Goal: Task Accomplishment & Management: Manage account settings

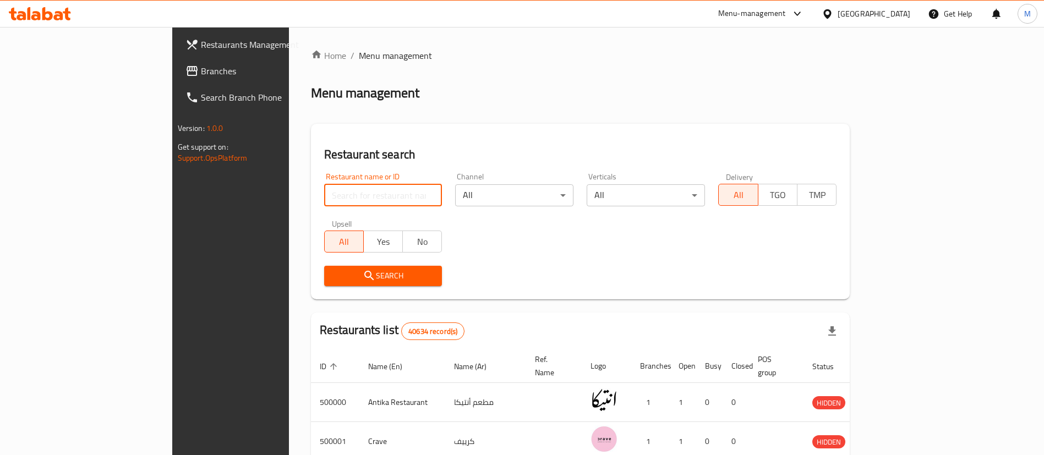
drag, startPoint x: 0, startPoint y: 0, endPoint x: 325, endPoint y: 201, distance: 382.7
click at [325, 201] on input "search" at bounding box center [383, 195] width 118 height 22
type input "pizza king"
click button "Search" at bounding box center [383, 276] width 118 height 20
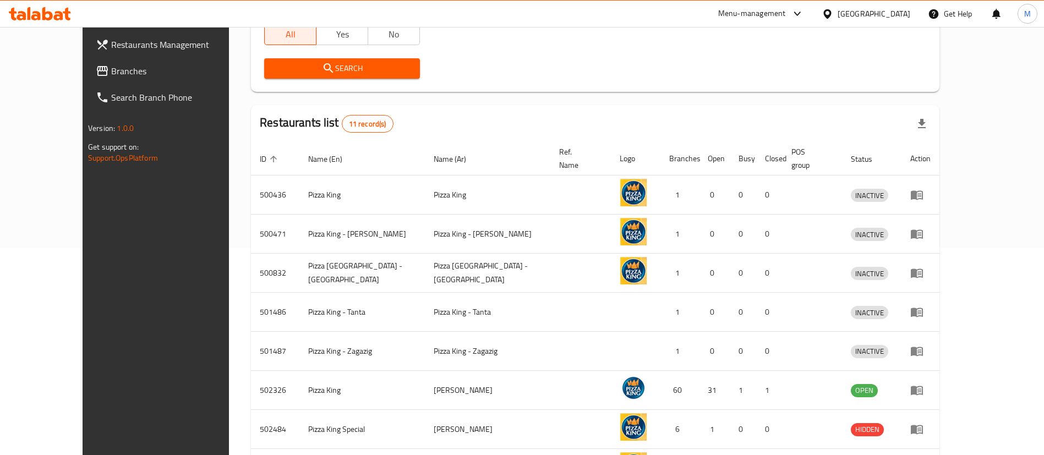
scroll to position [208, 0]
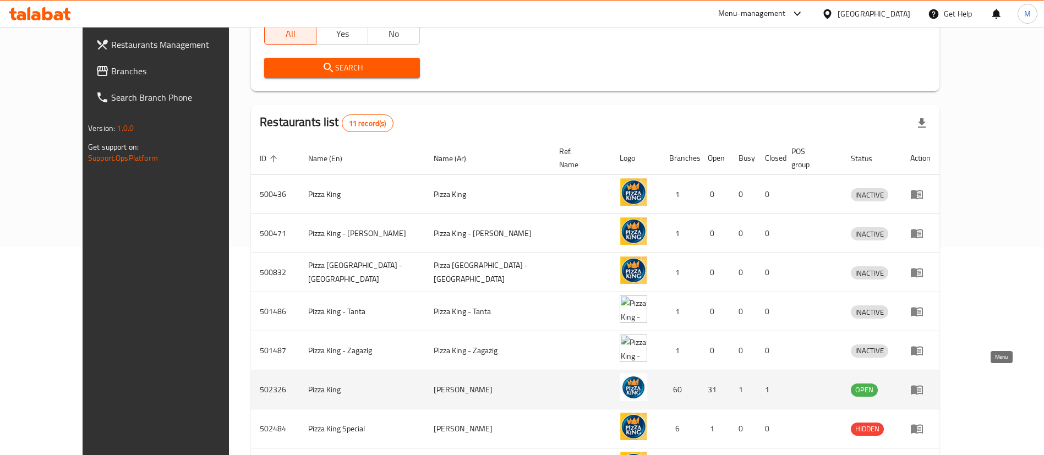
click at [924, 383] on icon "enhanced table" at bounding box center [917, 389] width 13 height 13
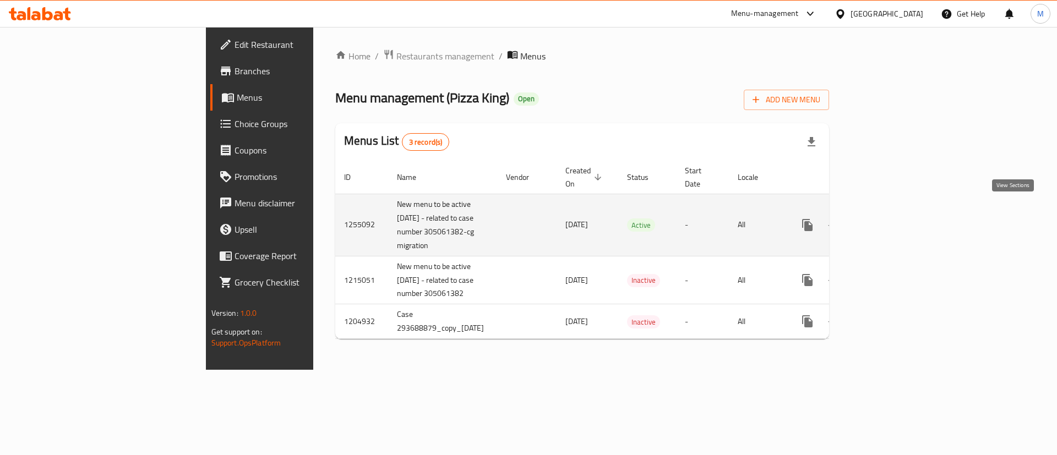
click at [894, 219] on icon "enhanced table" at bounding box center [886, 225] width 13 height 13
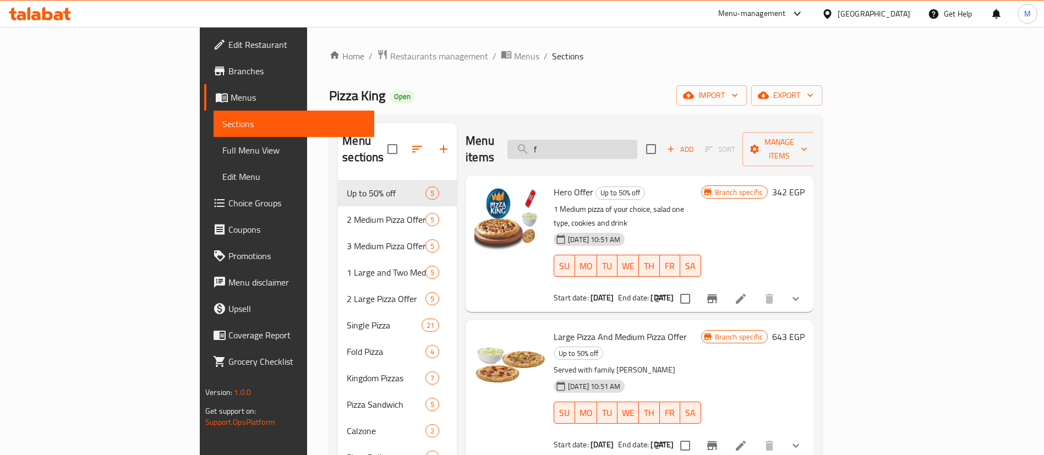
click at [630, 140] on input "f" at bounding box center [573, 149] width 130 height 19
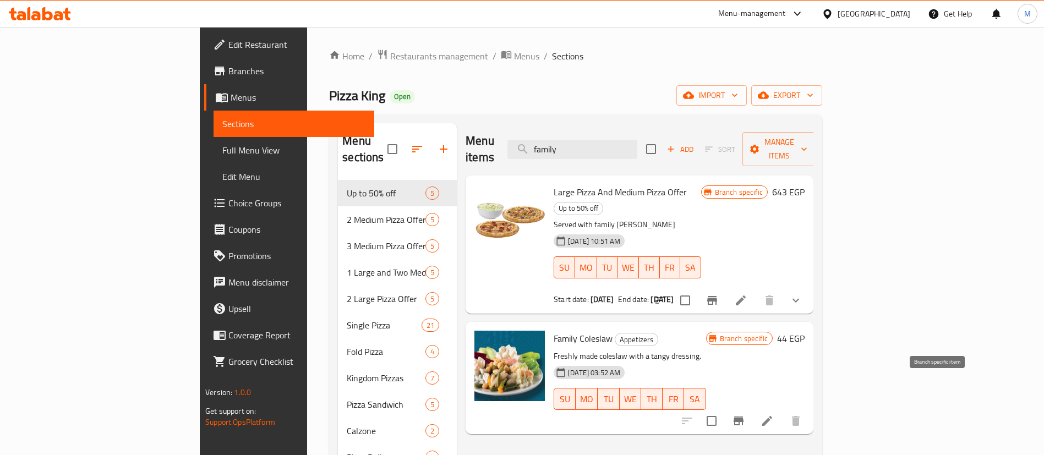
type input "family"
click at [752, 408] on button "Branch-specific-item" at bounding box center [739, 421] width 26 height 26
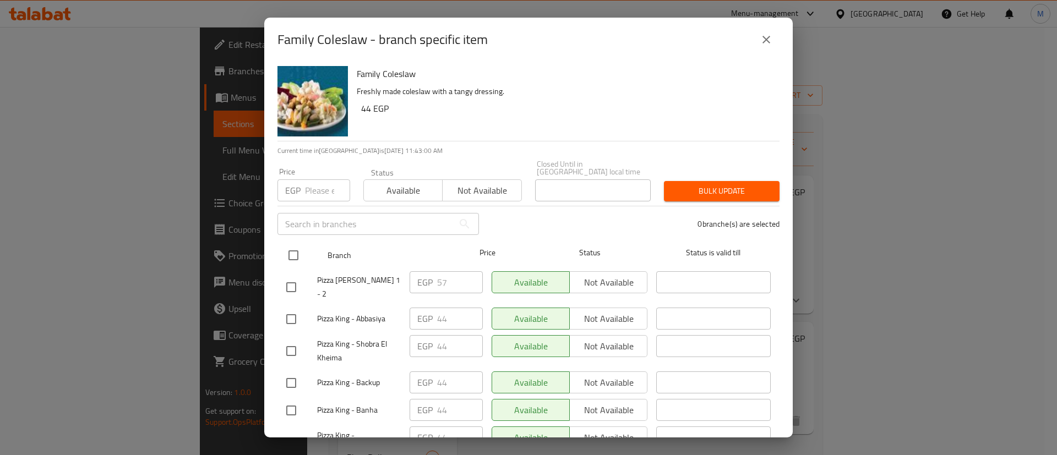
click at [297, 252] on input "checkbox" at bounding box center [293, 255] width 23 height 23
checkbox input "true"
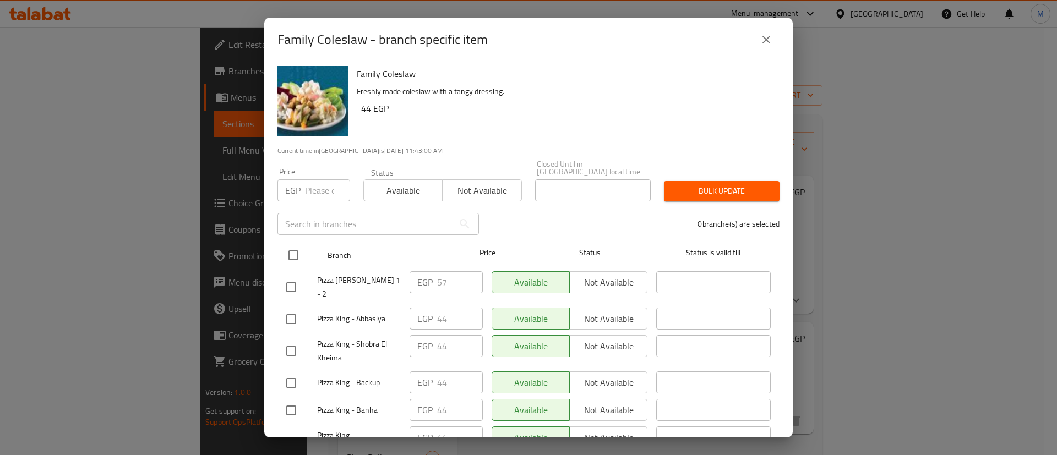
checkbox input "true"
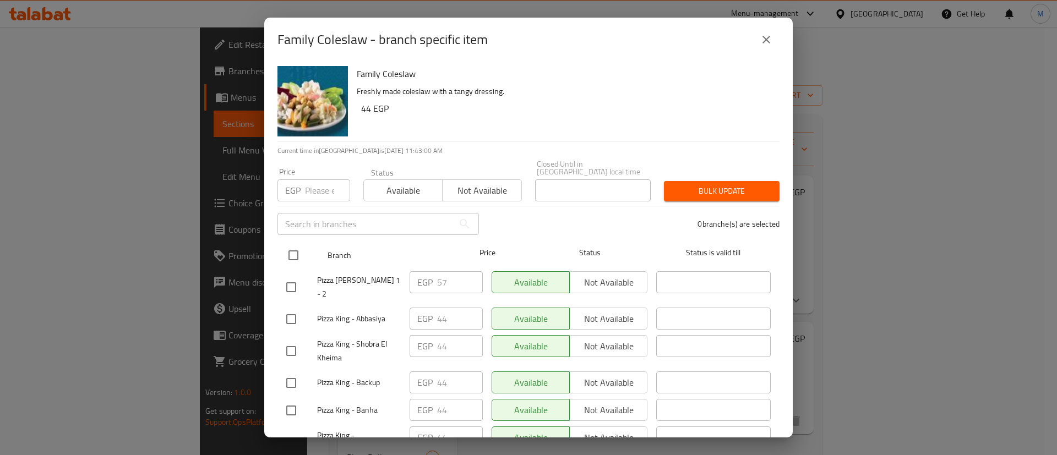
checkbox input "true"
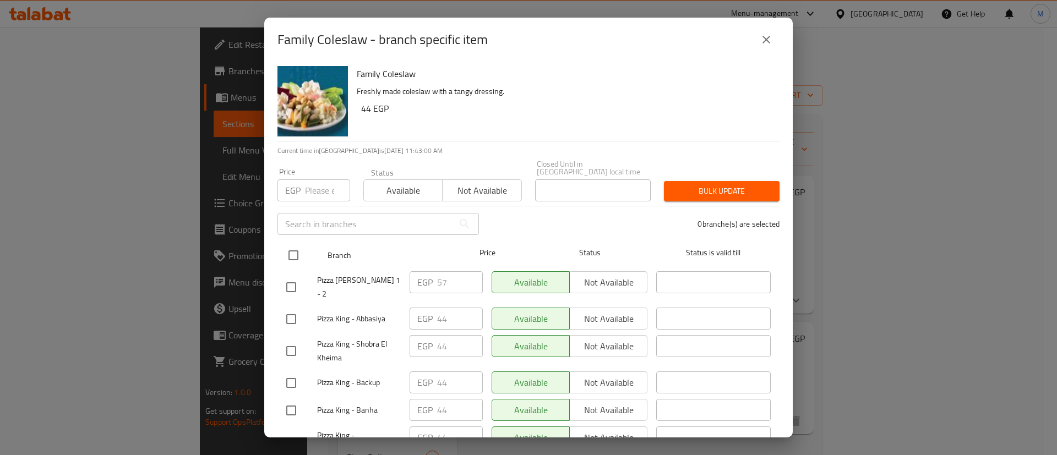
checkbox input "true"
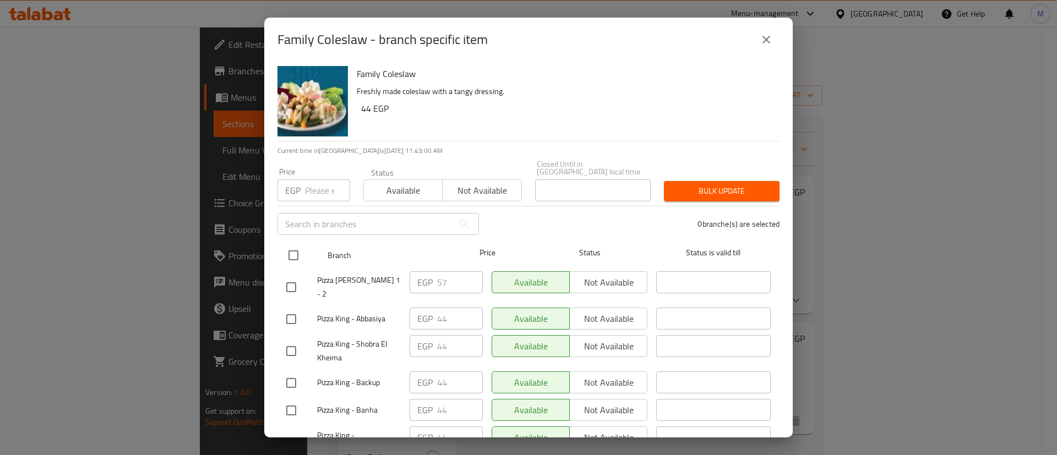
checkbox input "true"
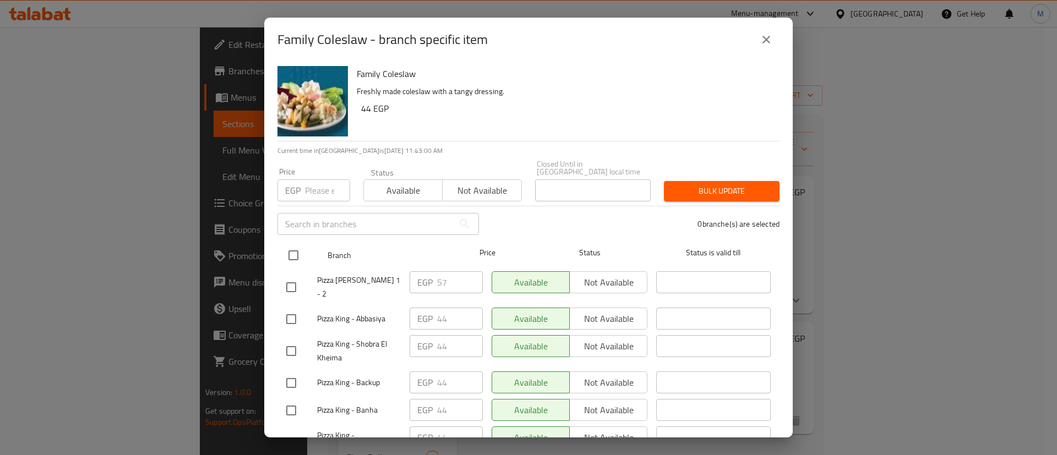
checkbox input "true"
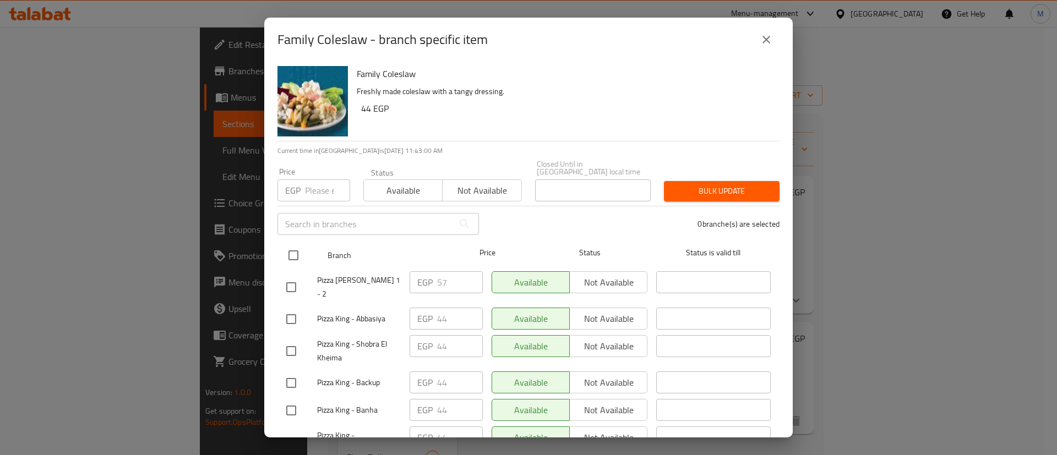
checkbox input "true"
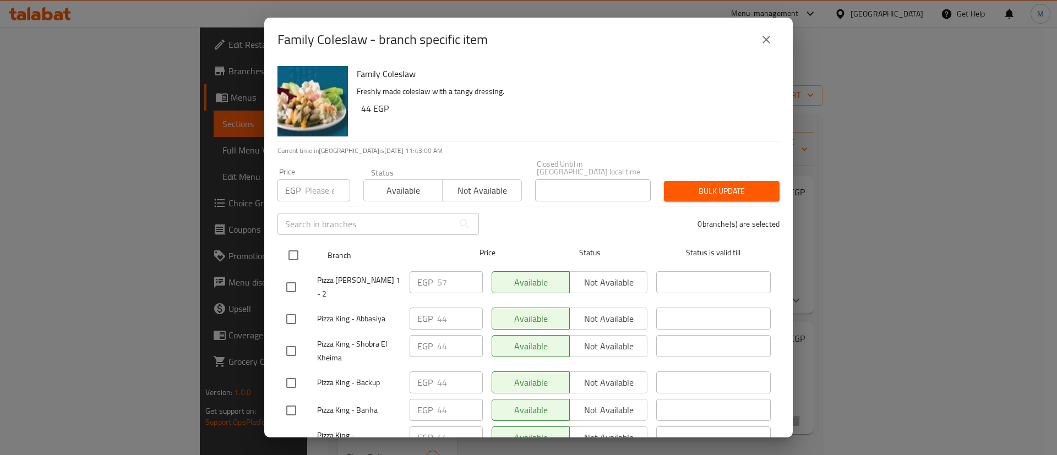
checkbox input "true"
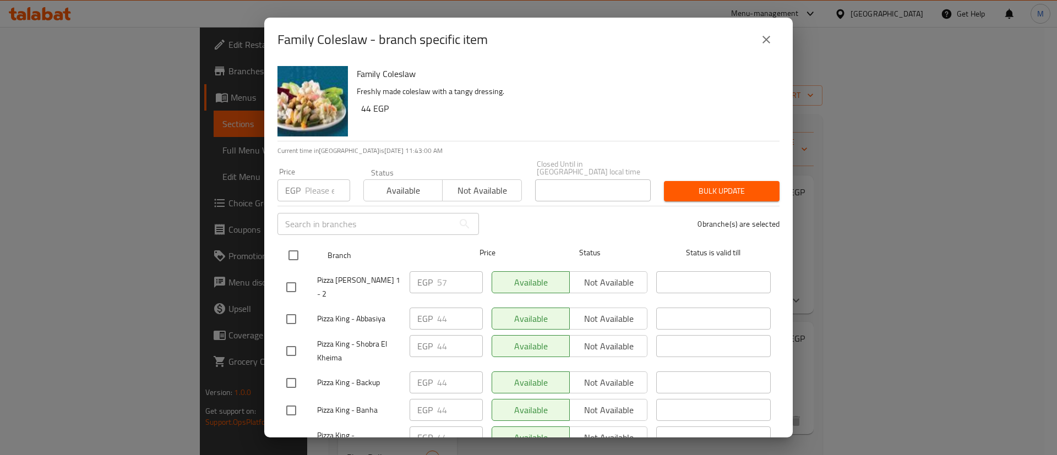
checkbox input "true"
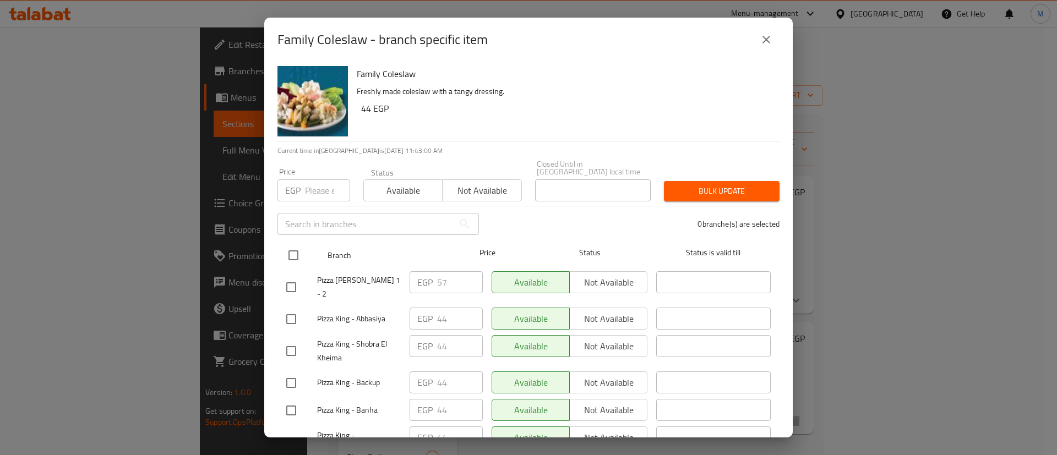
checkbox input "true"
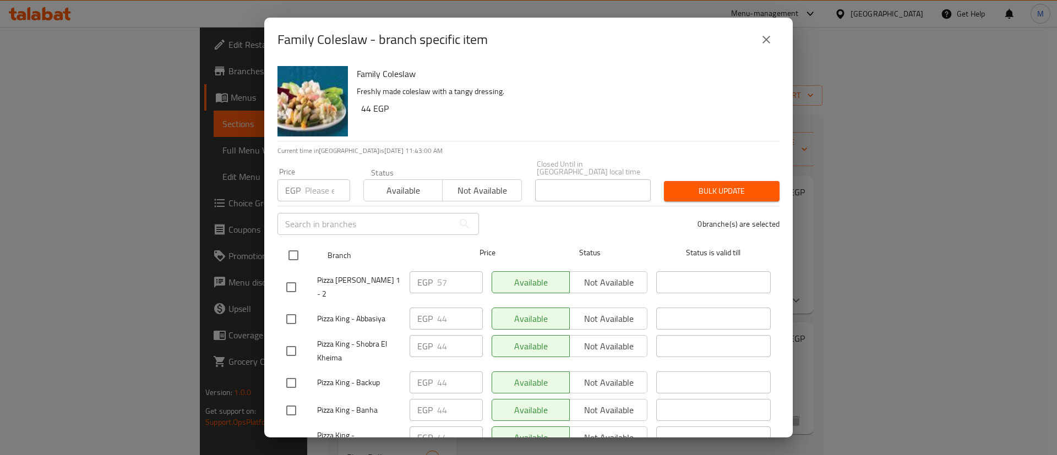
checkbox input "true"
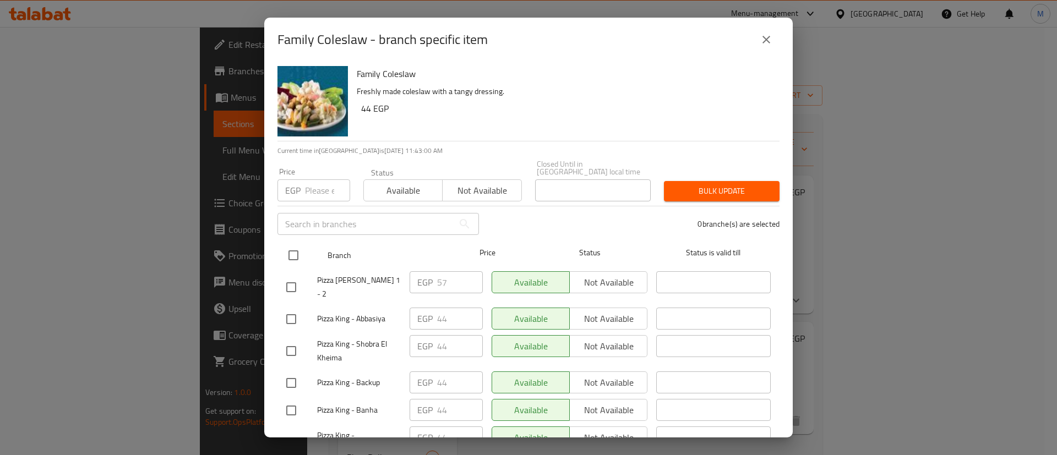
checkbox input "true"
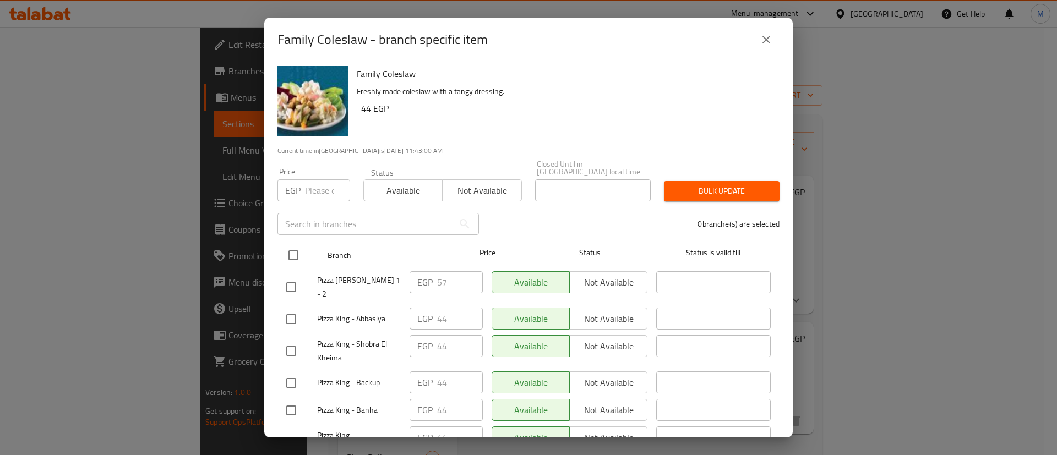
checkbox input "true"
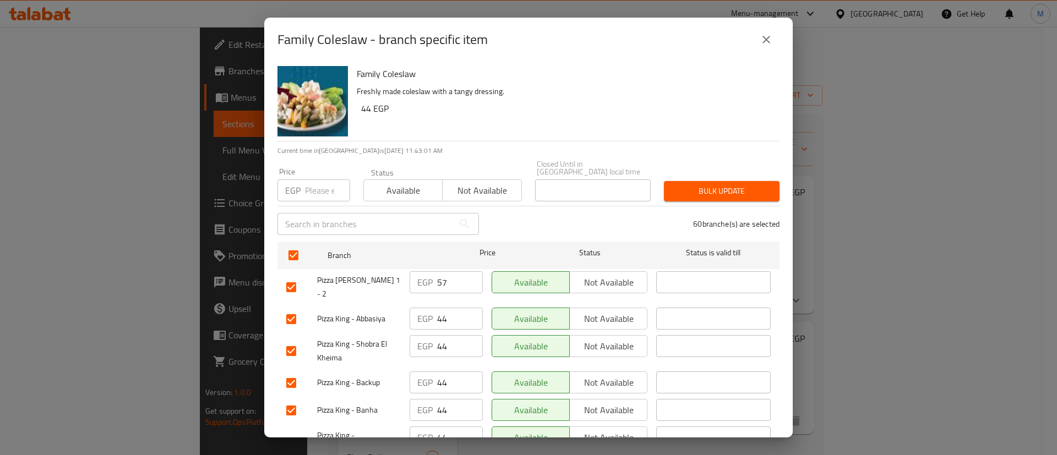
click at [293, 277] on input "checkbox" at bounding box center [291, 287] width 23 height 23
checkbox input "false"
click at [315, 180] on input "number" at bounding box center [327, 190] width 45 height 22
type input "55.3"
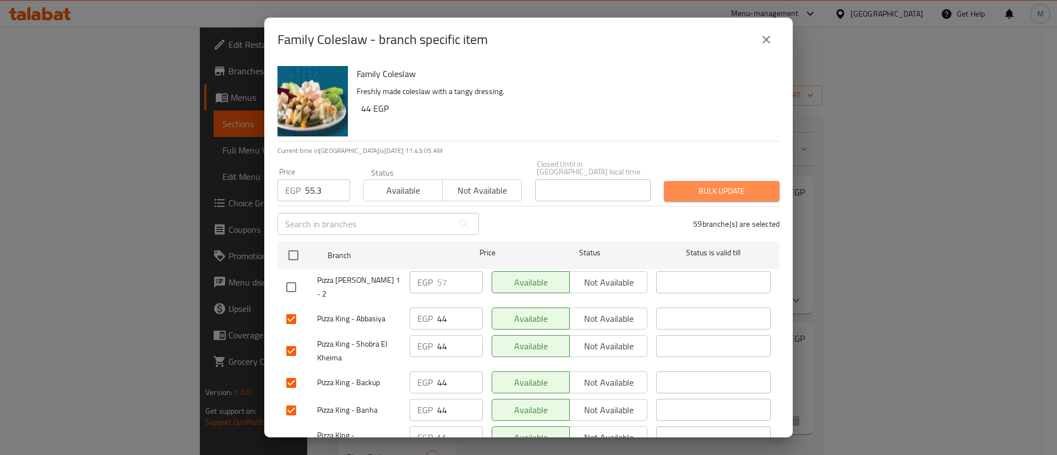
click at [732, 188] on span "Bulk update" at bounding box center [722, 191] width 98 height 14
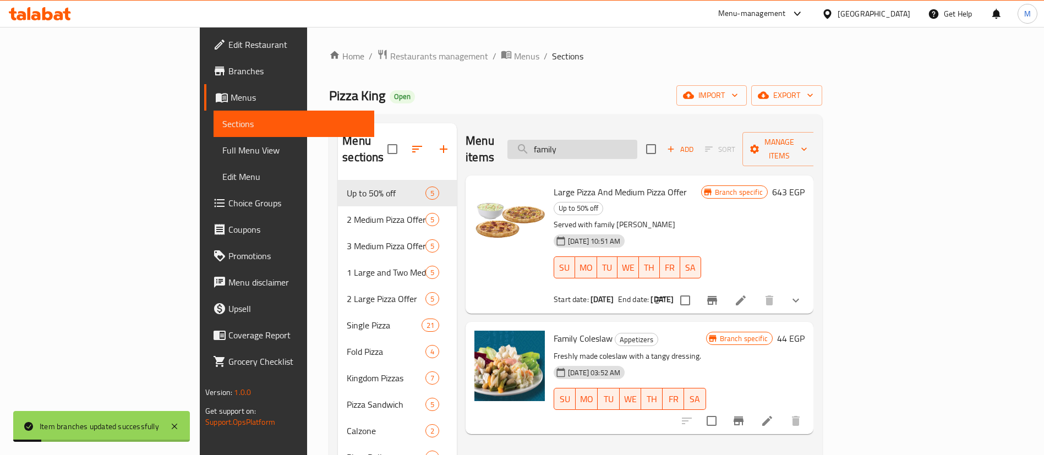
click at [638, 140] on input "family" at bounding box center [573, 149] width 130 height 19
click at [638, 140] on input "a" at bounding box center [573, 149] width 130 height 19
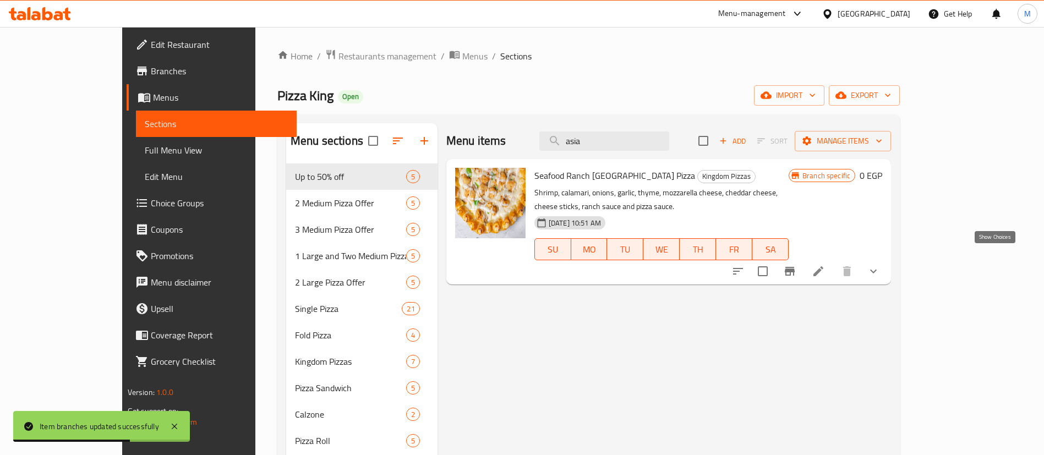
type input "asia"
click at [880, 265] on icon "show more" at bounding box center [873, 271] width 13 height 13
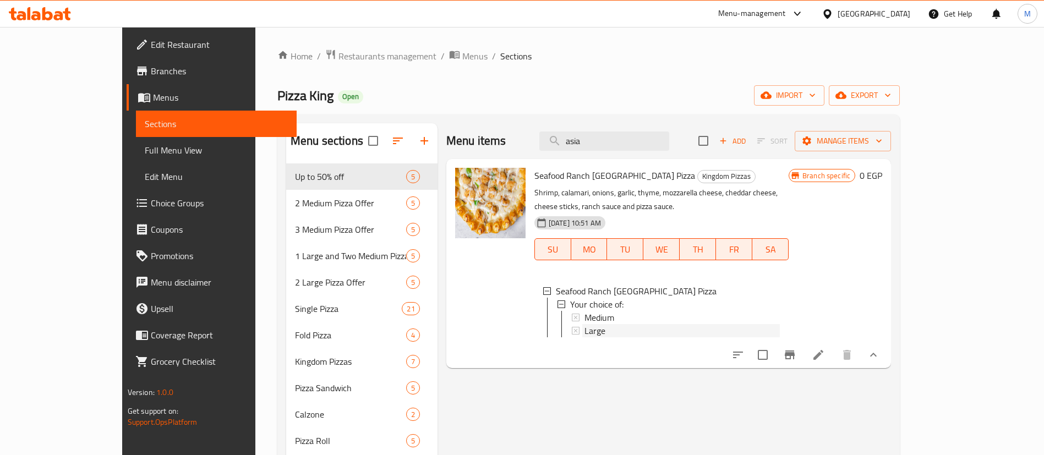
click at [585, 324] on div "Large" at bounding box center [682, 330] width 195 height 13
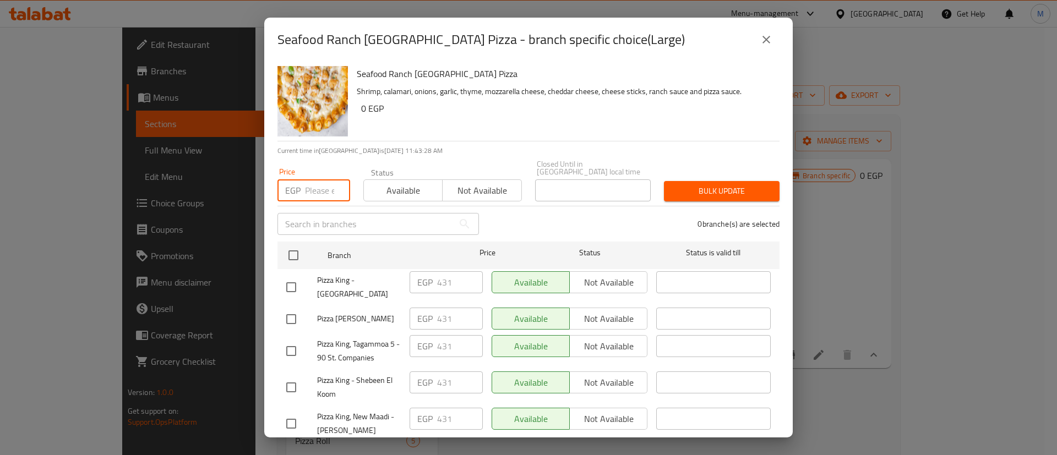
click at [319, 181] on input "number" at bounding box center [327, 190] width 45 height 22
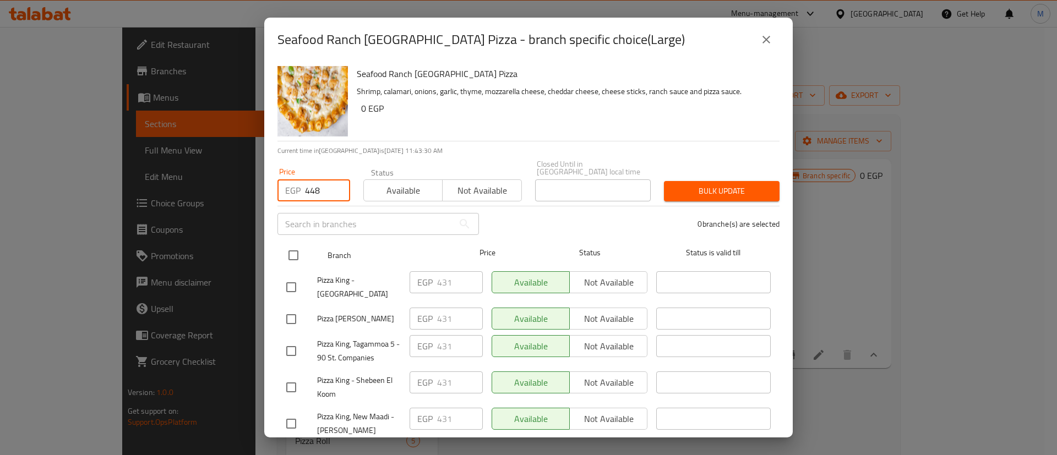
type input "448"
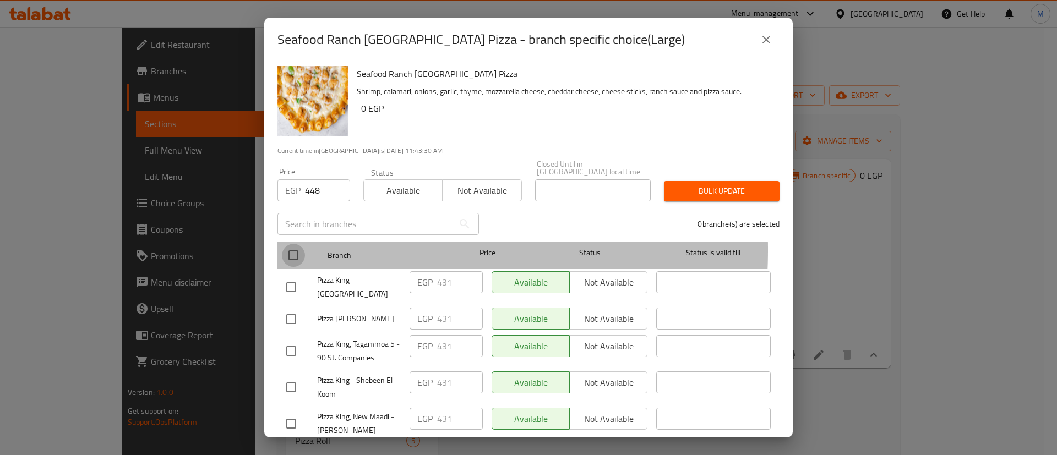
click at [293, 244] on input "checkbox" at bounding box center [293, 255] width 23 height 23
checkbox input "true"
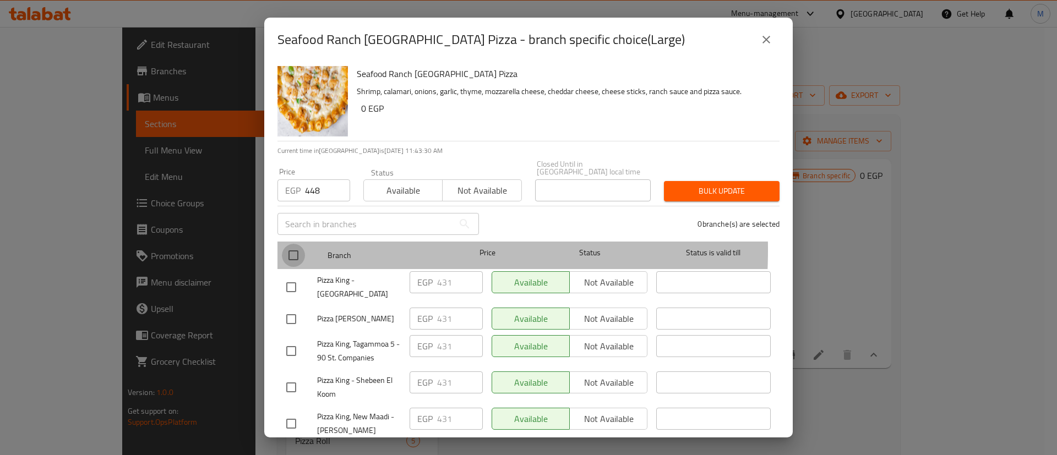
checkbox input "true"
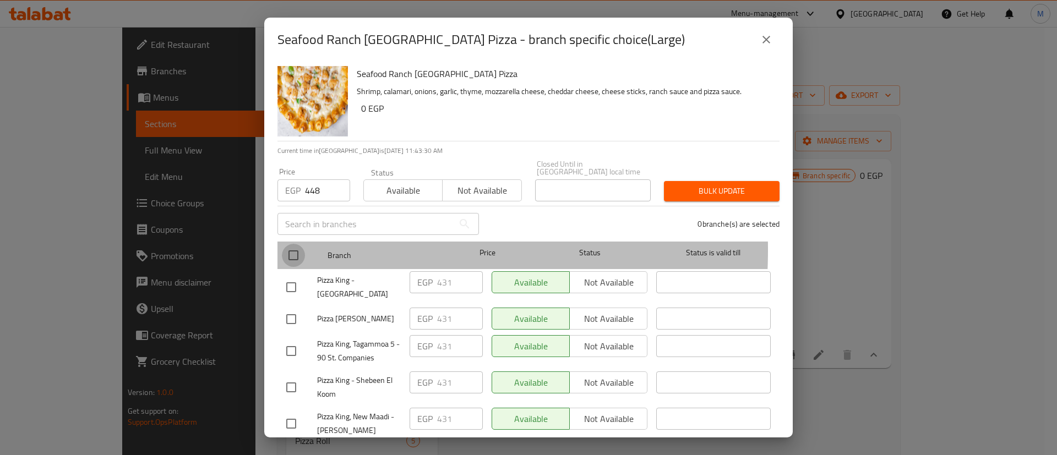
checkbox input "true"
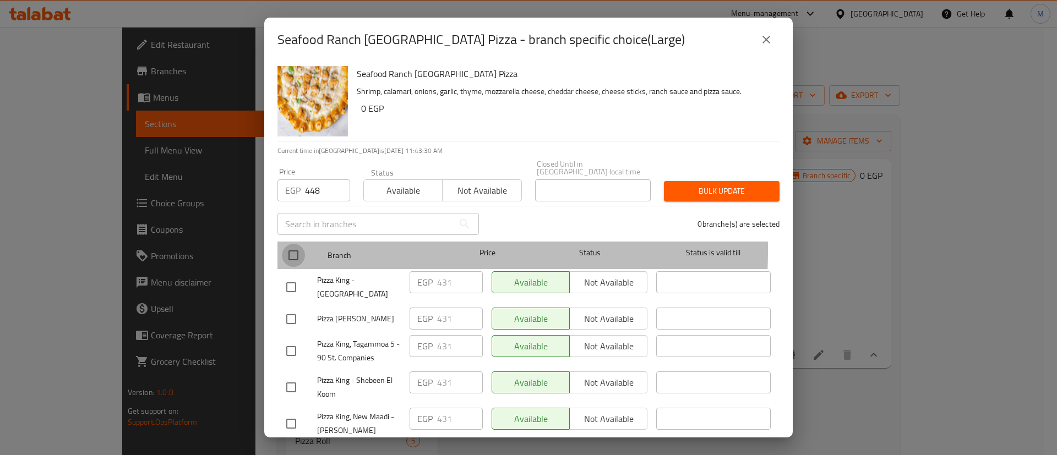
checkbox input "true"
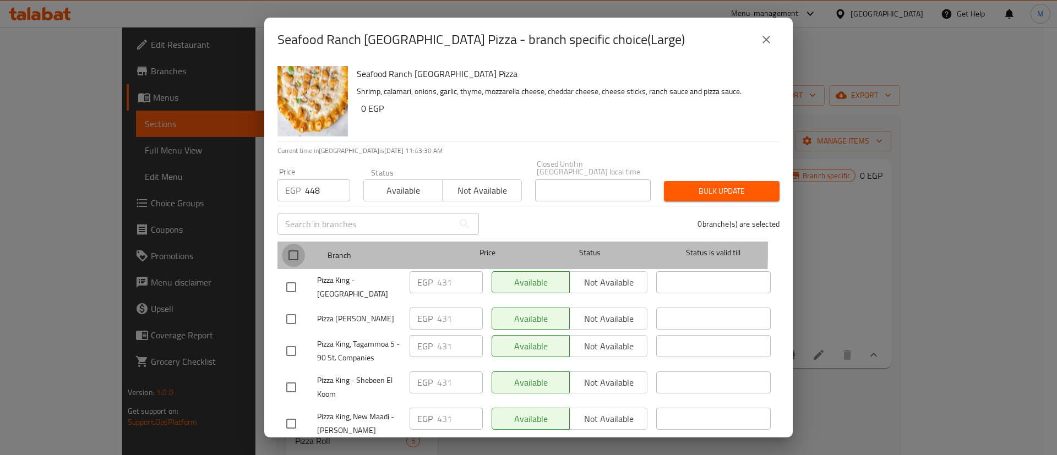
checkbox input "true"
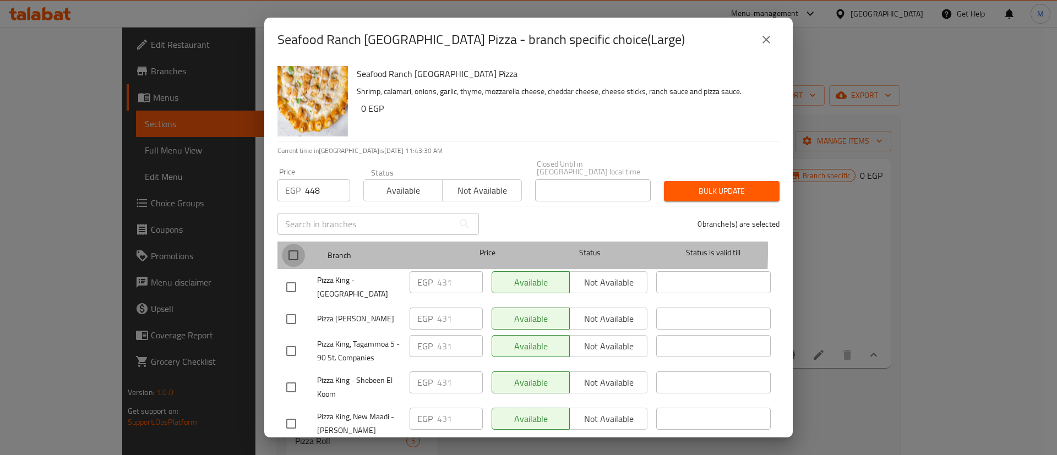
checkbox input "true"
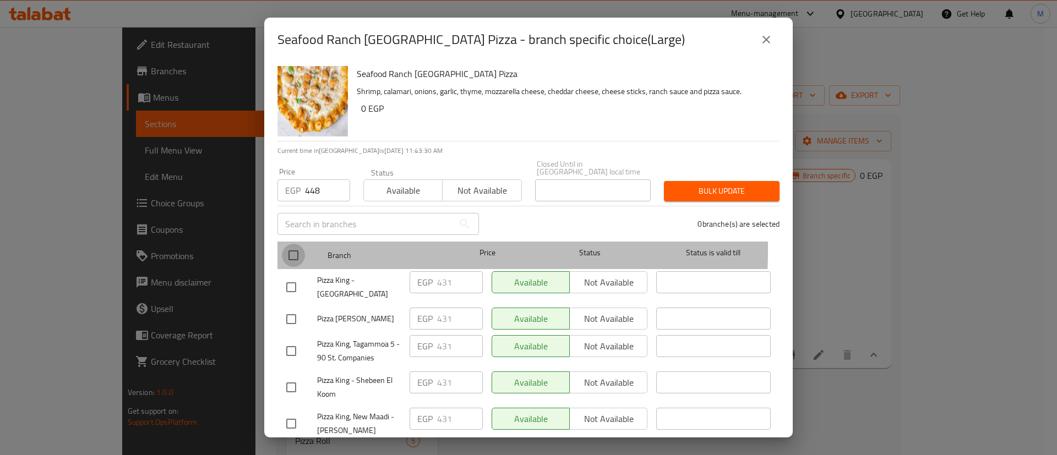
checkbox input "true"
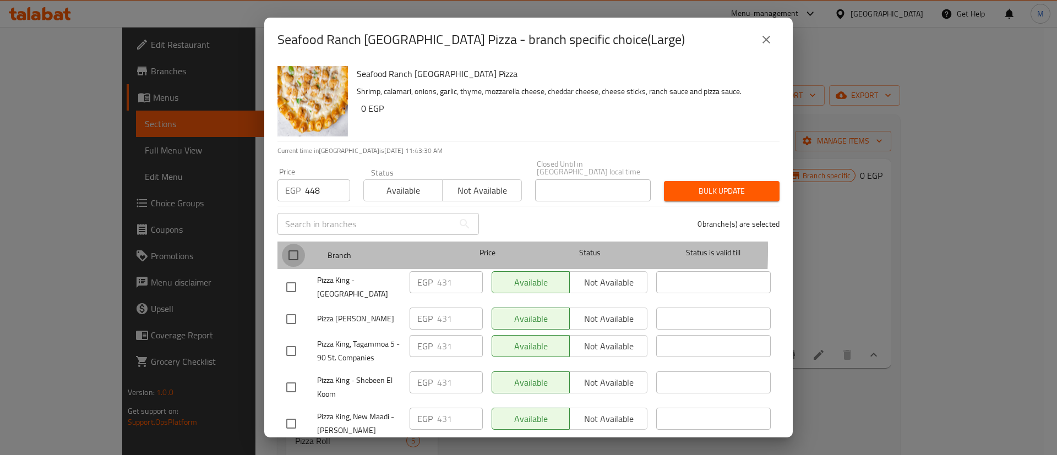
checkbox input "true"
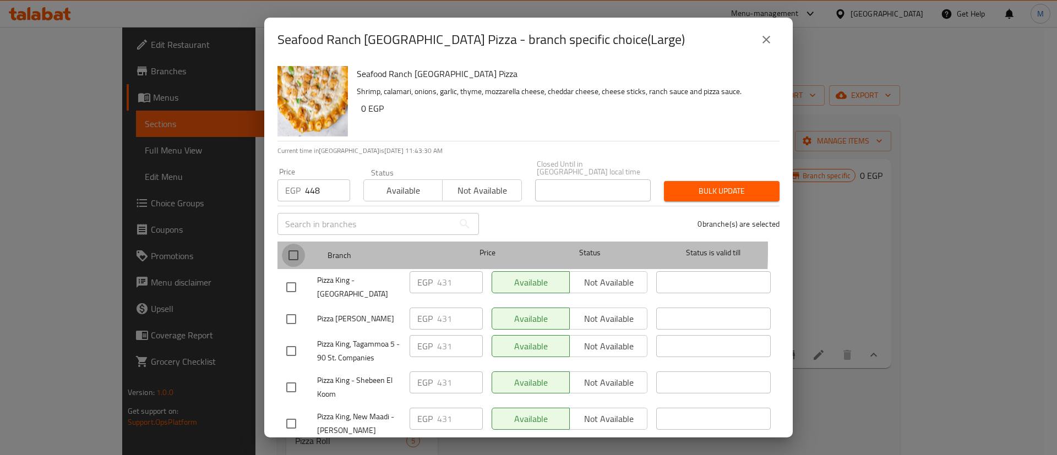
checkbox input "true"
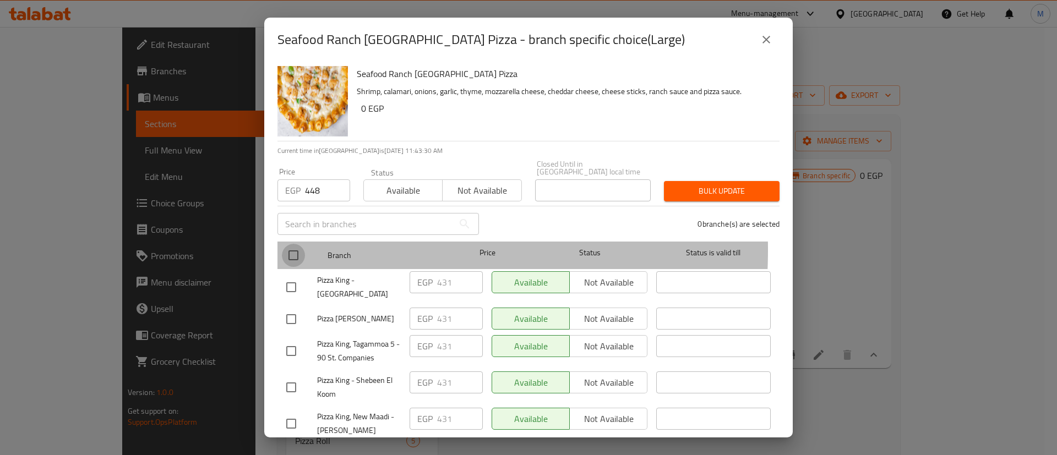
checkbox input "true"
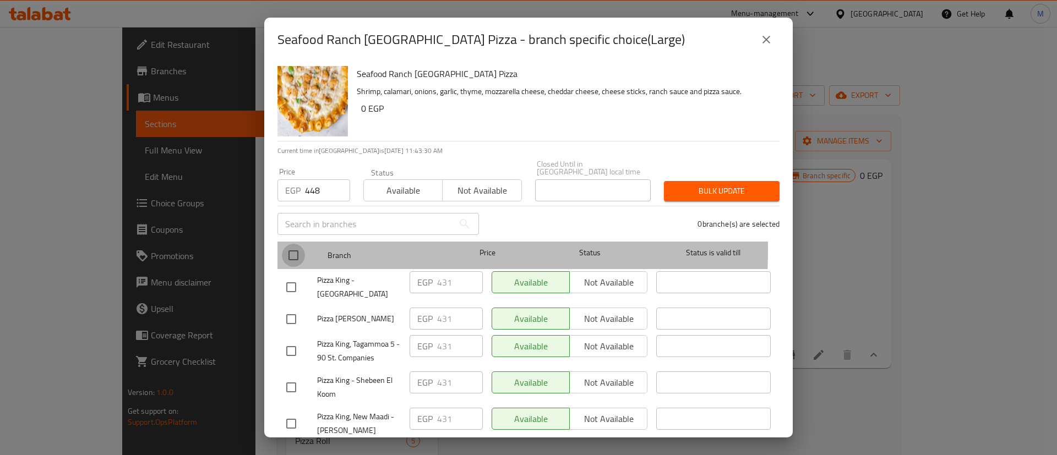
checkbox input "true"
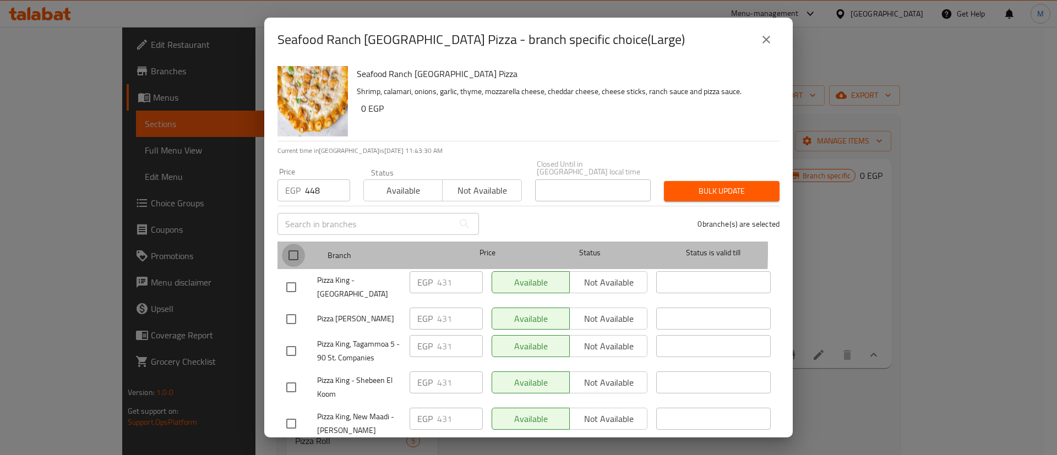
checkbox input "true"
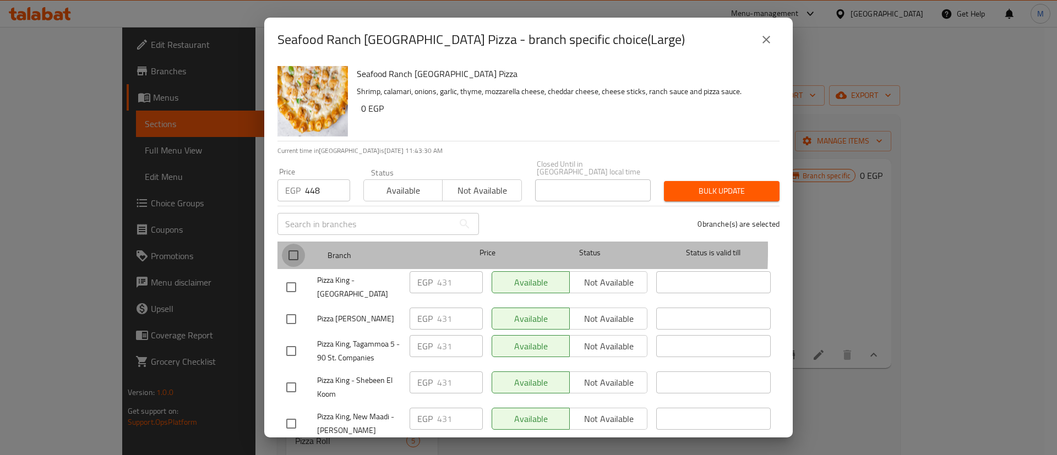
checkbox input "true"
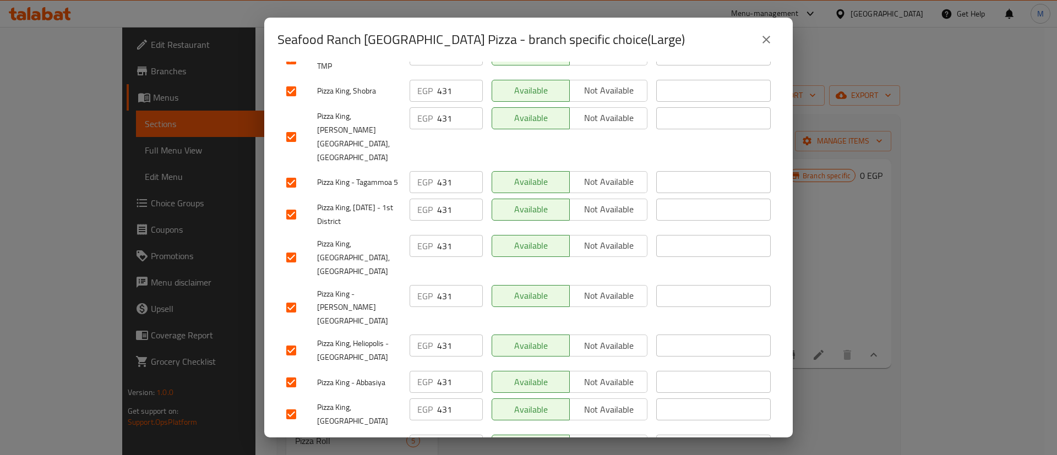
scroll to position [316, 0]
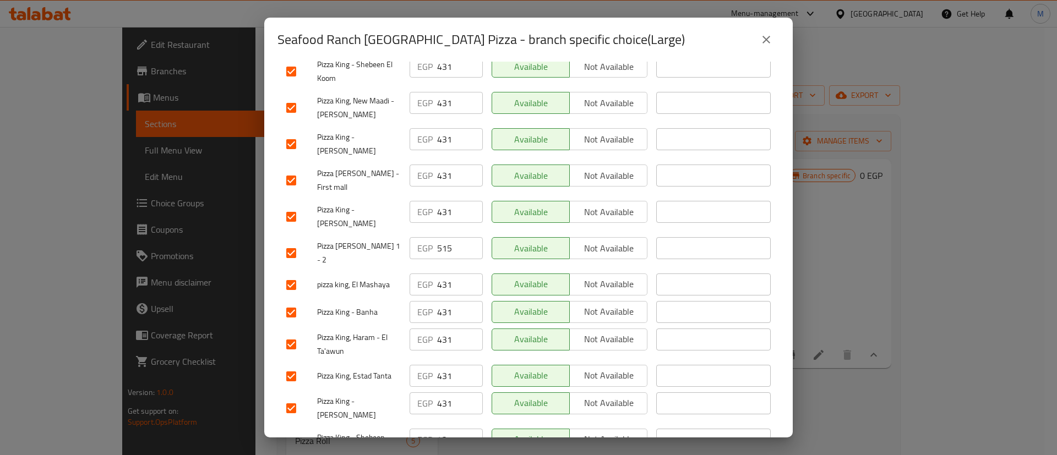
click at [293, 242] on input "checkbox" at bounding box center [291, 253] width 23 height 23
checkbox input "false"
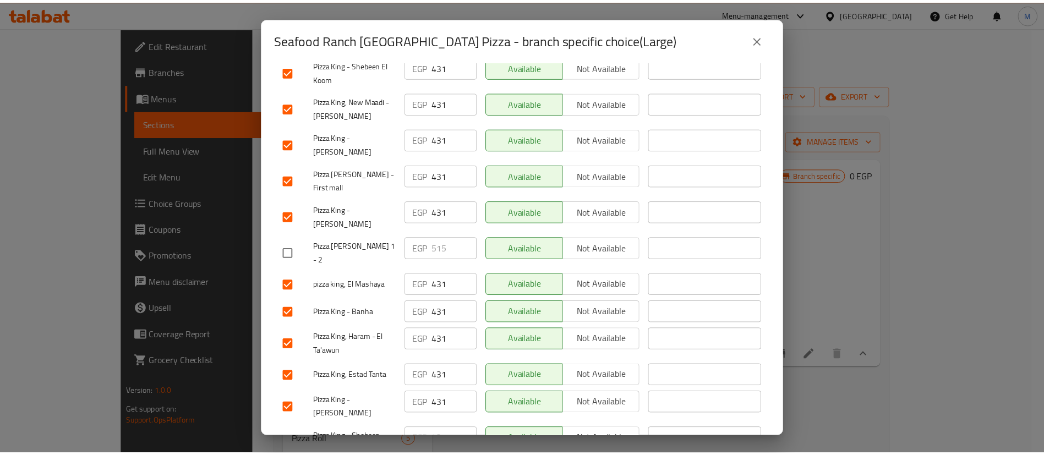
scroll to position [0, 0]
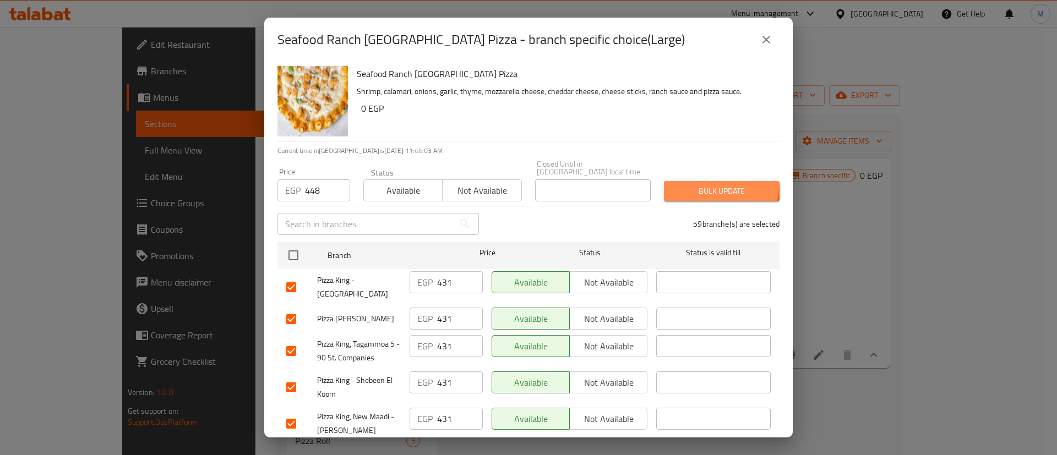
click at [691, 184] on span "Bulk update" at bounding box center [722, 191] width 98 height 14
click at [694, 184] on span "Bulk update" at bounding box center [722, 191] width 98 height 14
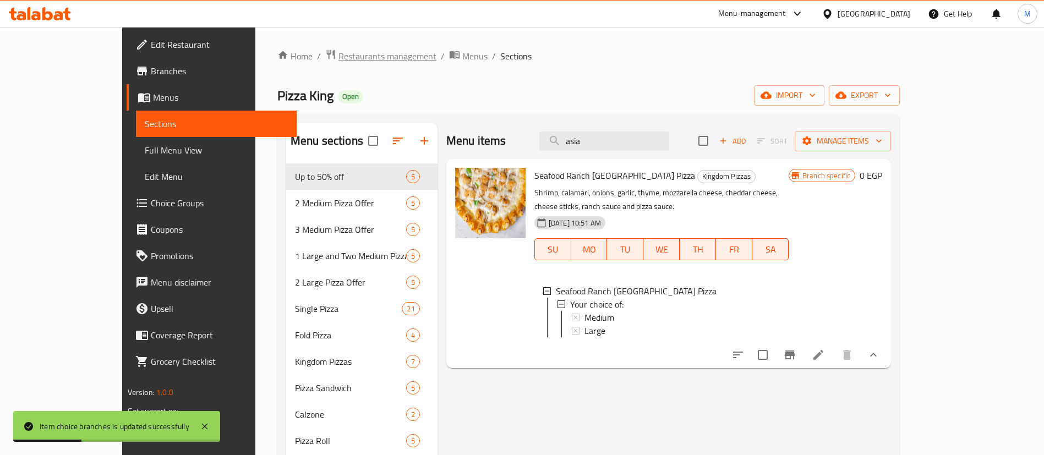
click at [339, 56] on span "Restaurants management" at bounding box center [388, 56] width 98 height 13
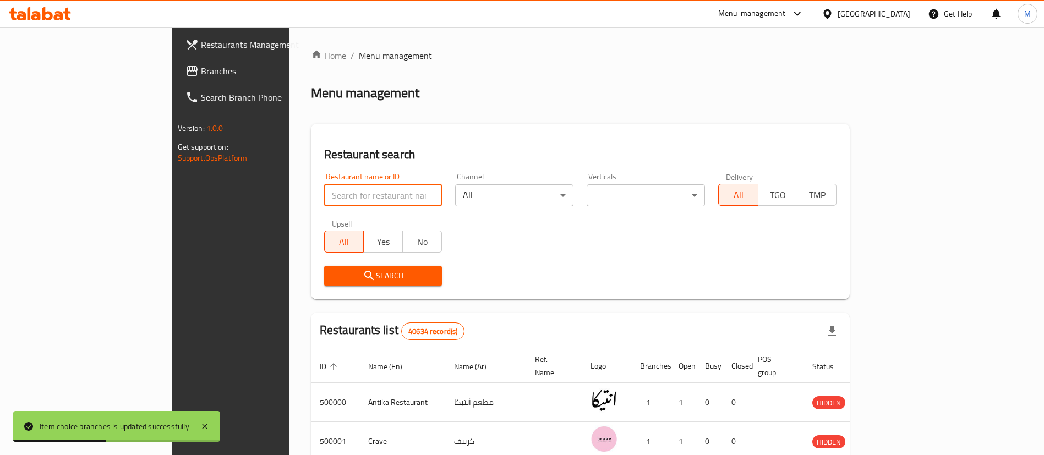
click at [347, 201] on input "search" at bounding box center [383, 195] width 118 height 22
type input "mo'men"
click button "Search" at bounding box center [383, 276] width 118 height 20
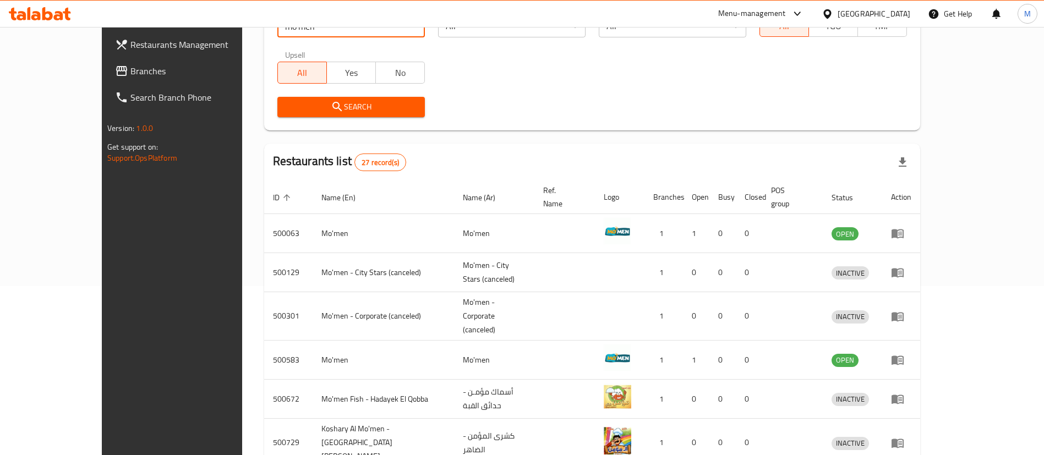
scroll to position [366, 0]
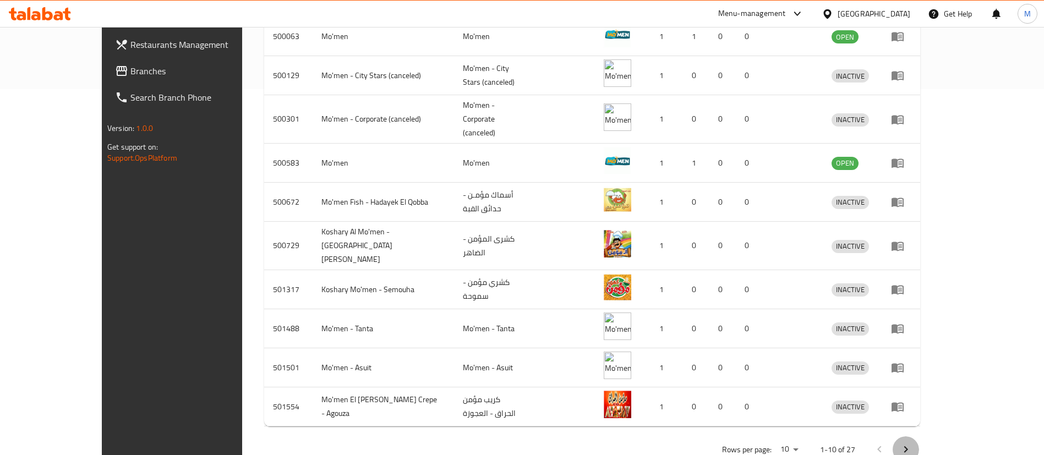
click at [919, 437] on button "Next page" at bounding box center [906, 450] width 26 height 26
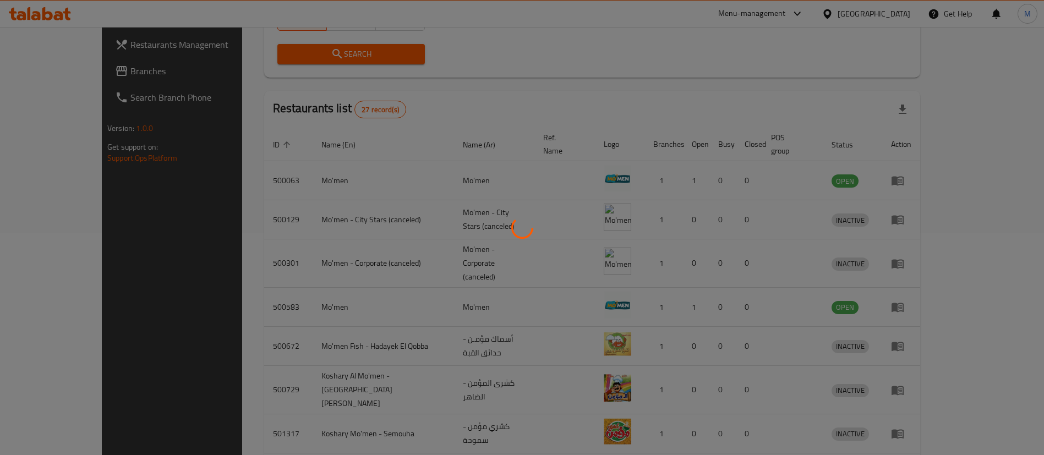
scroll to position [221, 0]
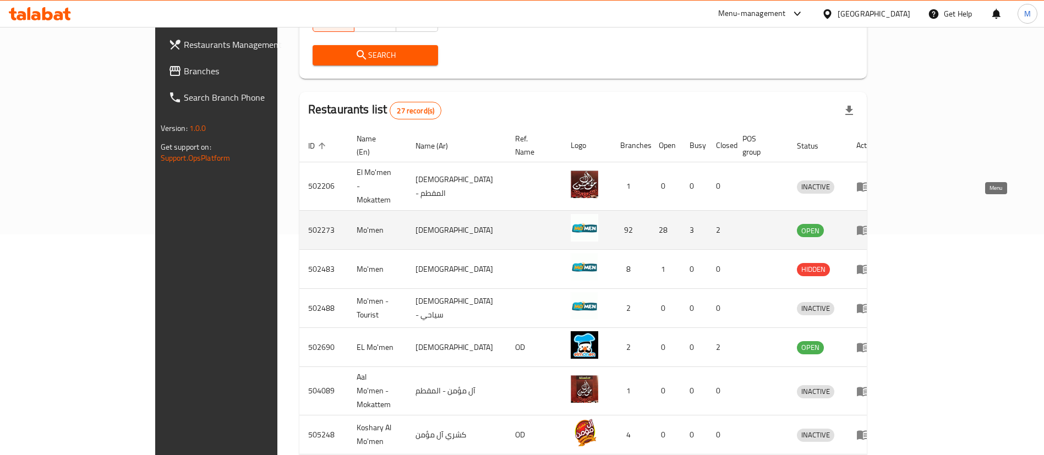
click at [870, 224] on icon "enhanced table" at bounding box center [863, 230] width 13 height 13
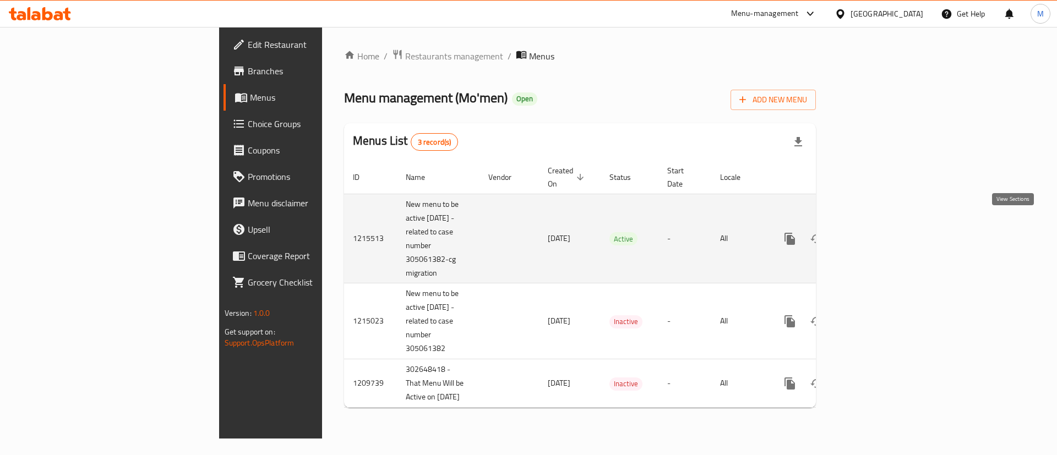
drag, startPoint x: 1018, startPoint y: 240, endPoint x: 1016, endPoint y: 233, distance: 6.8
click at [891, 233] on td "enhanced table" at bounding box center [829, 239] width 123 height 90
click at [883, 233] on link "enhanced table" at bounding box center [869, 239] width 26 height 26
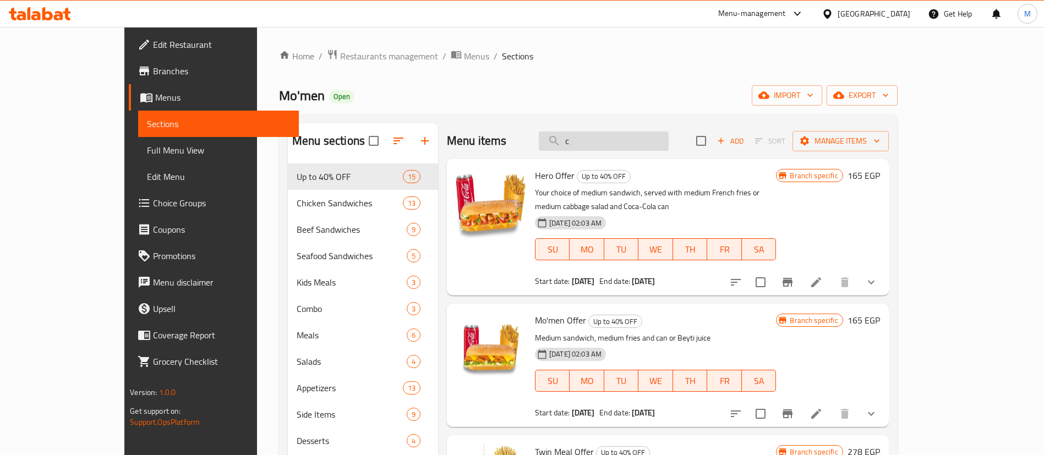
click at [627, 145] on input "c" at bounding box center [604, 141] width 130 height 19
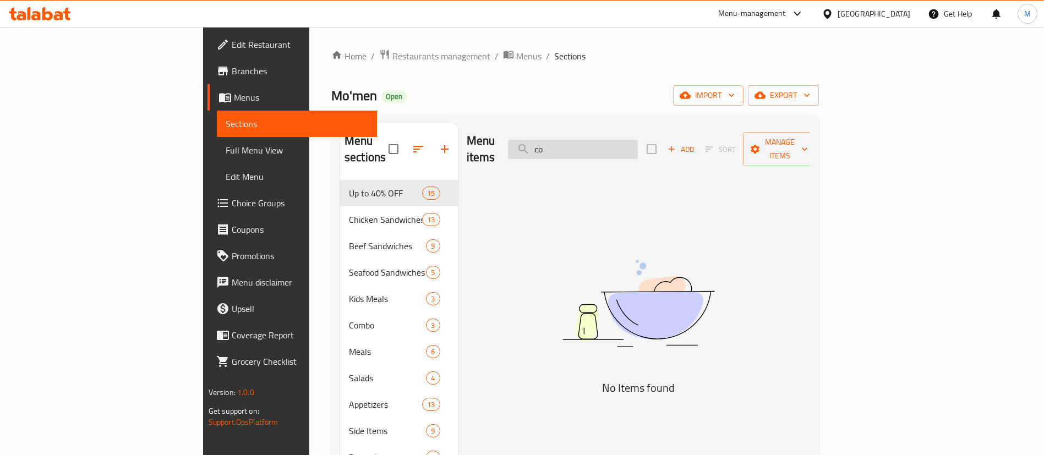
type input "c"
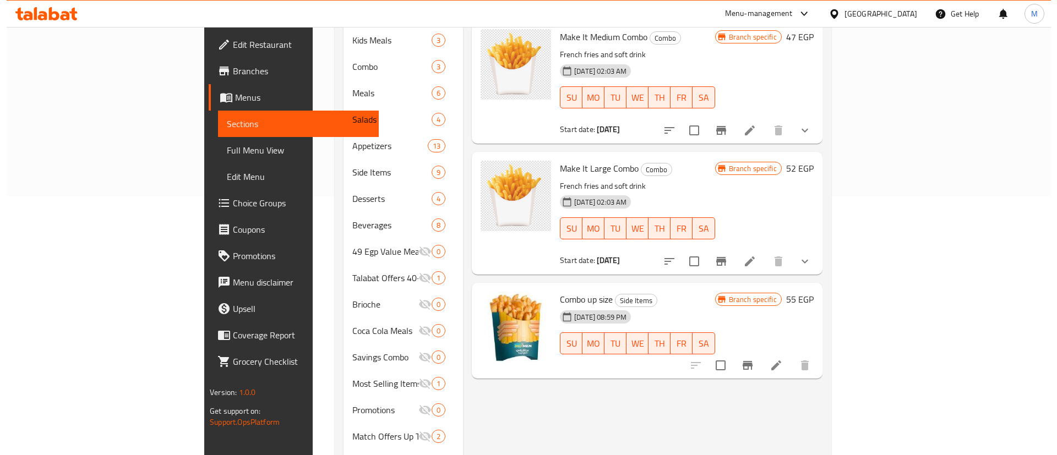
scroll to position [259, 0]
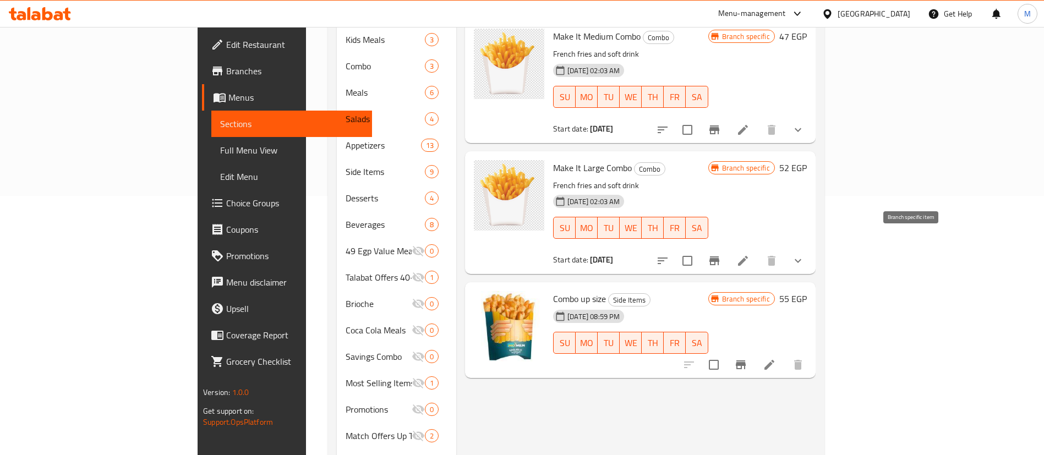
type input "combo"
click at [728, 250] on button "Branch-specific-item" at bounding box center [714, 261] width 26 height 26
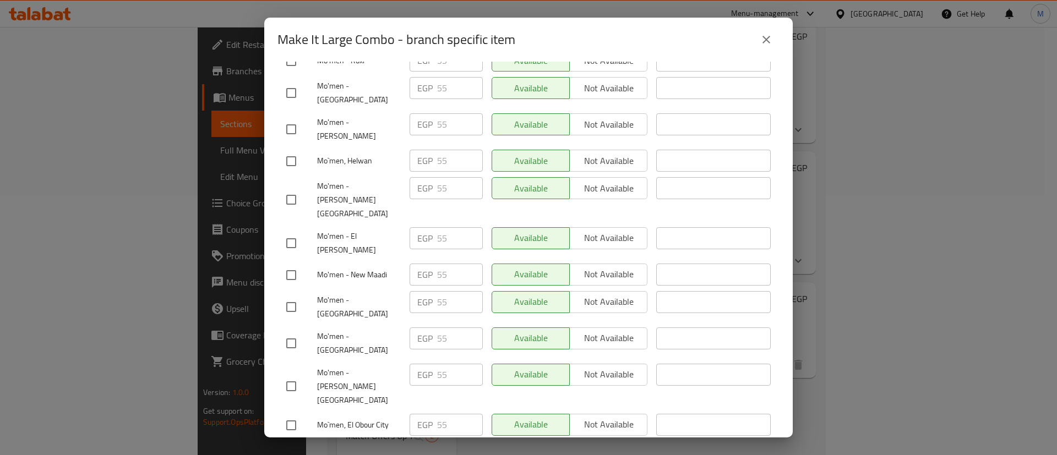
scroll to position [0, 0]
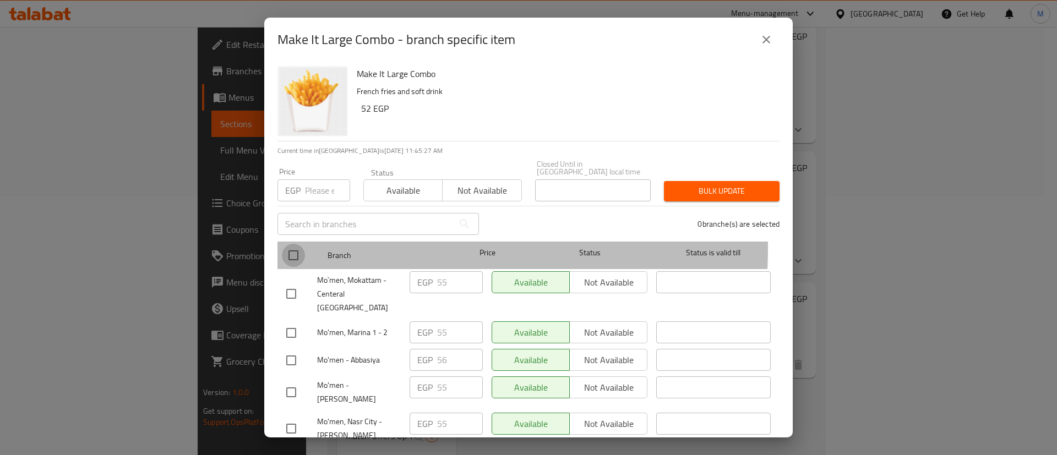
click at [302, 244] on input "checkbox" at bounding box center [293, 255] width 23 height 23
checkbox input "true"
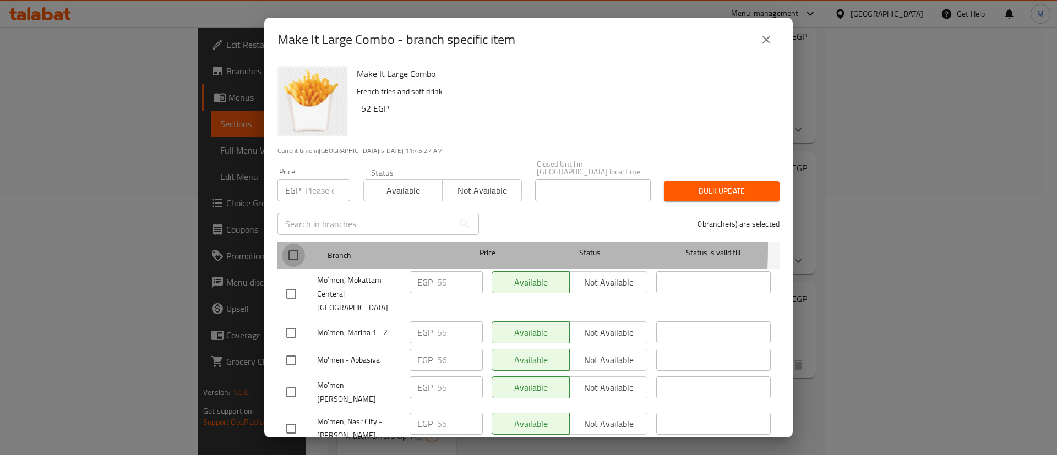
checkbox input "true"
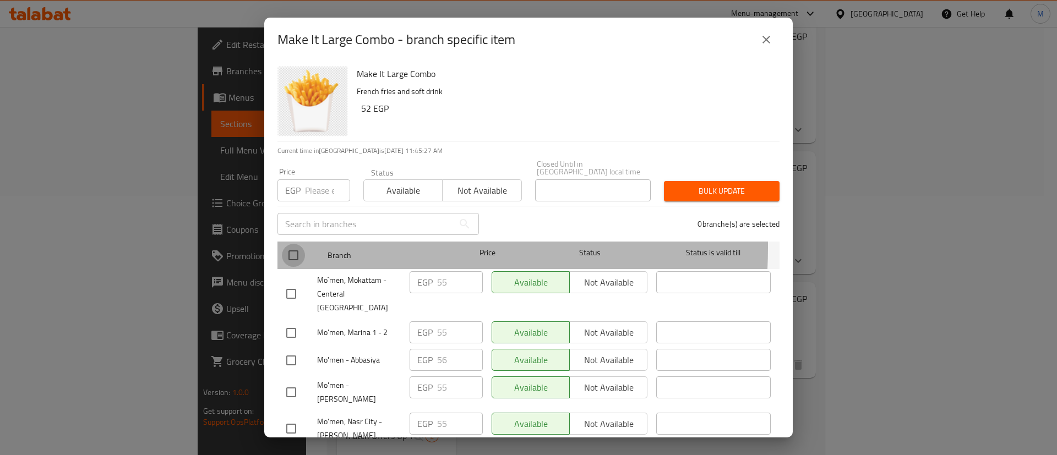
checkbox input "true"
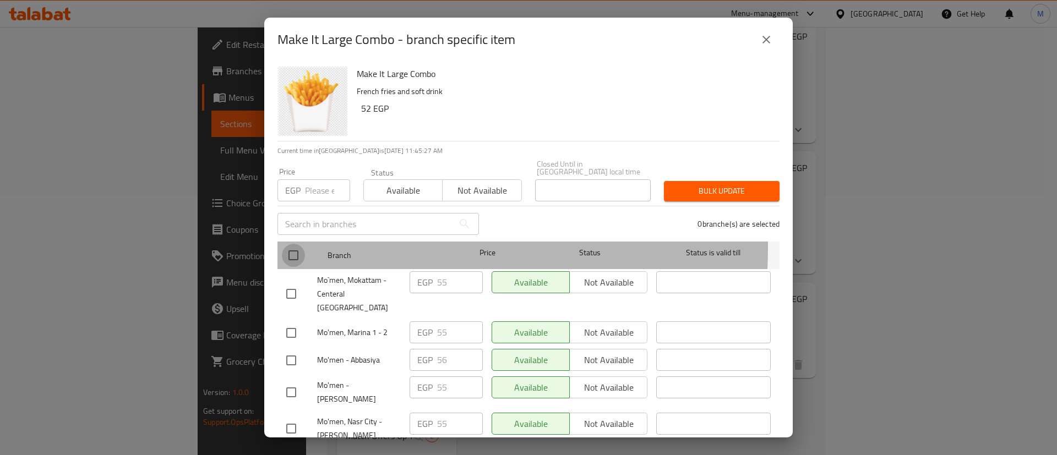
checkbox input "true"
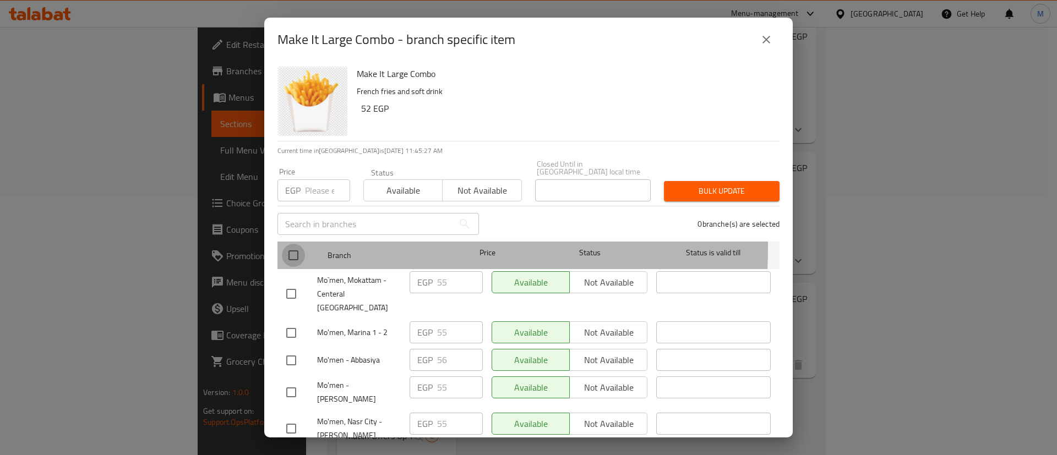
checkbox input "true"
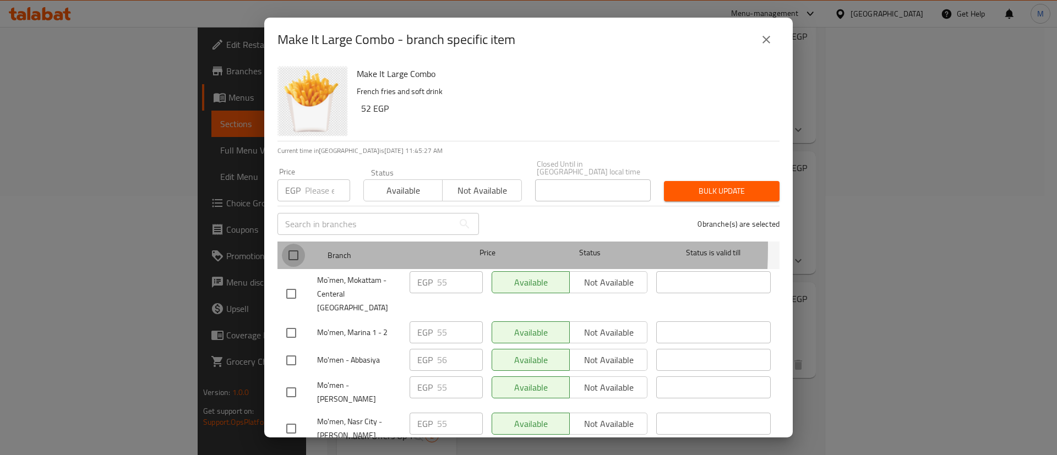
checkbox input "true"
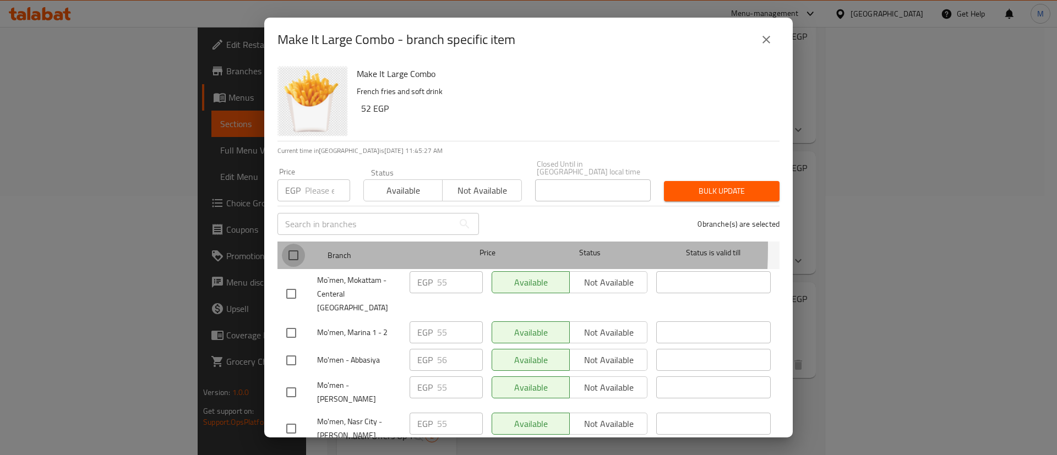
checkbox input "true"
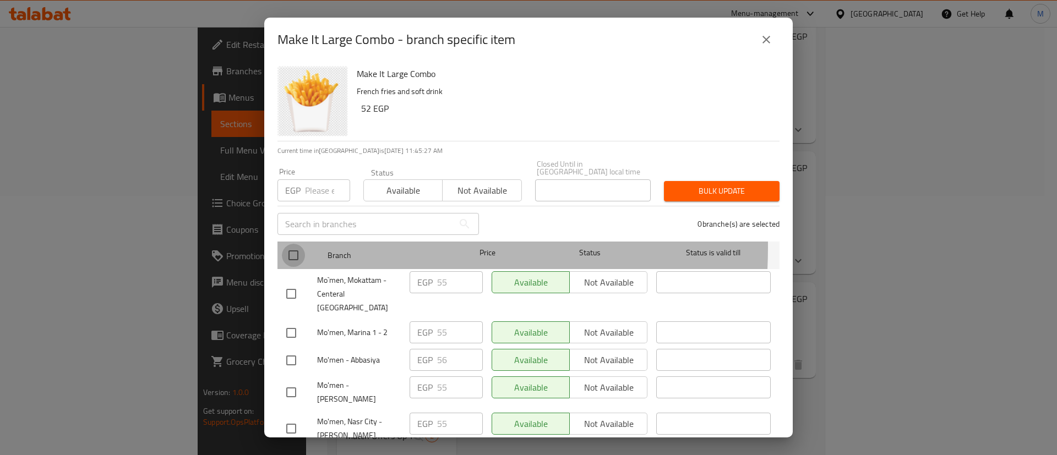
checkbox input "true"
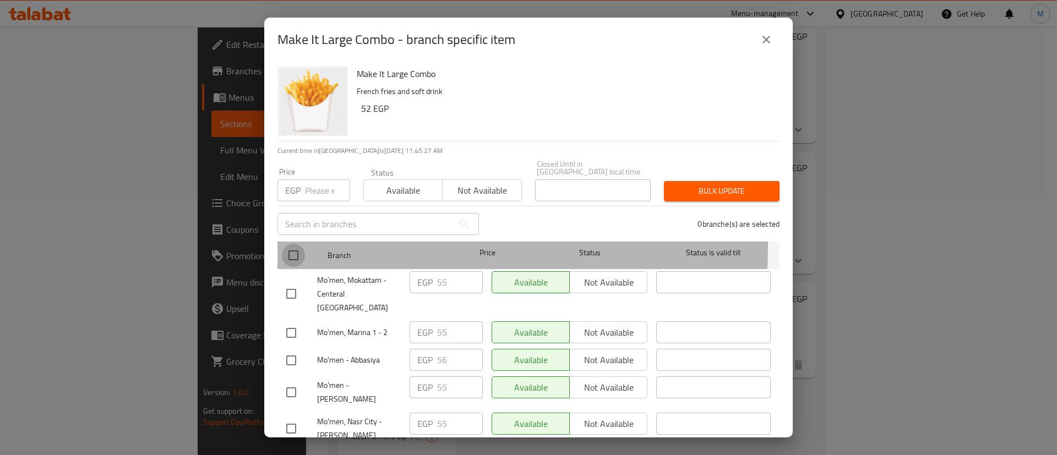
checkbox input "true"
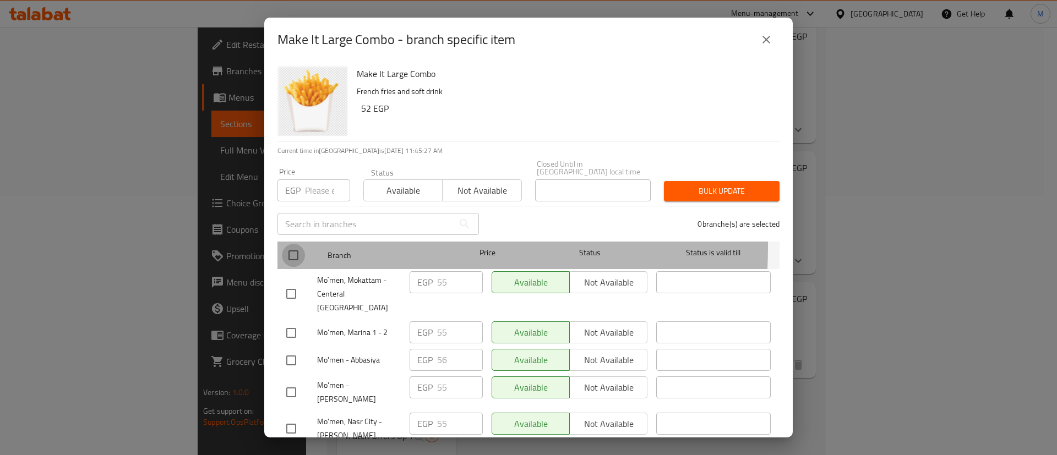
checkbox input "true"
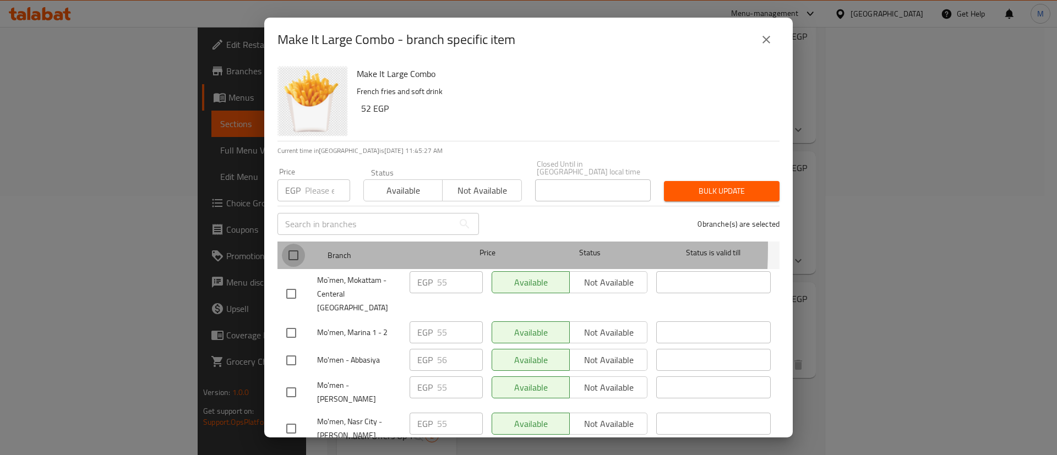
checkbox input "true"
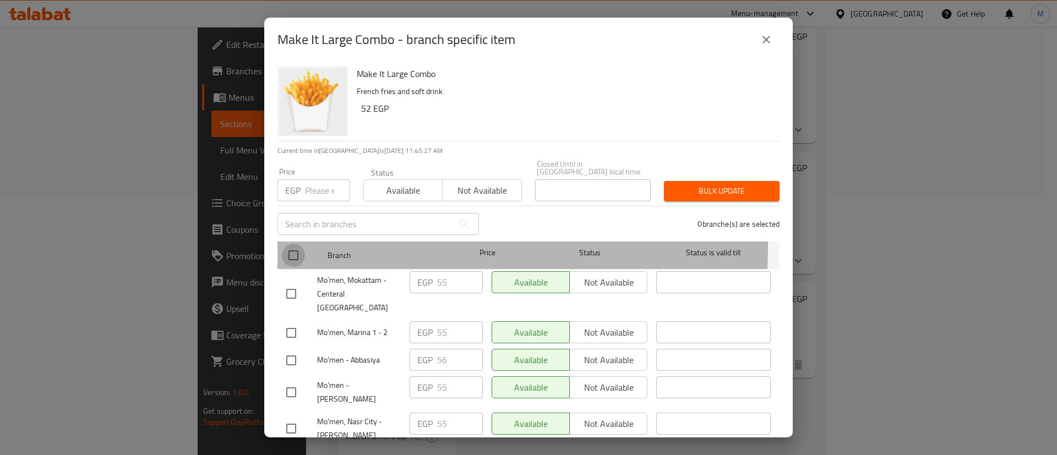
checkbox input "true"
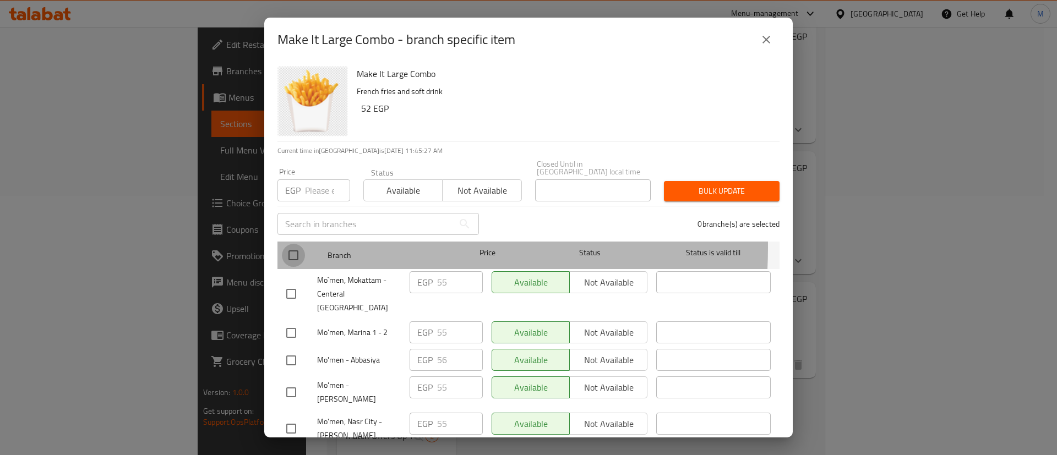
checkbox input "true"
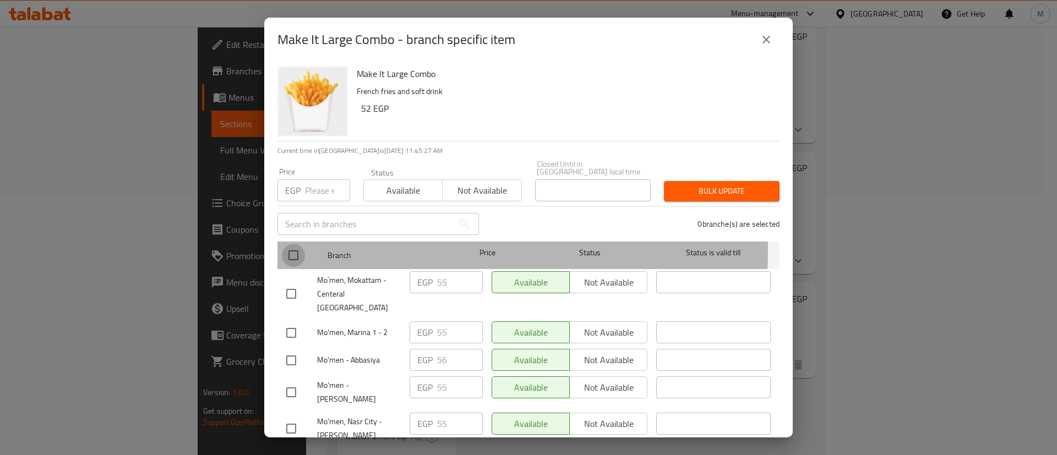
checkbox input "true"
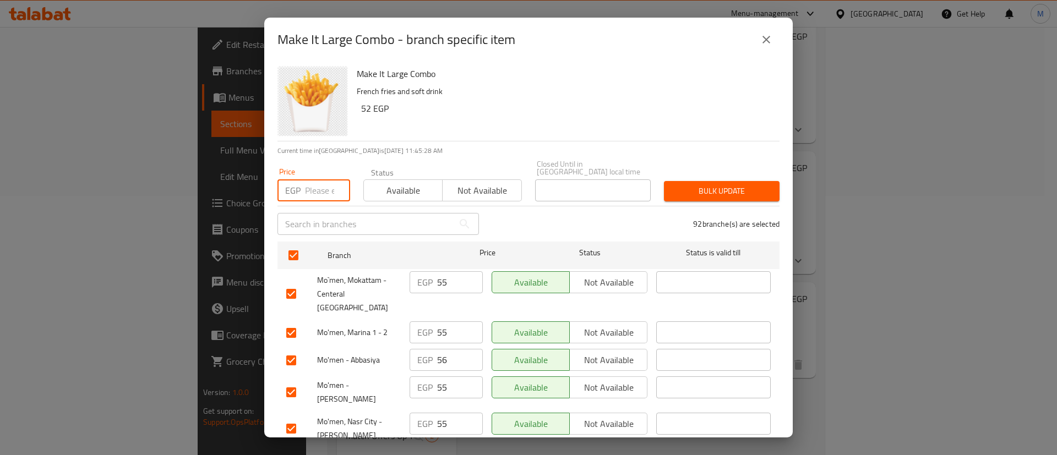
click at [320, 181] on input "number" at bounding box center [327, 190] width 45 height 22
click at [705, 184] on span "Bulk update" at bounding box center [722, 191] width 98 height 14
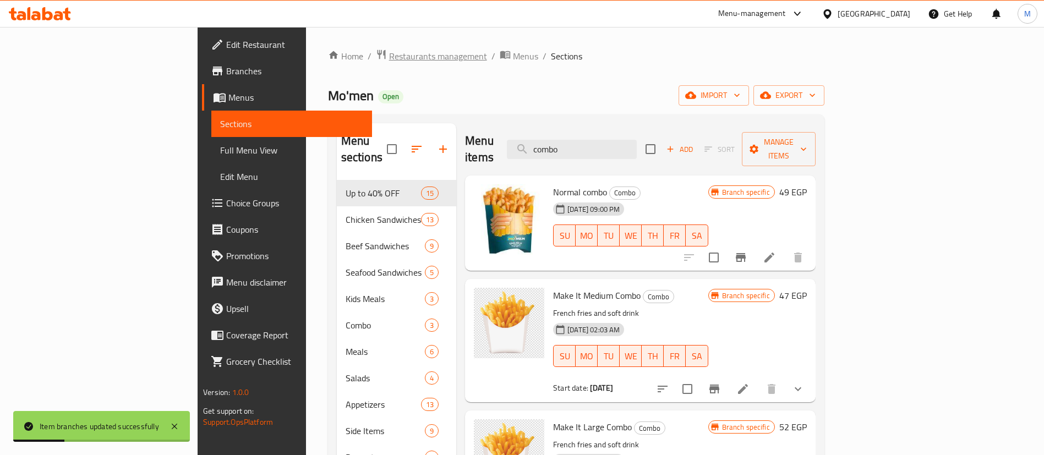
click at [389, 52] on span "Restaurants management" at bounding box center [438, 56] width 98 height 13
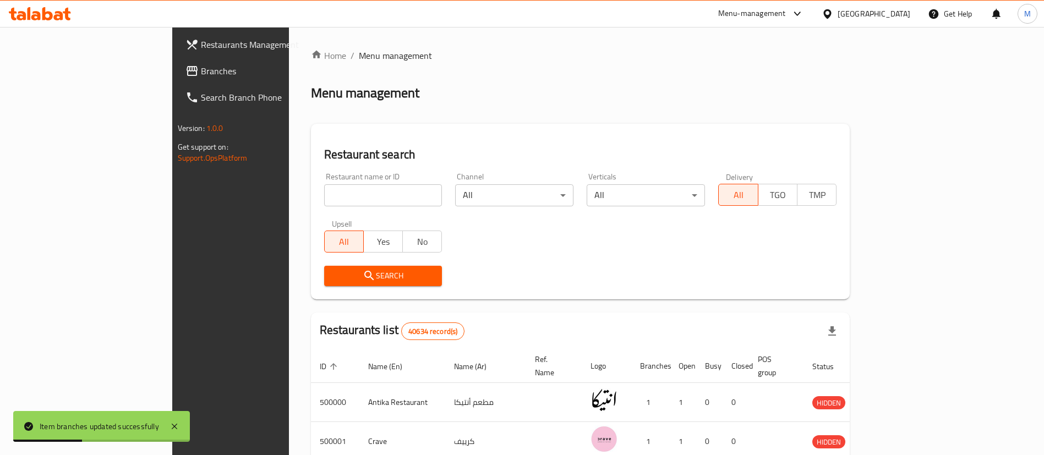
click at [324, 190] on input "search" at bounding box center [383, 195] width 118 height 22
click button "Search" at bounding box center [383, 276] width 118 height 20
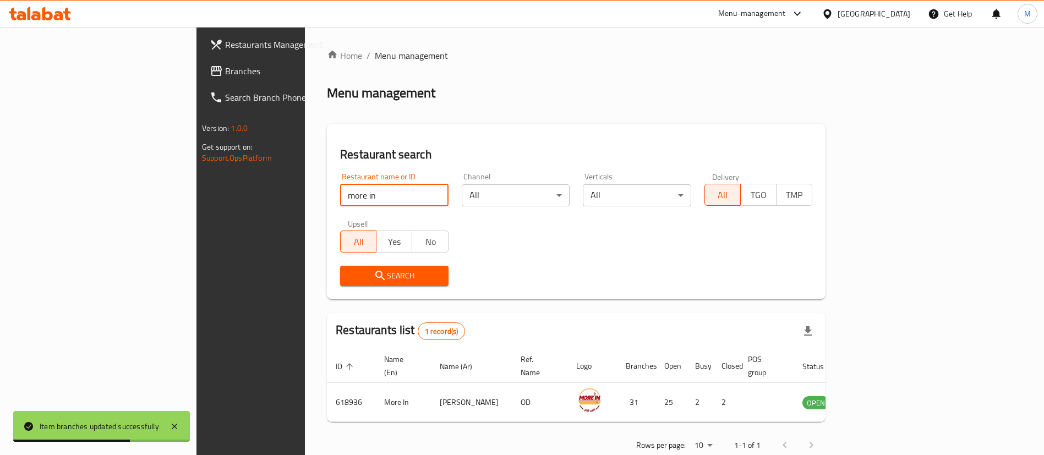
scroll to position [14, 0]
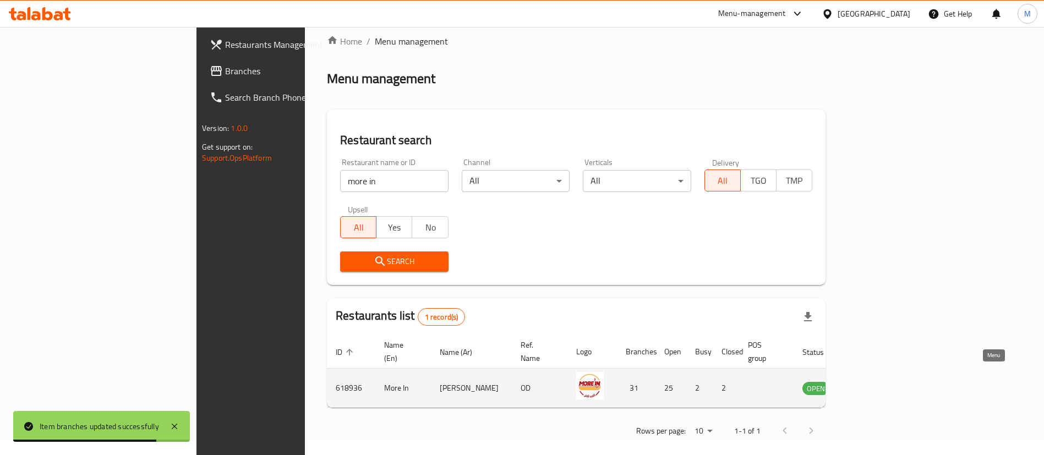
click at [873, 384] on icon "enhanced table" at bounding box center [867, 388] width 12 height 9
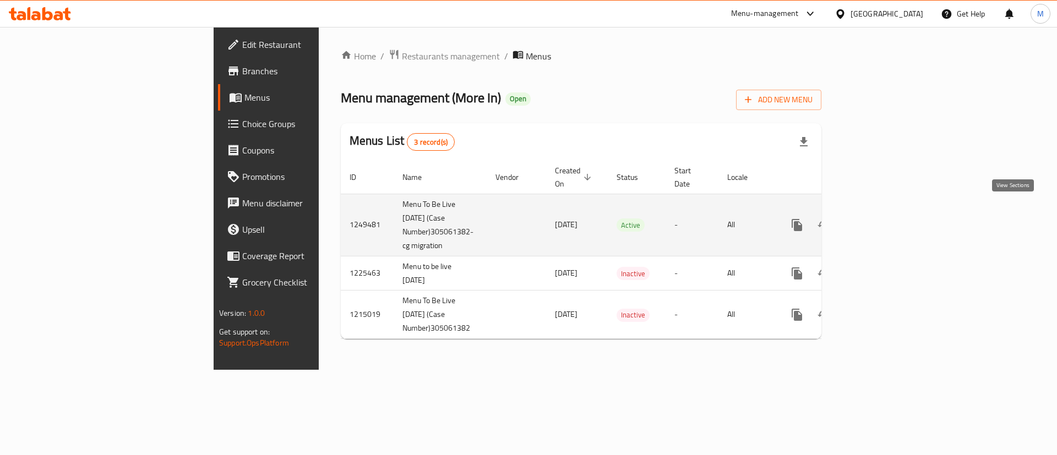
click at [883, 219] on icon "enhanced table" at bounding box center [876, 225] width 13 height 13
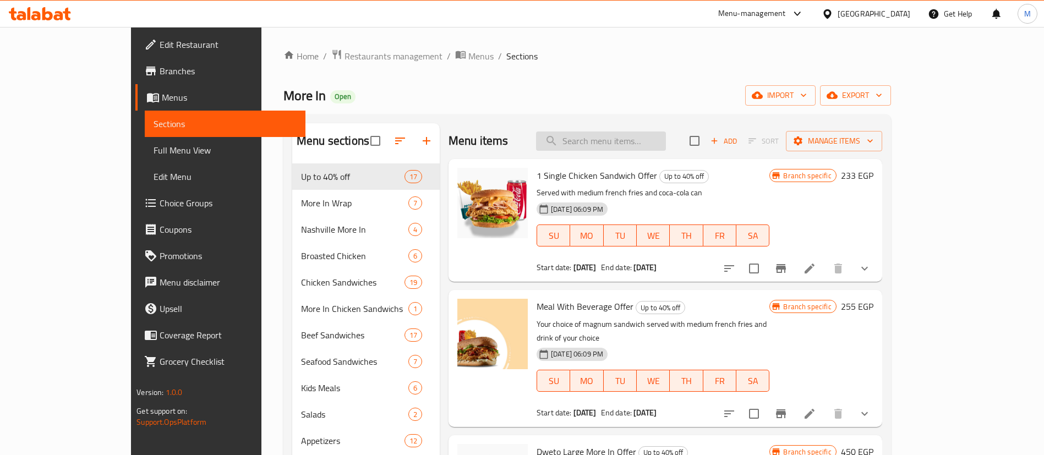
click at [664, 144] on input "search" at bounding box center [601, 141] width 130 height 19
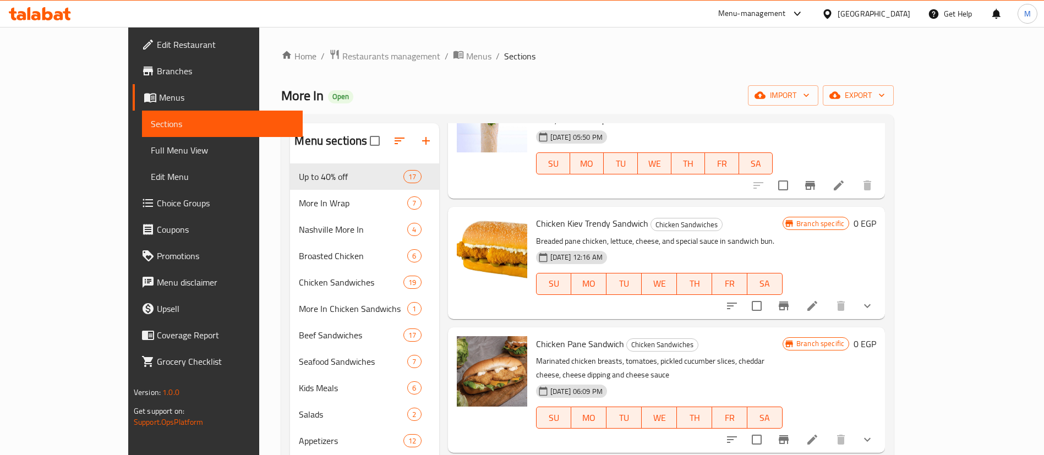
scroll to position [161, 0]
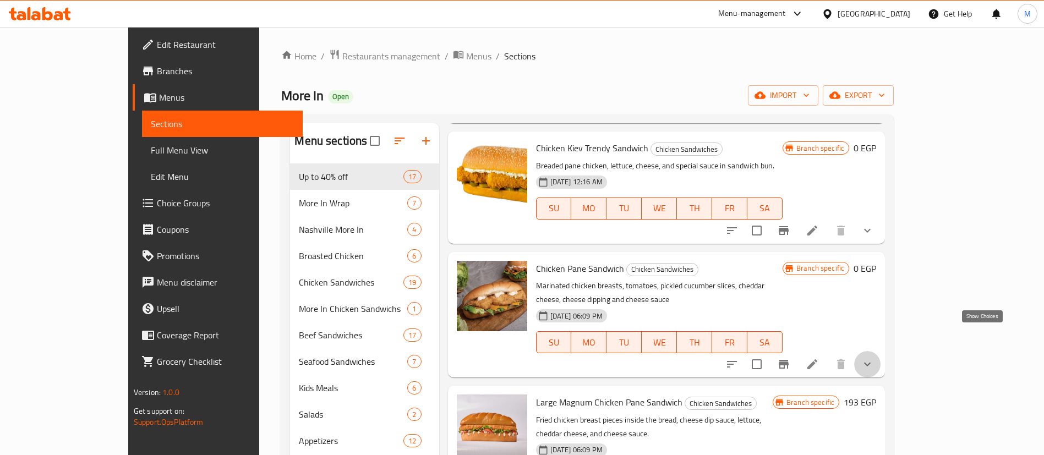
click at [874, 358] on icon "show more" at bounding box center [867, 364] width 13 height 13
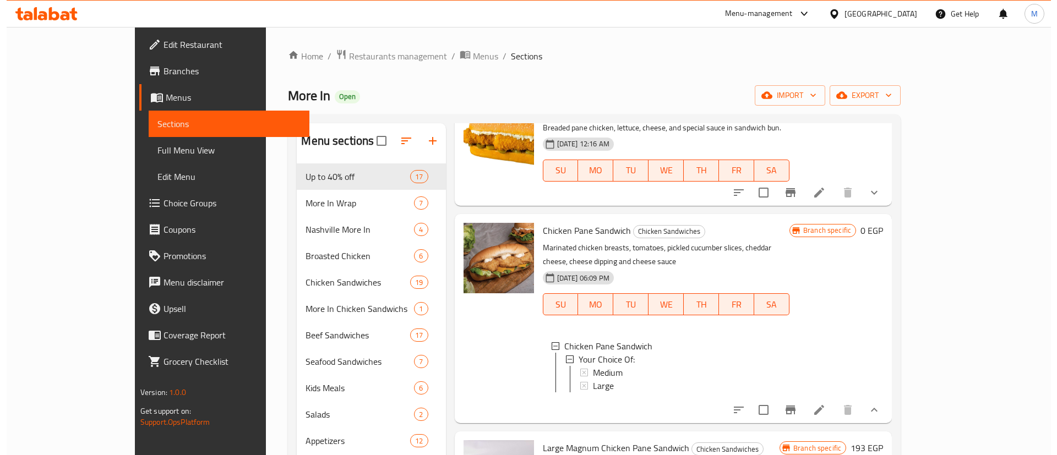
scroll to position [203, 0]
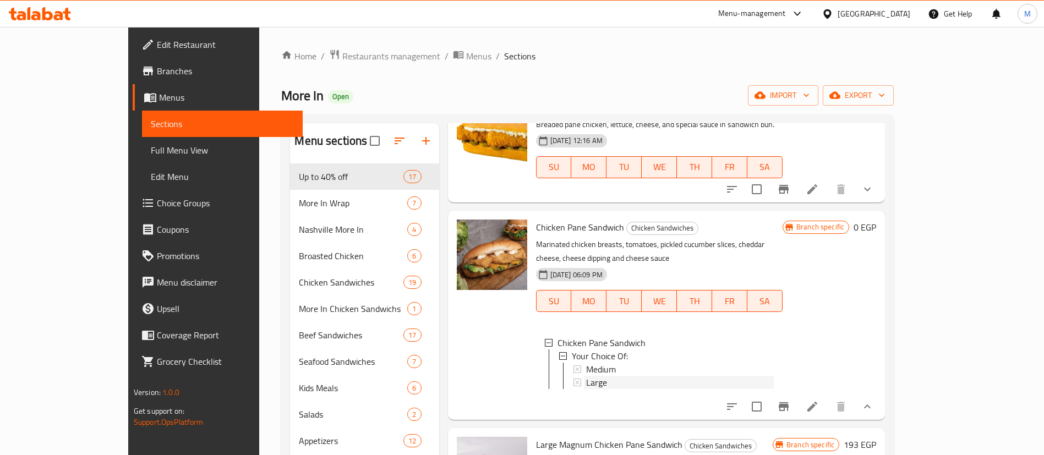
click at [608, 376] on div "Large" at bounding box center [680, 382] width 188 height 13
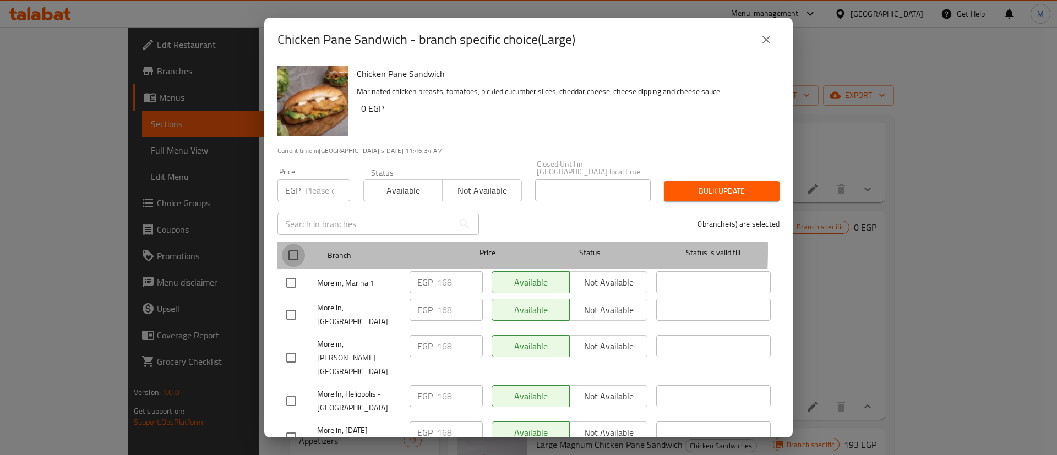
click at [300, 244] on input "checkbox" at bounding box center [293, 255] width 23 height 23
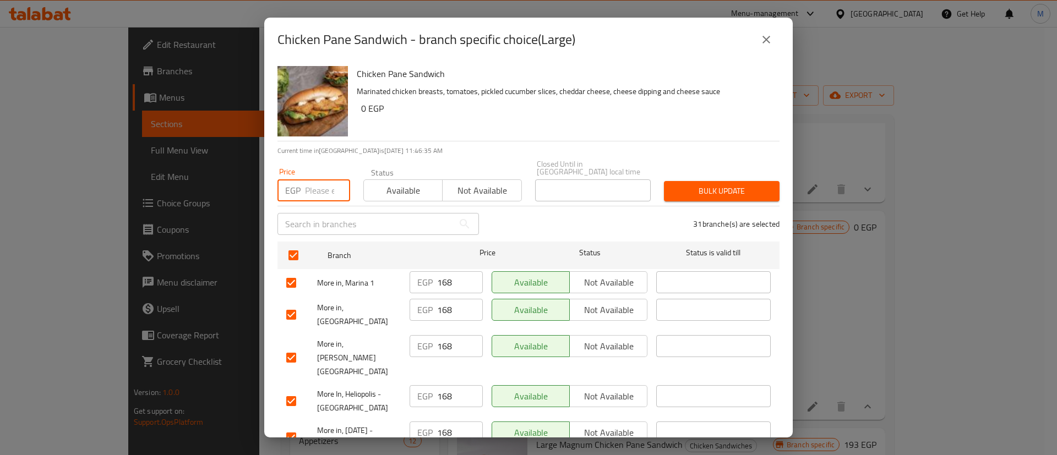
click at [323, 187] on input "number" at bounding box center [327, 190] width 45 height 22
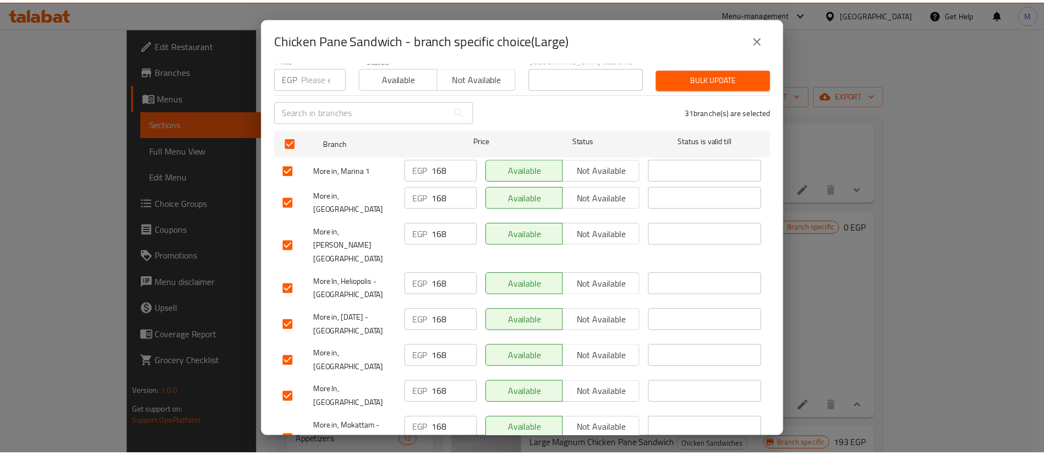
scroll to position [0, 0]
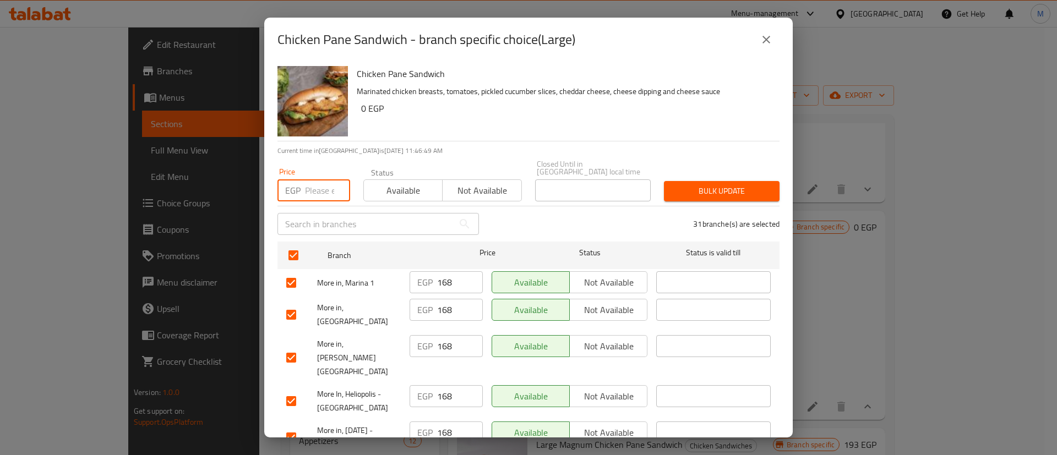
click at [322, 179] on input "number" at bounding box center [327, 190] width 45 height 22
click at [730, 189] on span "Bulk update" at bounding box center [722, 191] width 98 height 14
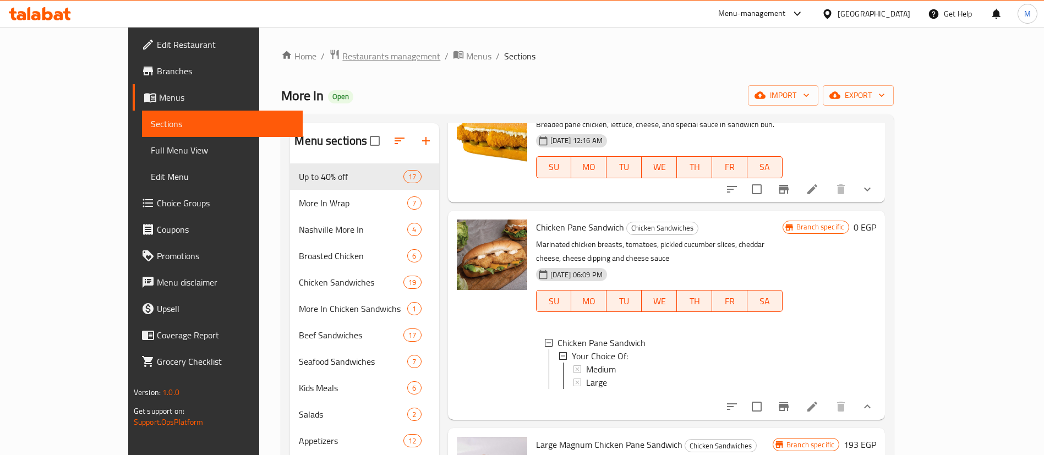
click at [342, 59] on span "Restaurants management" at bounding box center [391, 56] width 98 height 13
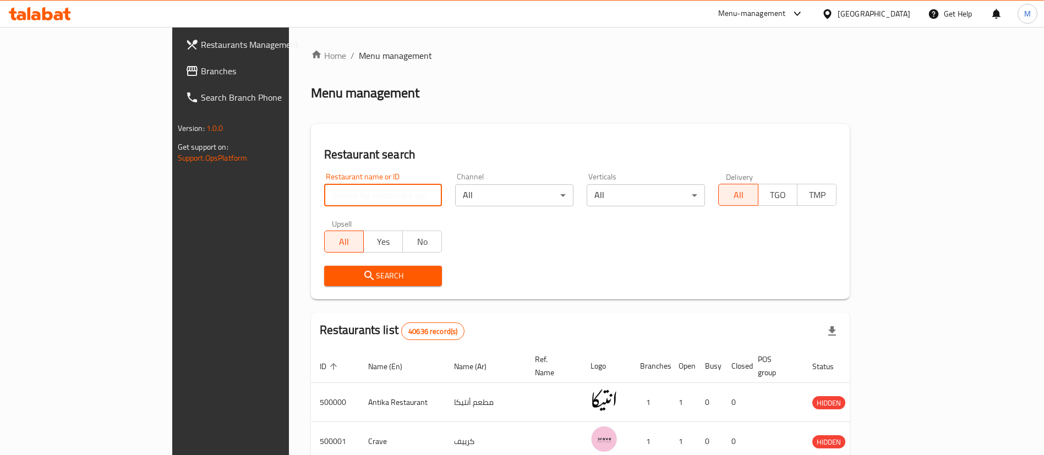
paste input "510307"
click at [325, 194] on input "510307" at bounding box center [383, 195] width 118 height 22
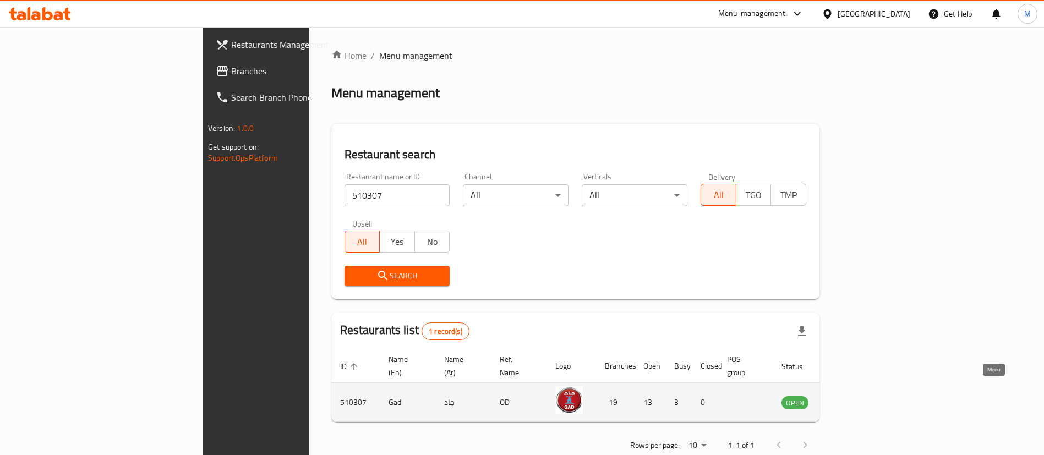
click at [852, 399] on icon "enhanced table" at bounding box center [846, 403] width 12 height 9
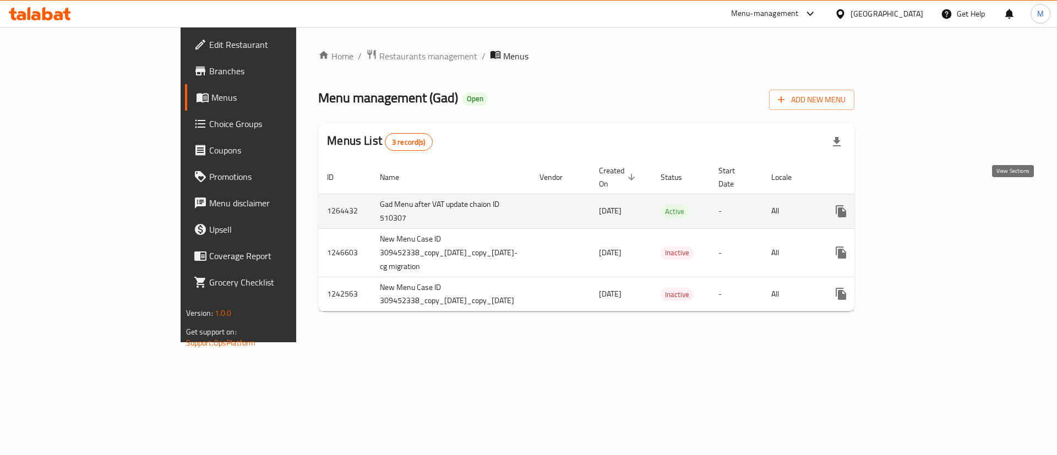
click at [927, 205] on icon "enhanced table" at bounding box center [920, 211] width 13 height 13
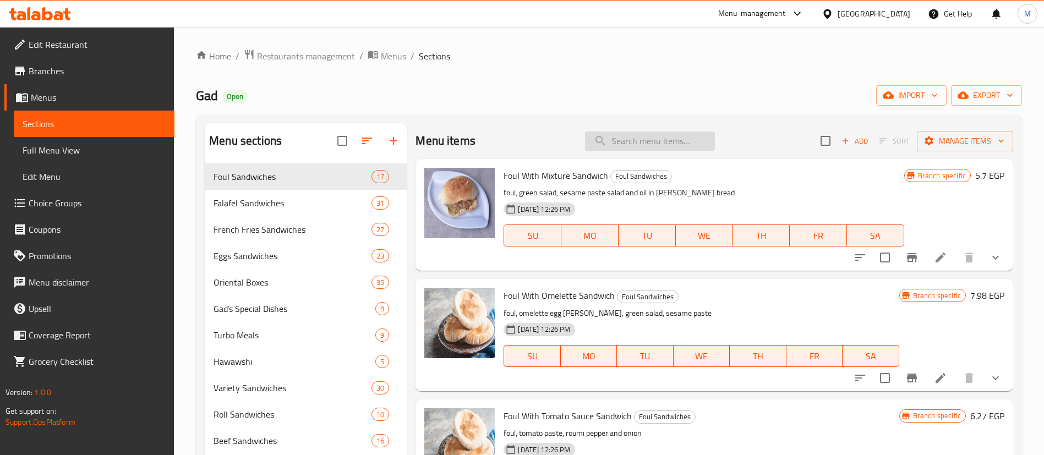
click at [650, 139] on input "search" at bounding box center [650, 141] width 130 height 19
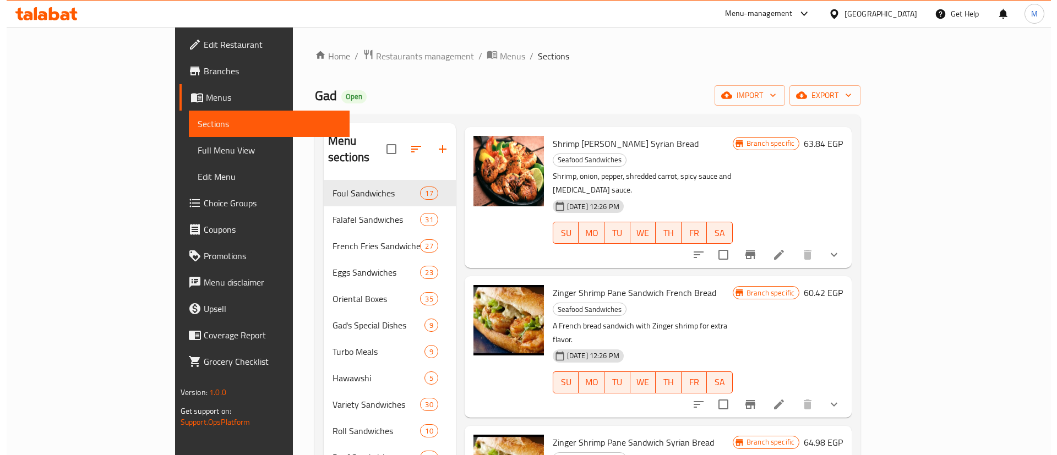
scroll to position [342, 0]
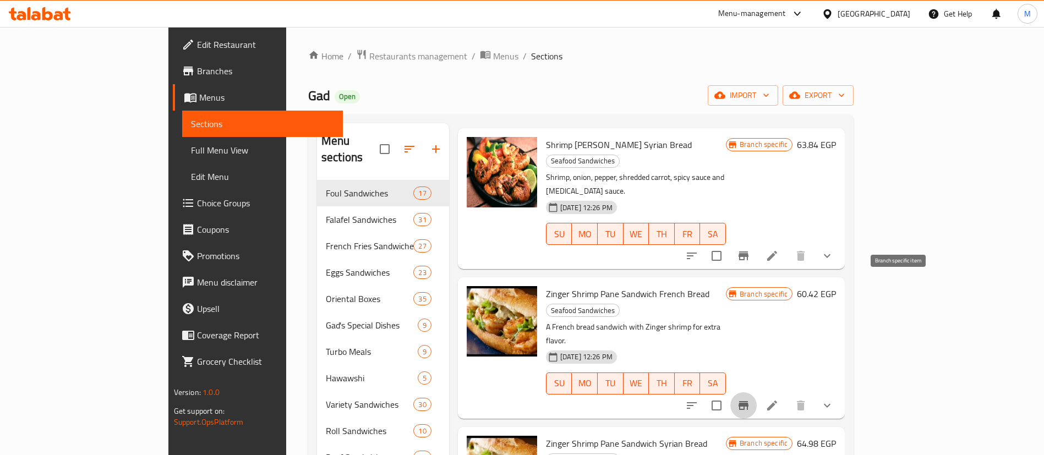
click at [750, 399] on icon "Branch-specific-item" at bounding box center [743, 405] width 13 height 13
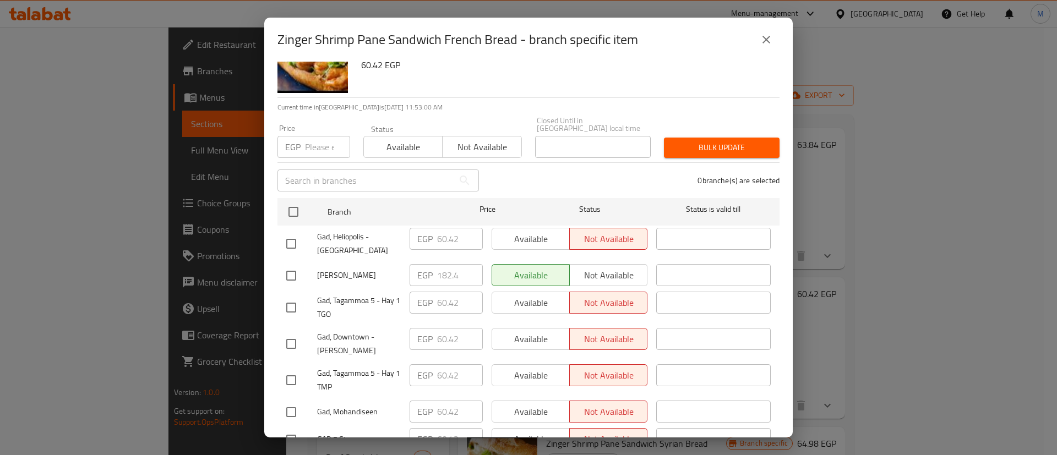
scroll to position [0, 0]
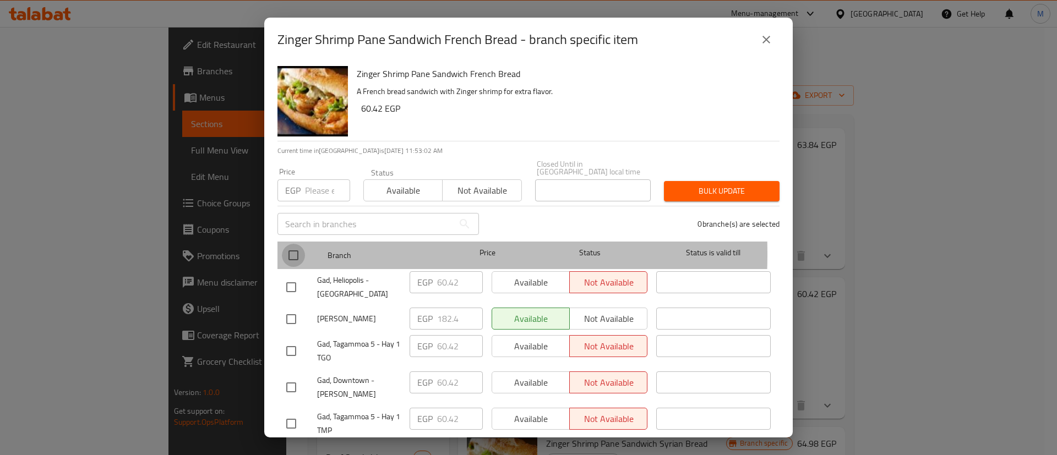
click at [293, 246] on input "checkbox" at bounding box center [293, 255] width 23 height 23
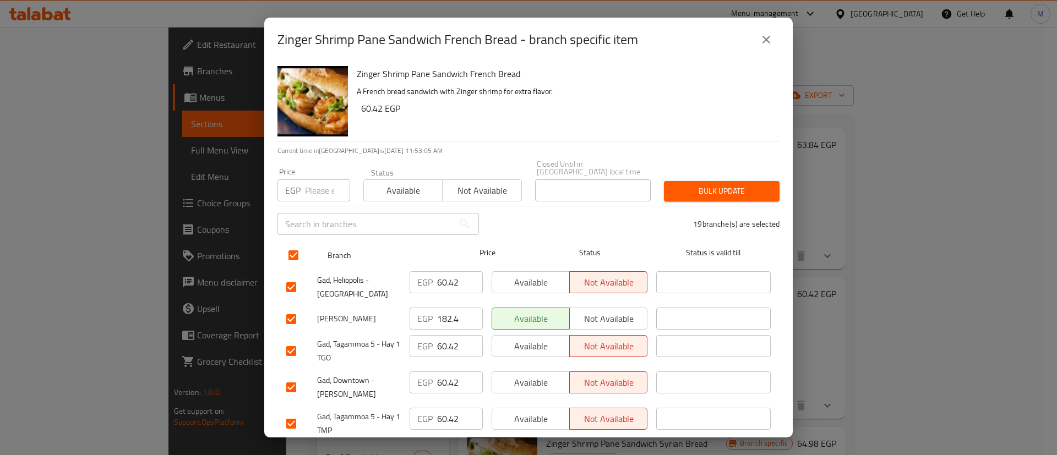
scroll to position [455, 0]
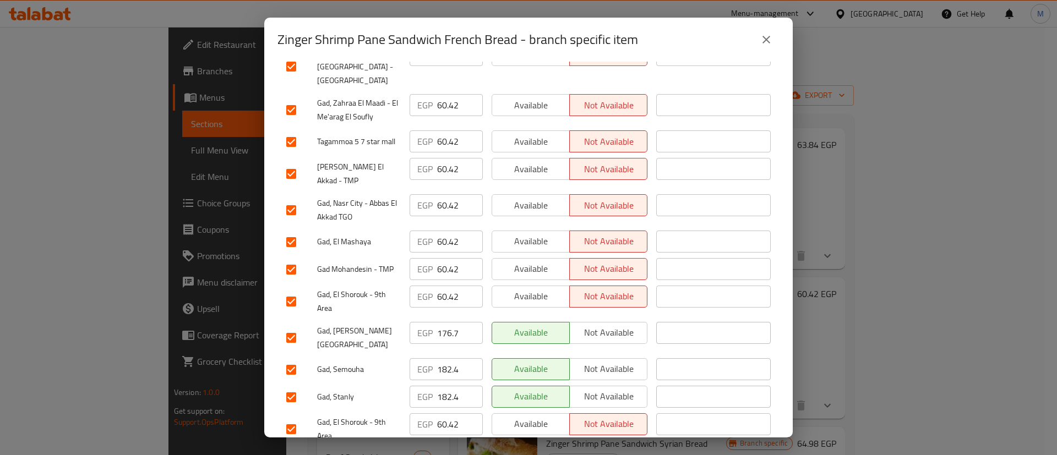
click at [293, 326] on input "checkbox" at bounding box center [291, 337] width 23 height 23
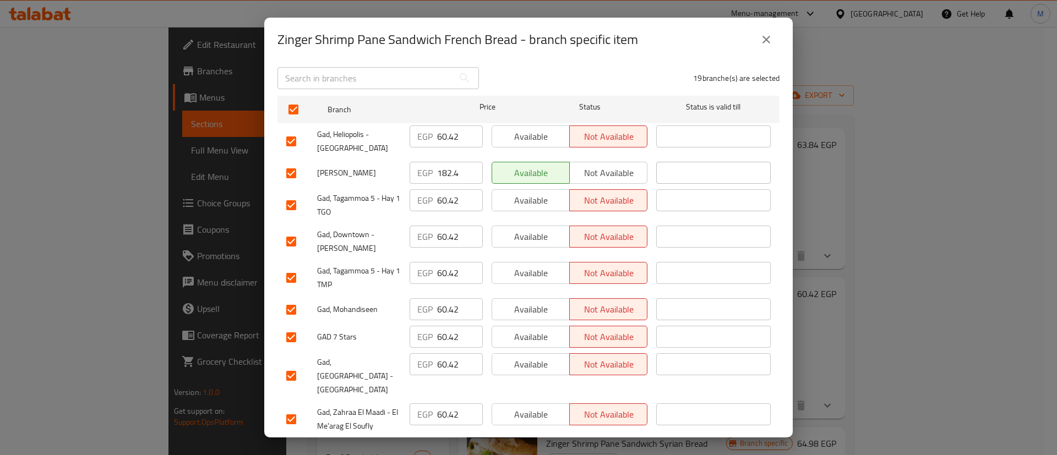
scroll to position [0, 0]
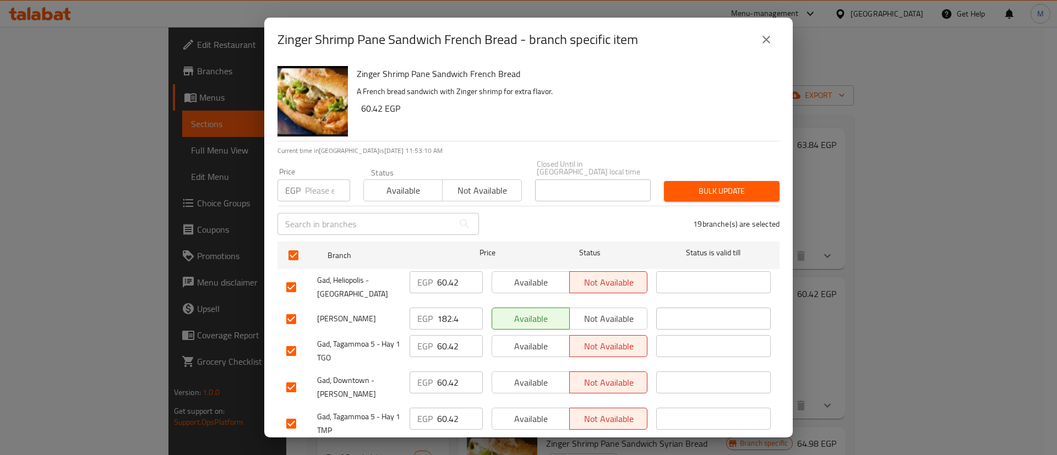
click at [308, 185] on input "number" at bounding box center [327, 190] width 45 height 22
click at [707, 184] on span "Bulk update" at bounding box center [722, 191] width 98 height 14
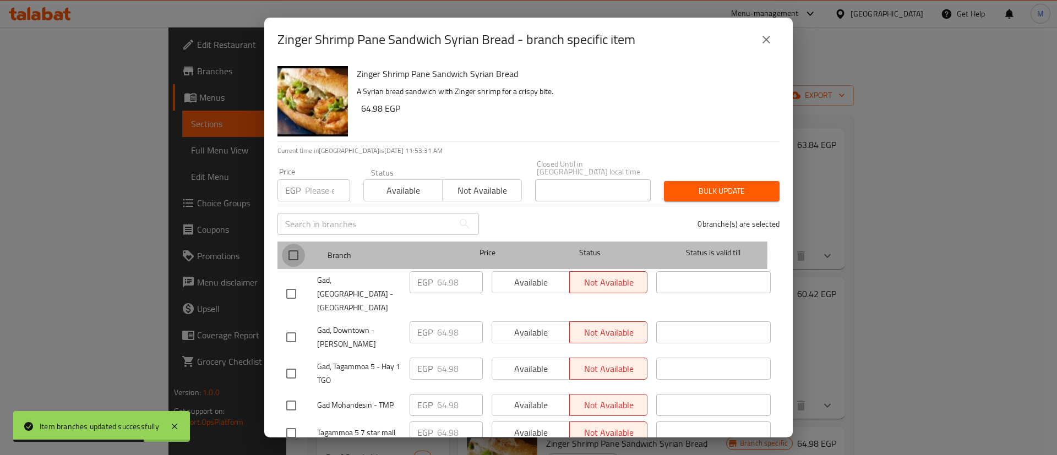
click at [292, 246] on input "checkbox" at bounding box center [293, 255] width 23 height 23
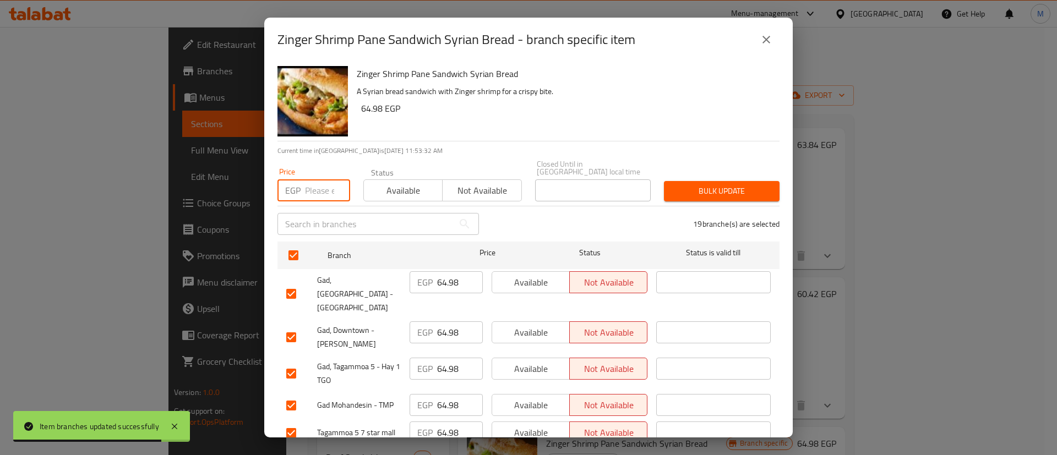
click at [326, 182] on input "number" at bounding box center [327, 190] width 45 height 22
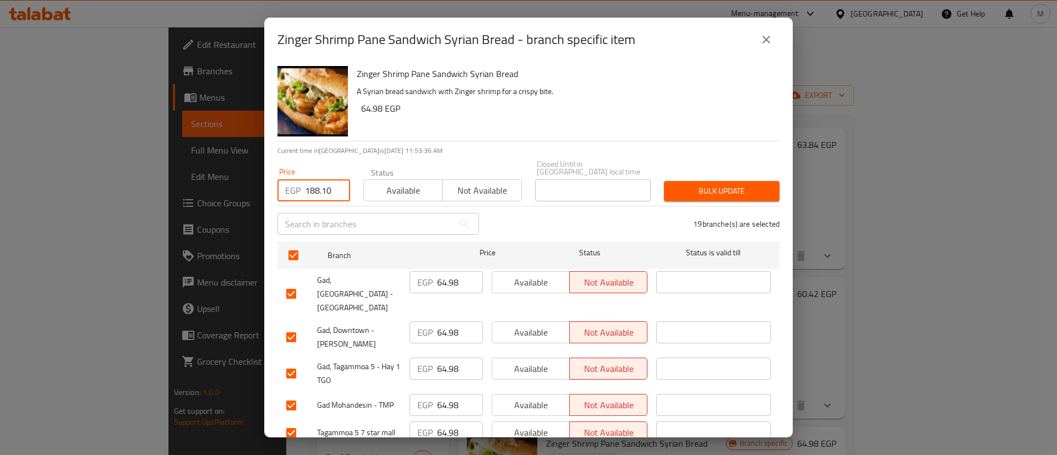
click at [717, 187] on span "Bulk update" at bounding box center [722, 191] width 98 height 14
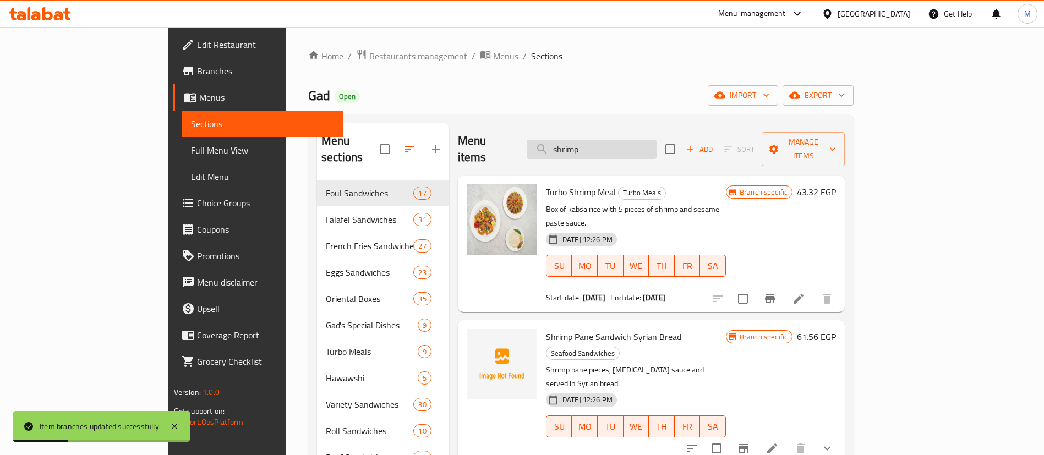
click at [657, 140] on input "shrimp" at bounding box center [592, 149] width 130 height 19
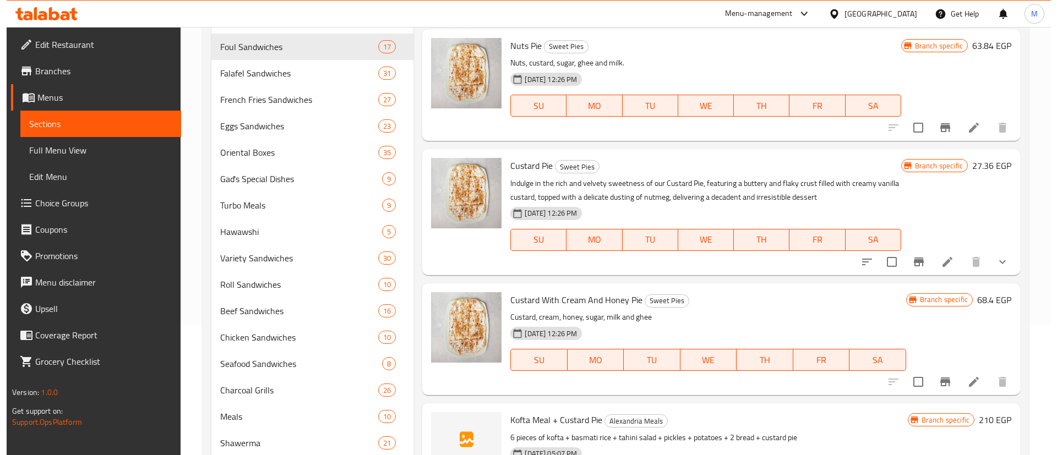
scroll to position [130, 0]
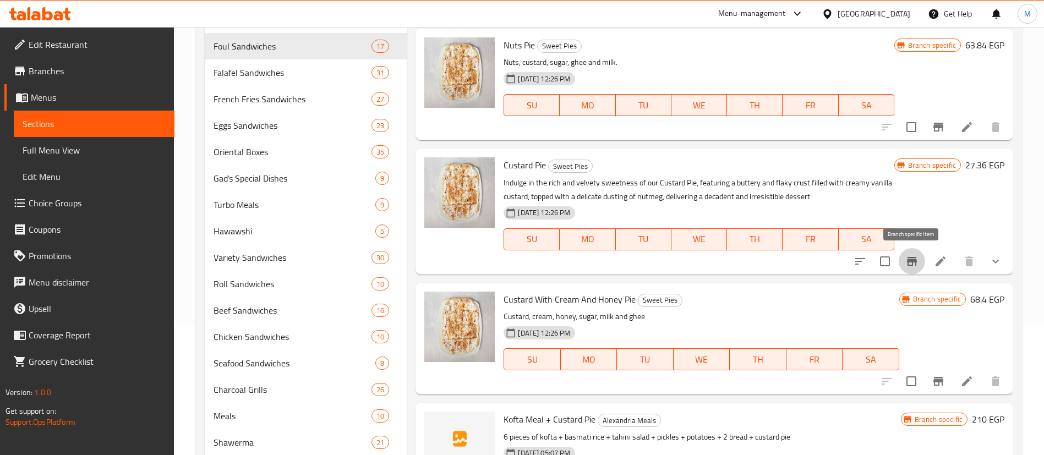
click at [914, 265] on icon "Branch-specific-item" at bounding box center [912, 261] width 13 height 13
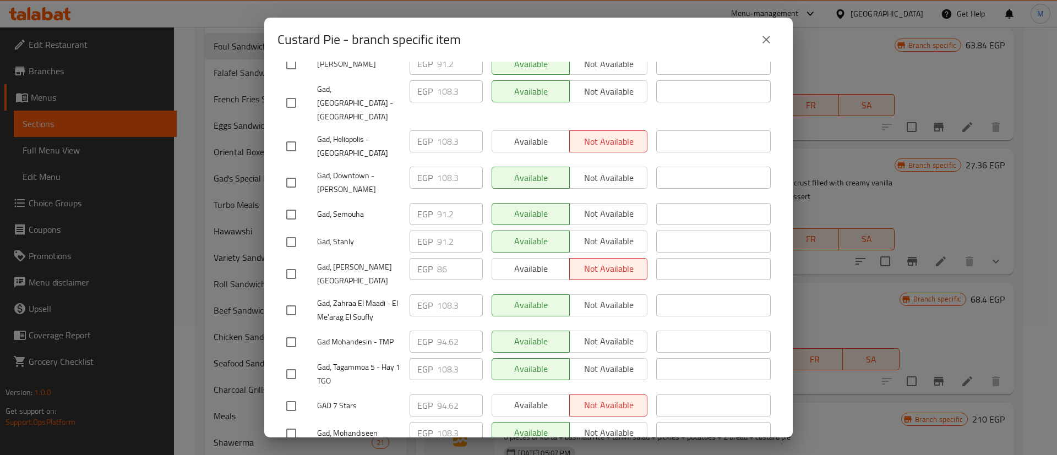
scroll to position [0, 0]
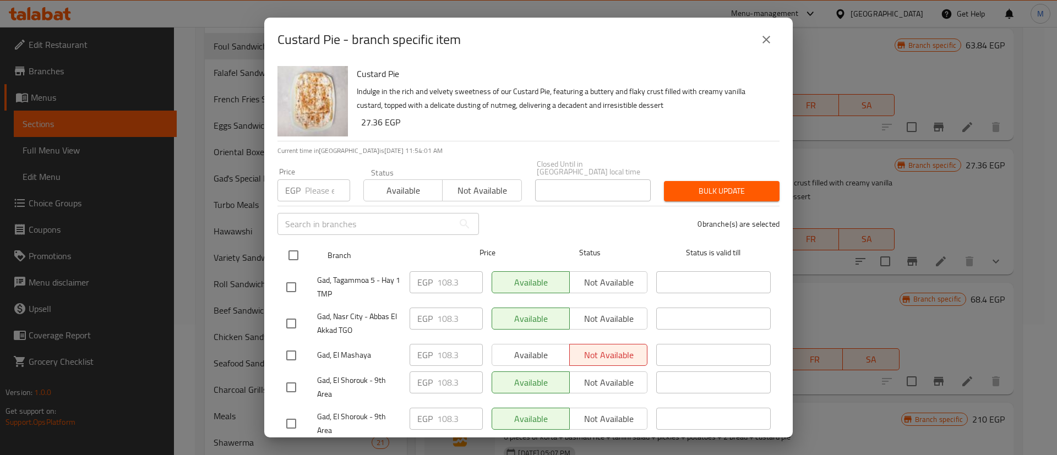
click at [299, 248] on input "checkbox" at bounding box center [293, 255] width 23 height 23
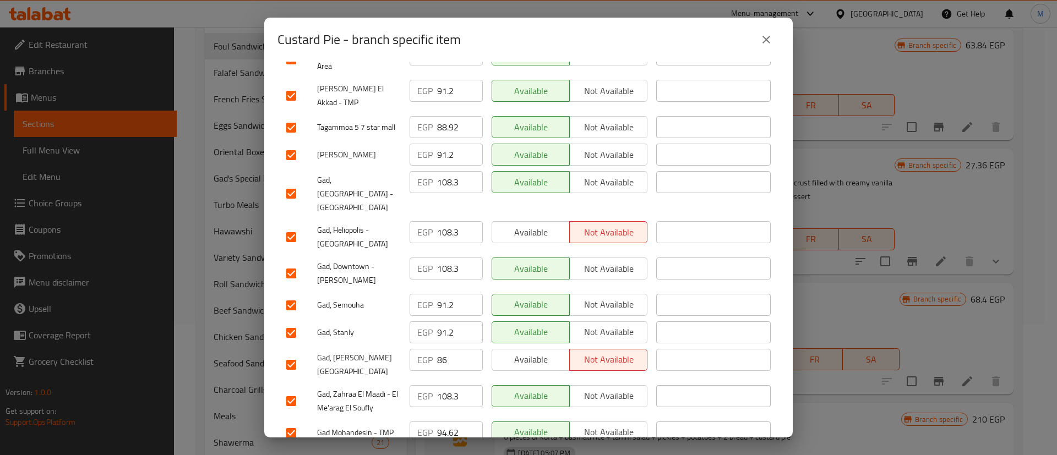
scroll to position [374, 0]
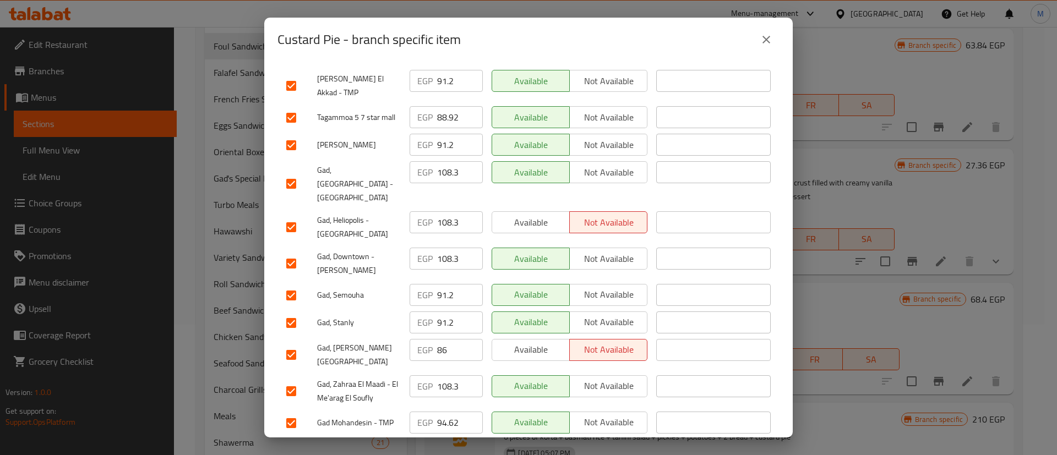
click at [296, 312] on input "checkbox" at bounding box center [291, 323] width 23 height 23
click at [296, 284] on input "checkbox" at bounding box center [291, 295] width 23 height 23
click at [300, 344] on input "checkbox" at bounding box center [291, 355] width 23 height 23
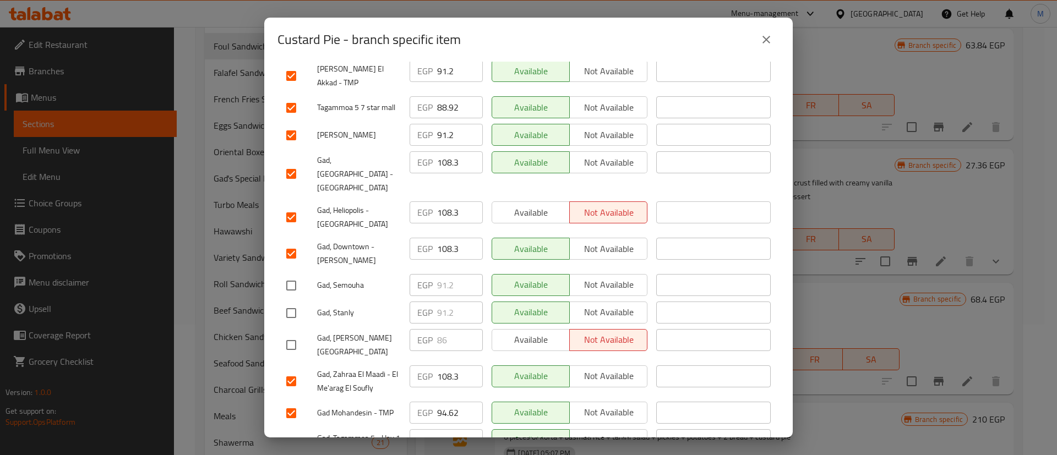
scroll to position [385, 0]
click at [292, 124] on input "checkbox" at bounding box center [291, 134] width 23 height 23
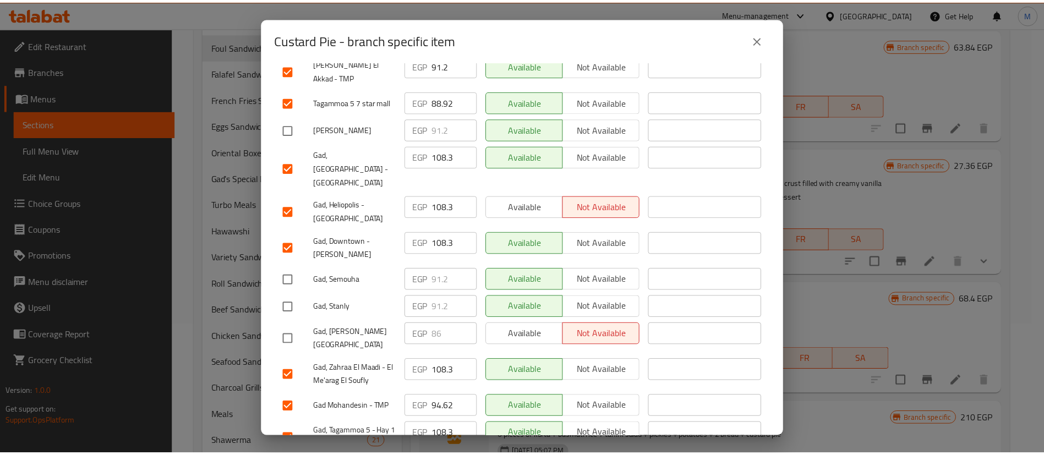
scroll to position [0, 0]
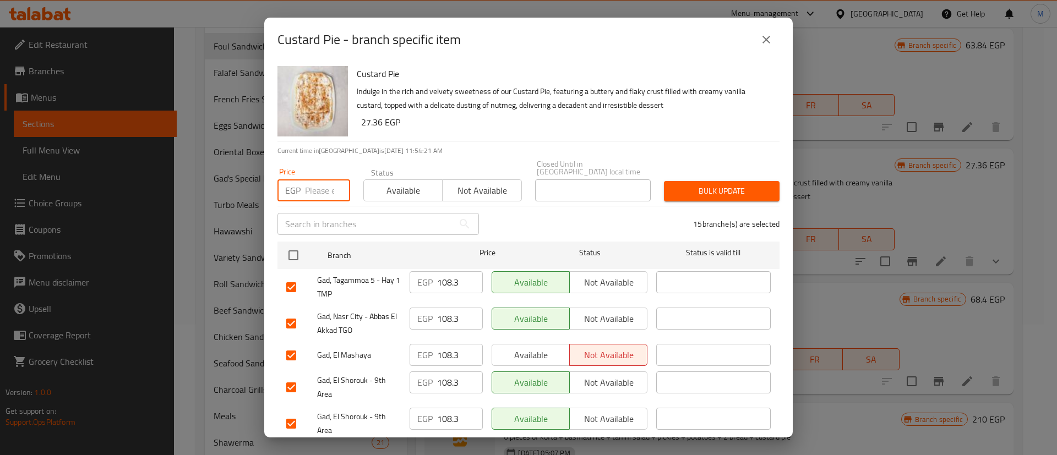
click at [319, 179] on input "number" at bounding box center [327, 190] width 45 height 22
click at [678, 181] on button "Bulk update" at bounding box center [722, 191] width 116 height 20
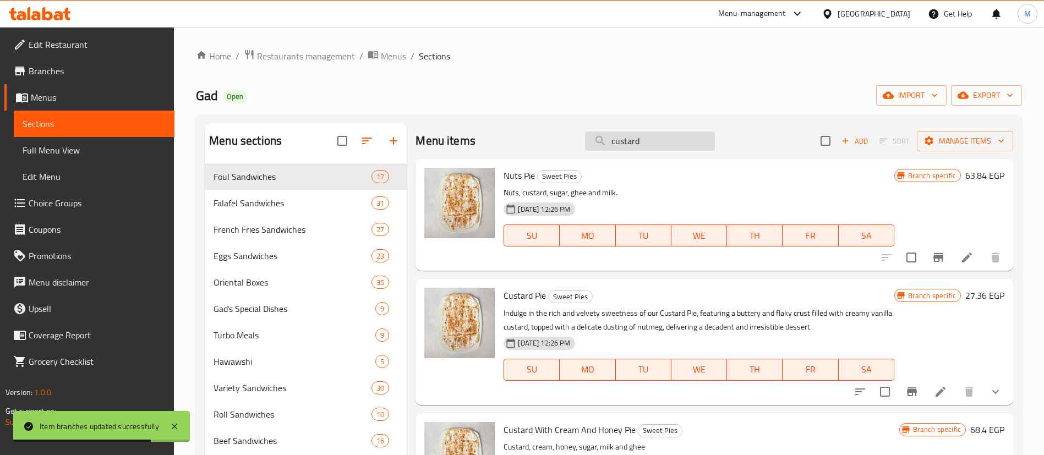
click at [678, 135] on input "custard" at bounding box center [650, 141] width 130 height 19
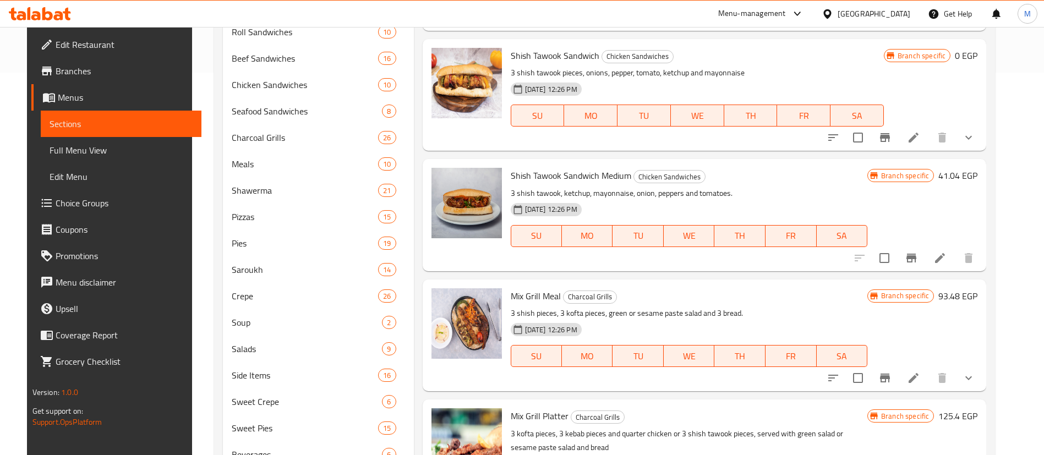
scroll to position [361, 0]
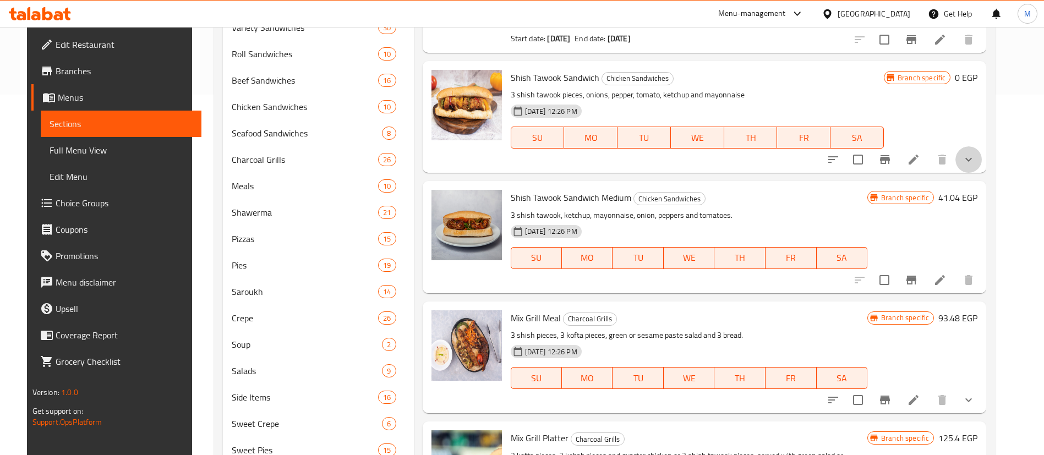
click at [982, 168] on button "show more" at bounding box center [969, 159] width 26 height 26
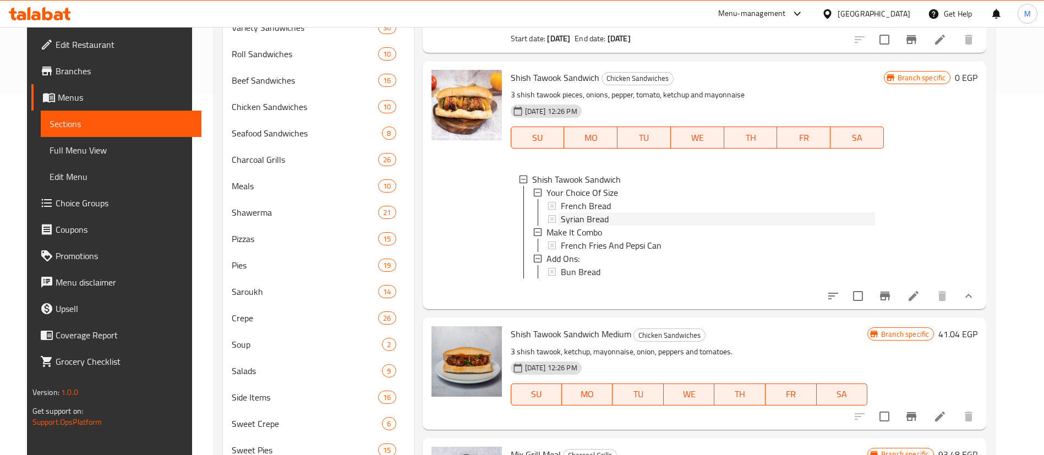
click at [675, 216] on div "Syrian Bread" at bounding box center [718, 219] width 314 height 13
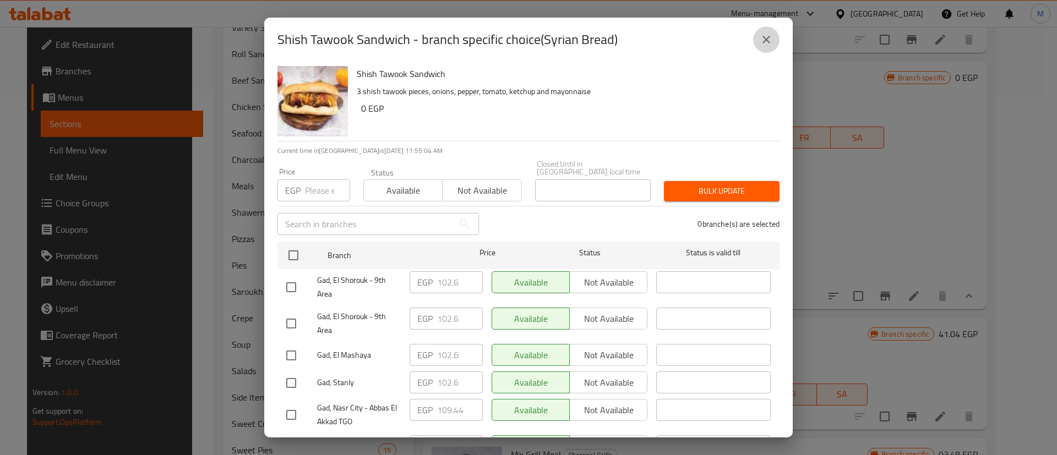
click at [764, 41] on icon "close" at bounding box center [766, 40] width 8 height 8
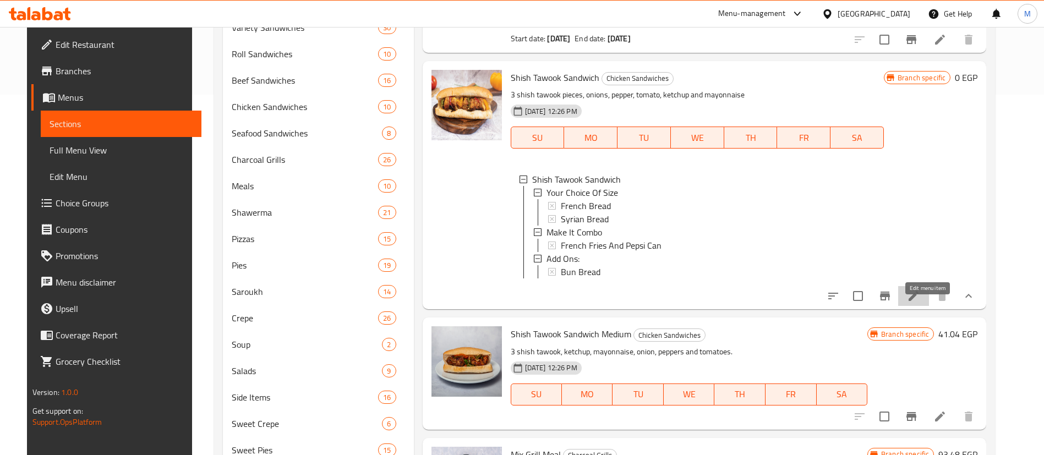
click at [919, 301] on icon at bounding box center [914, 296] width 10 height 10
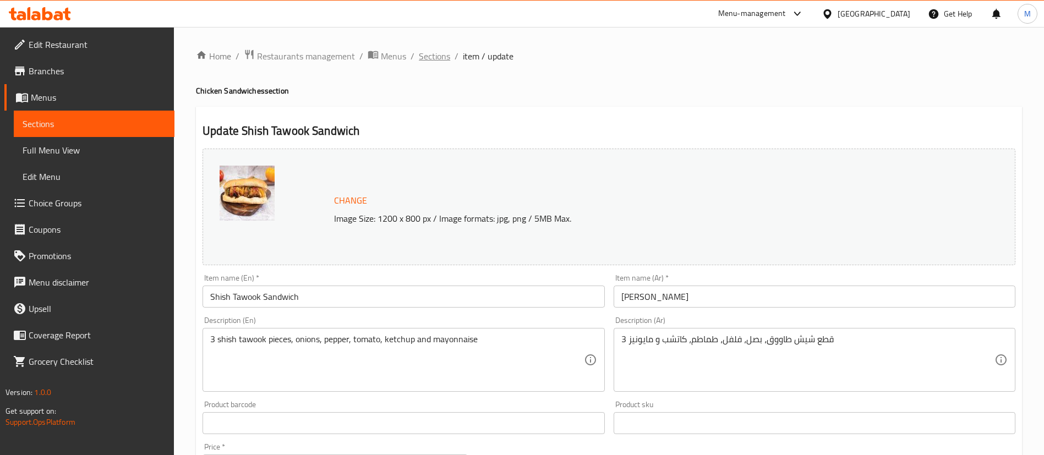
click at [433, 50] on span "Sections" at bounding box center [434, 56] width 31 height 13
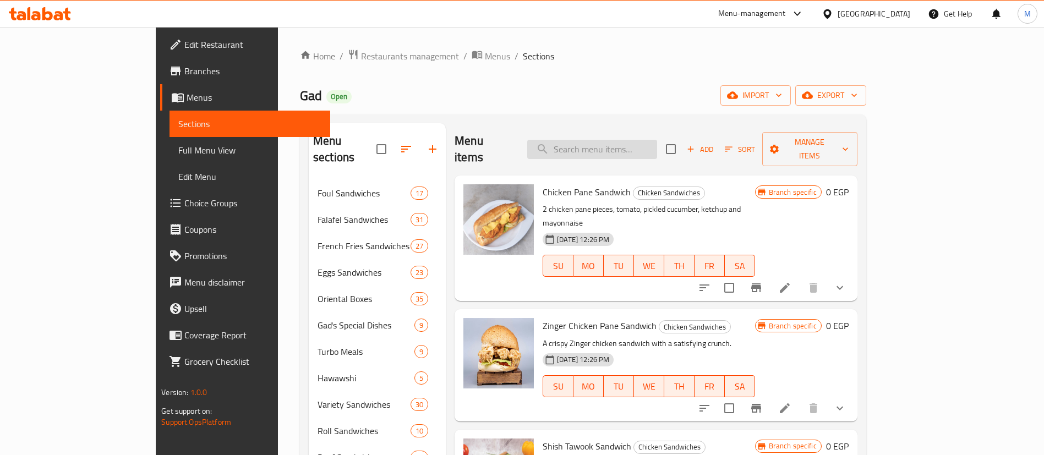
click at [647, 140] on input "search" at bounding box center [592, 149] width 130 height 19
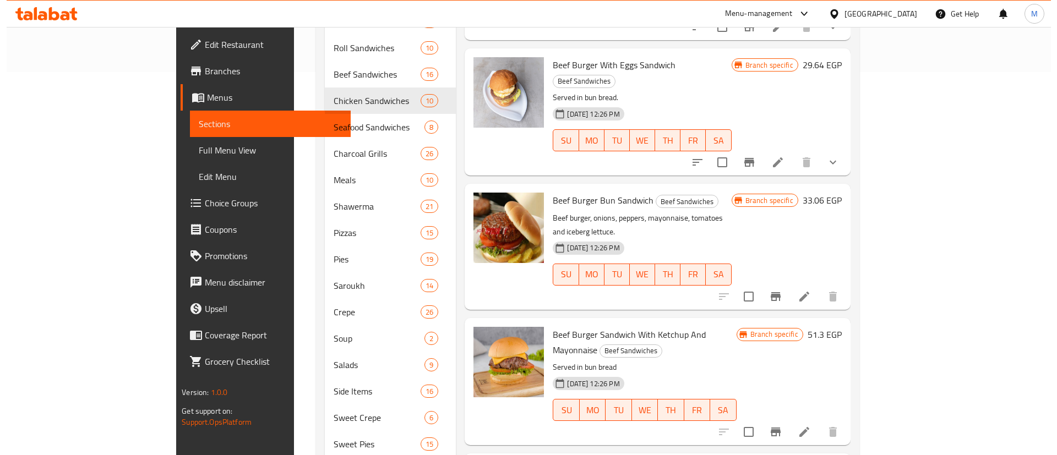
scroll to position [384, 0]
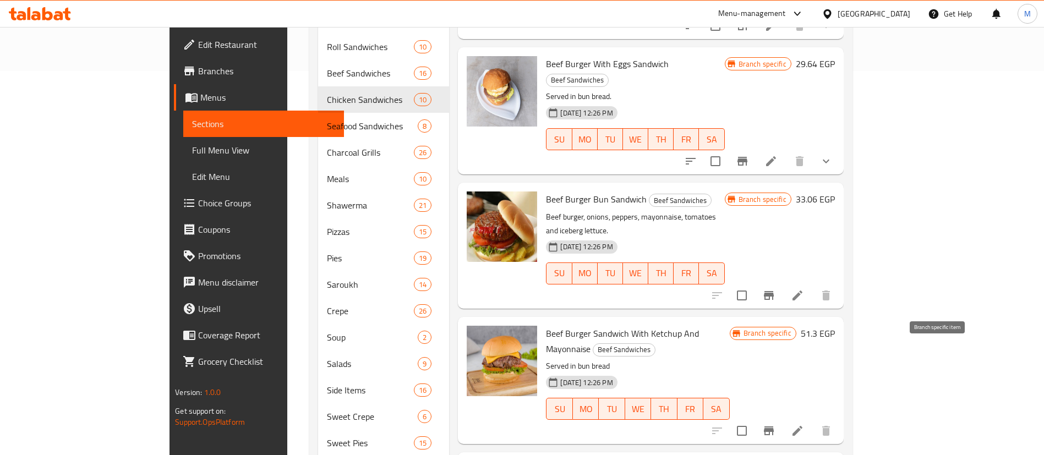
click at [774, 427] on icon "Branch-specific-item" at bounding box center [769, 431] width 10 height 9
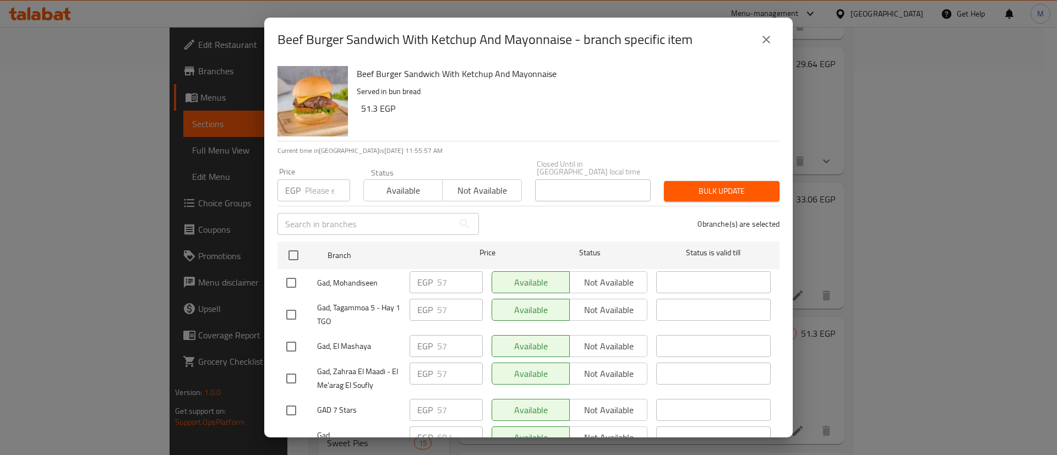
click at [321, 187] on input "number" at bounding box center [327, 190] width 45 height 22
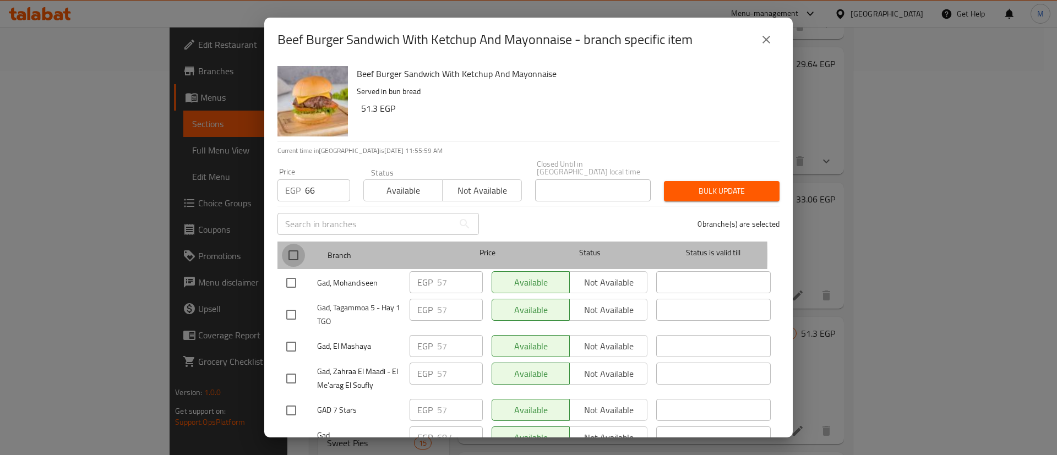
click at [293, 248] on input "checkbox" at bounding box center [293, 255] width 23 height 23
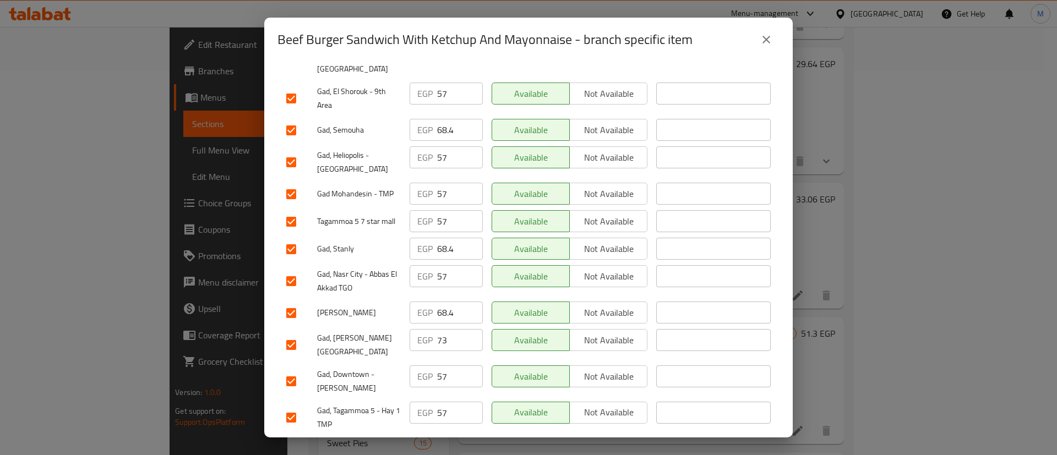
scroll to position [455, 0]
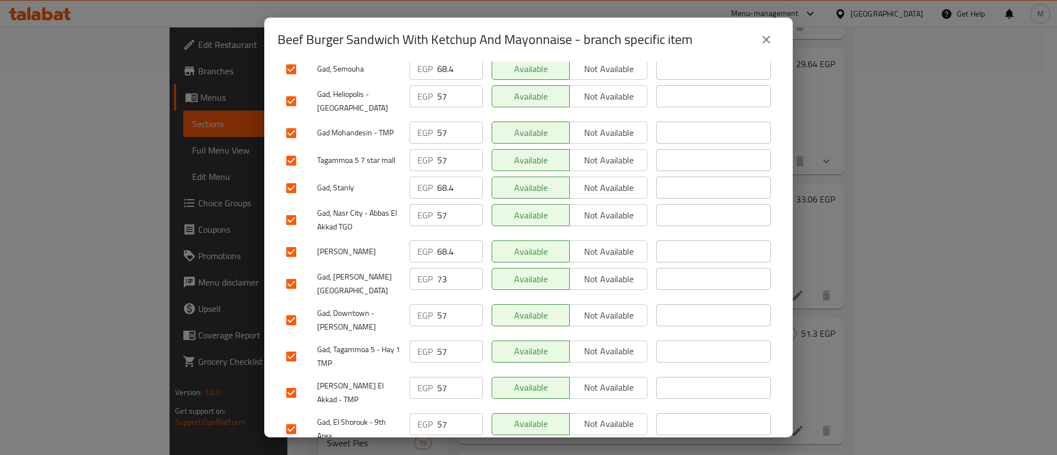
click at [292, 241] on input "checkbox" at bounding box center [291, 252] width 23 height 23
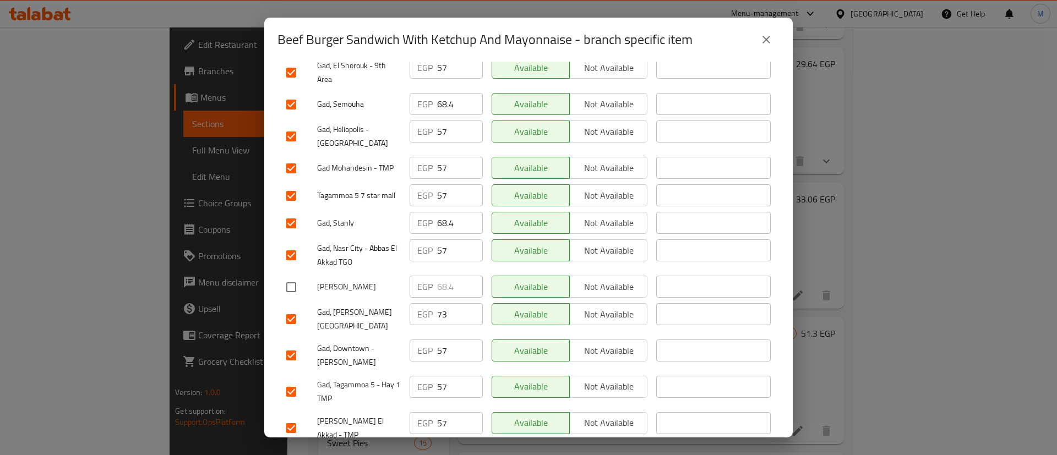
scroll to position [411, 0]
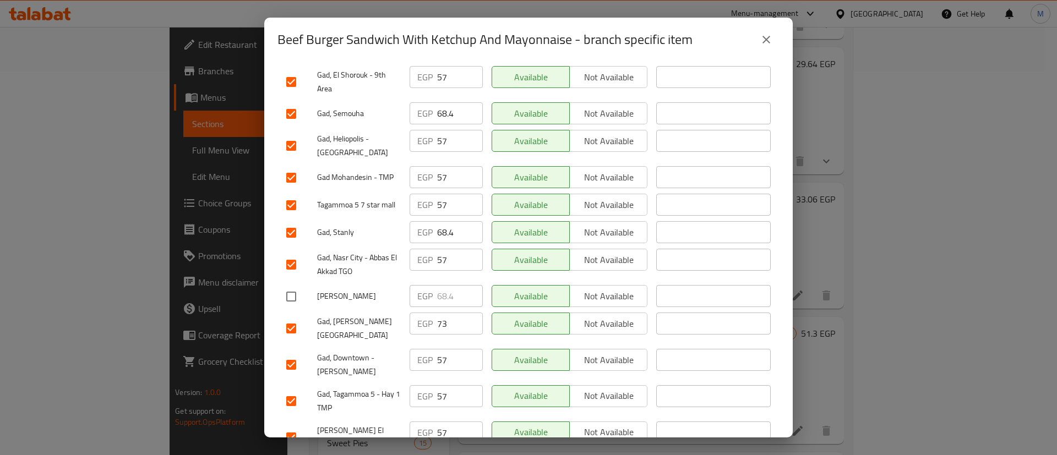
click at [293, 221] on input "checkbox" at bounding box center [291, 232] width 23 height 23
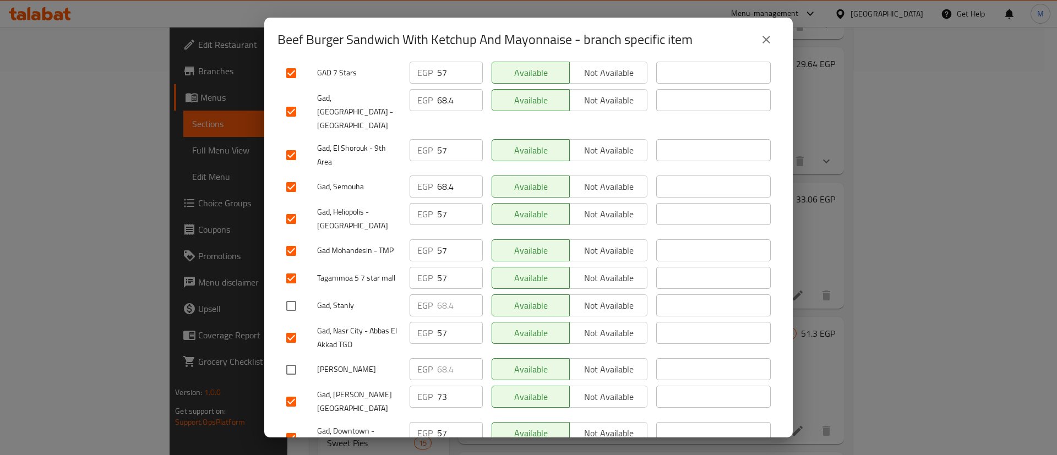
scroll to position [331, 0]
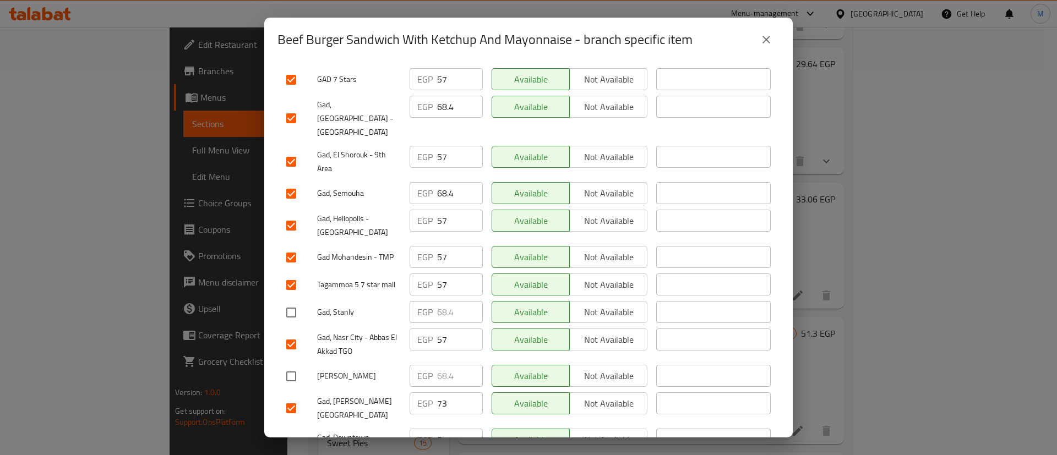
click at [288, 182] on input "checkbox" at bounding box center [291, 193] width 23 height 23
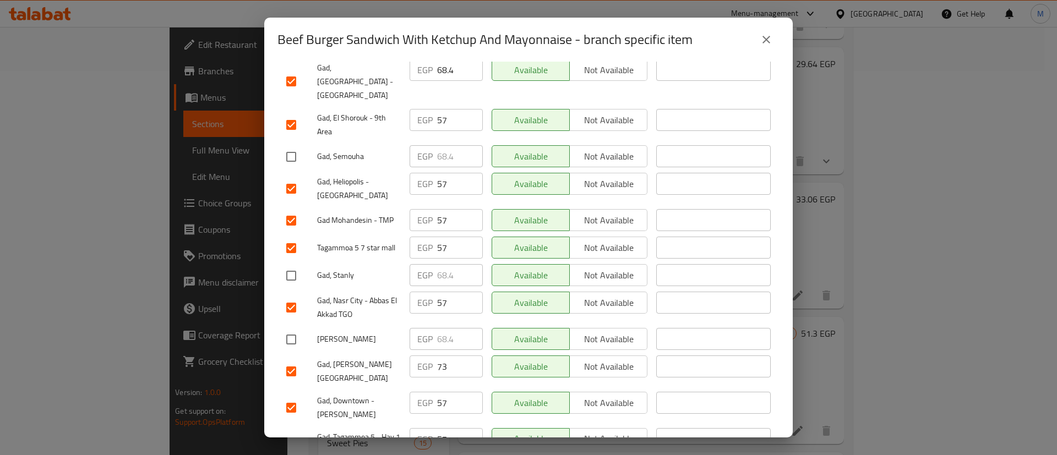
scroll to position [380, 0]
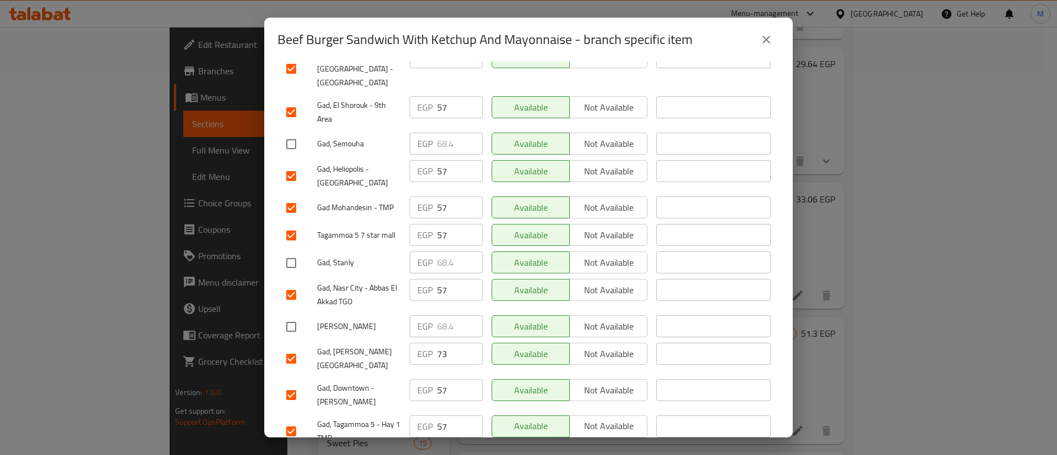
click at [298, 347] on input "checkbox" at bounding box center [291, 358] width 23 height 23
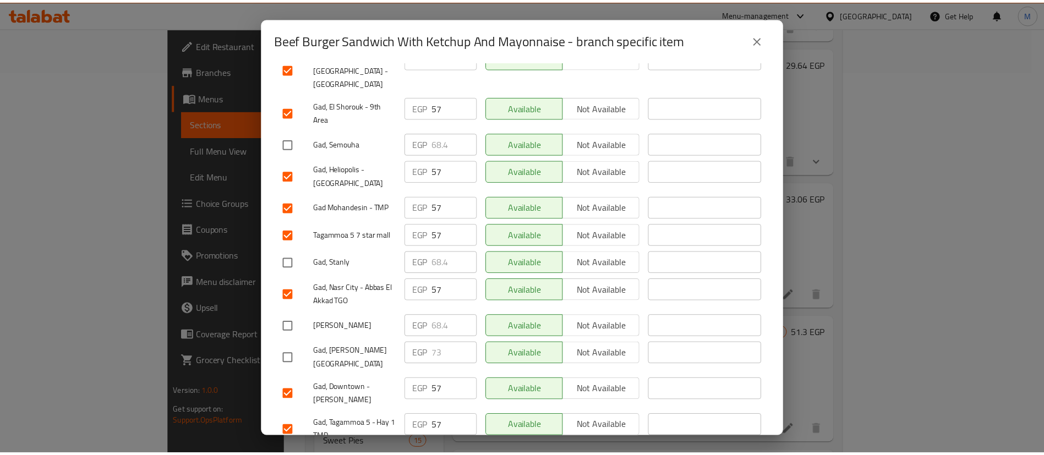
scroll to position [0, 0]
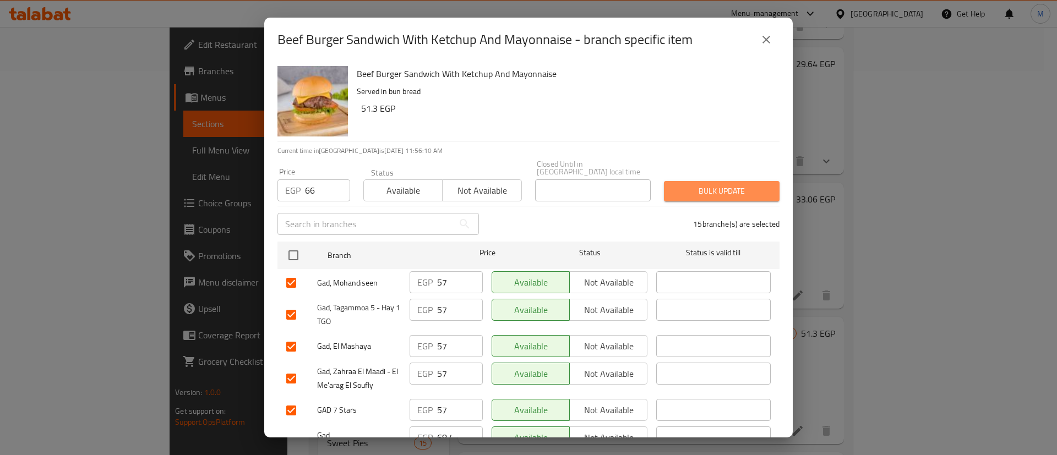
click at [724, 185] on span "Bulk update" at bounding box center [722, 191] width 98 height 14
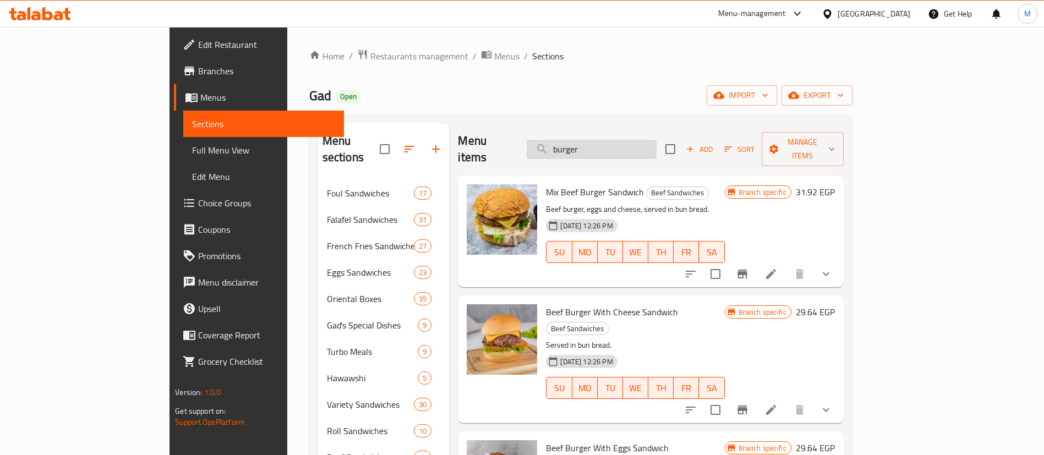
click at [657, 150] on input "burger" at bounding box center [592, 149] width 130 height 19
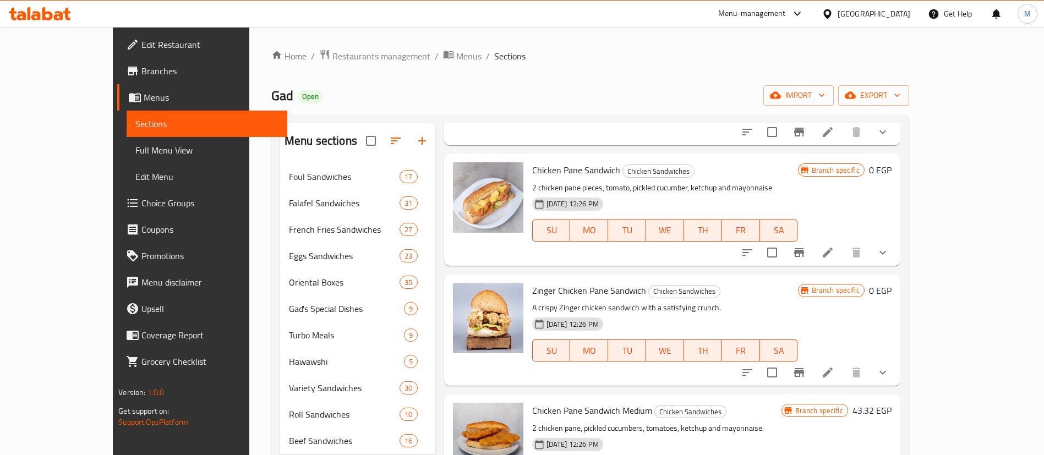
scroll to position [612, 0]
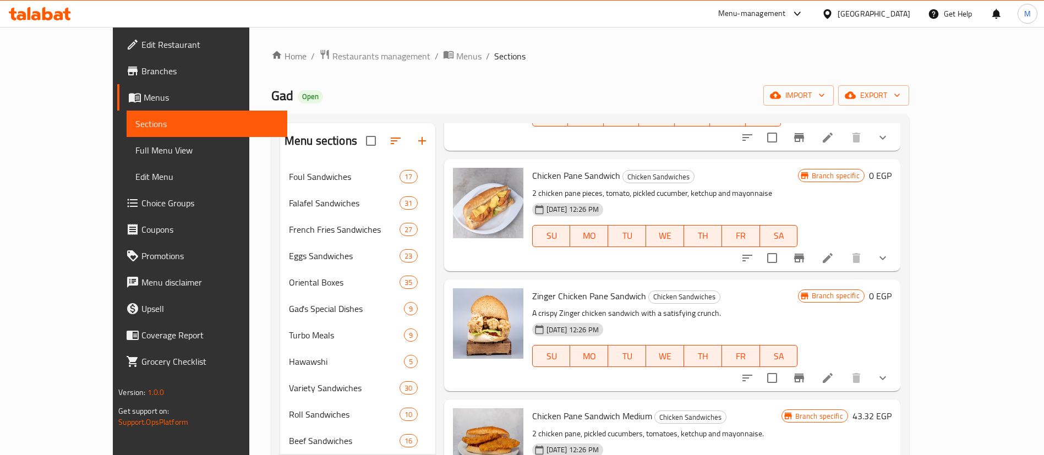
click at [559, 169] on span "Chicken Pane Sandwich" at bounding box center [576, 175] width 88 height 17
copy h6 "Chicken Pane Sandwich"
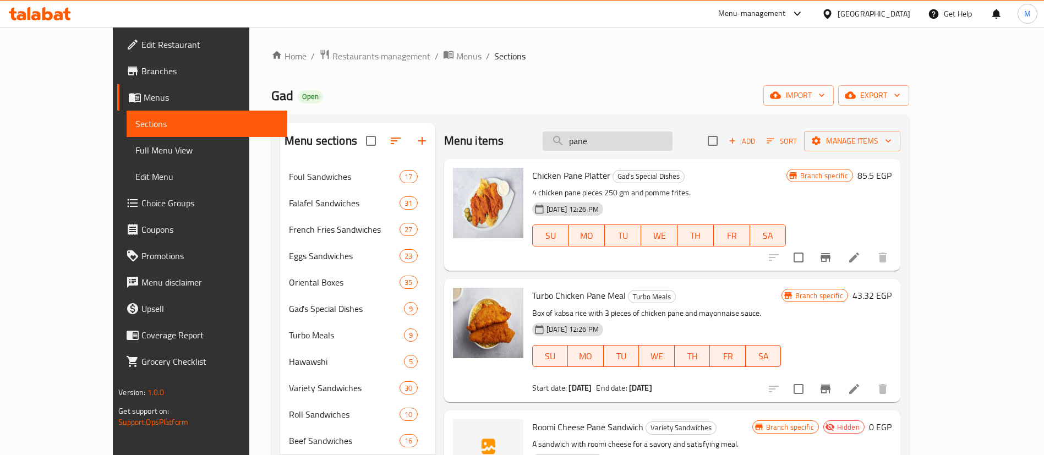
click at [650, 138] on input "pane" at bounding box center [608, 141] width 130 height 19
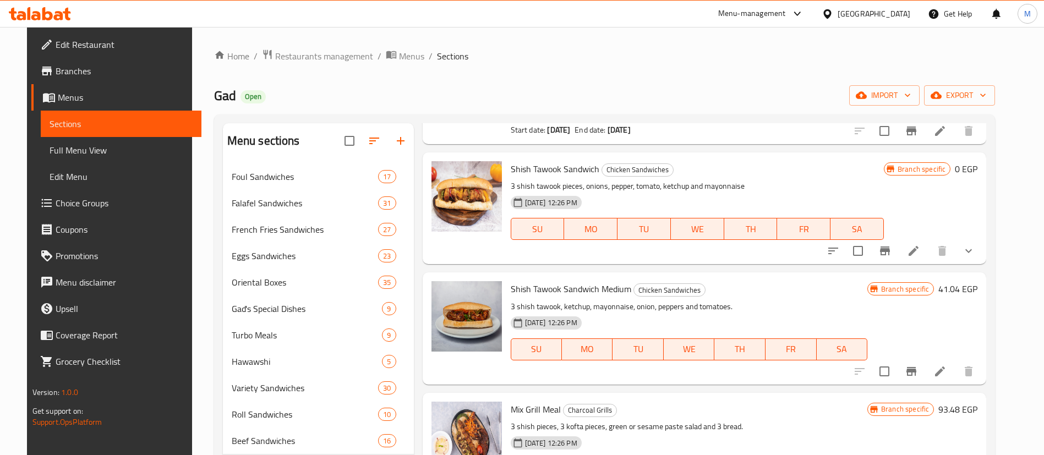
scroll to position [270, 0]
click at [543, 166] on span "Shish Tawook Sandwich" at bounding box center [555, 168] width 89 height 17
copy h6 "Shish Tawook Sandwich"
click at [543, 166] on span "Shish Tawook Sandwich" at bounding box center [555, 168] width 89 height 17
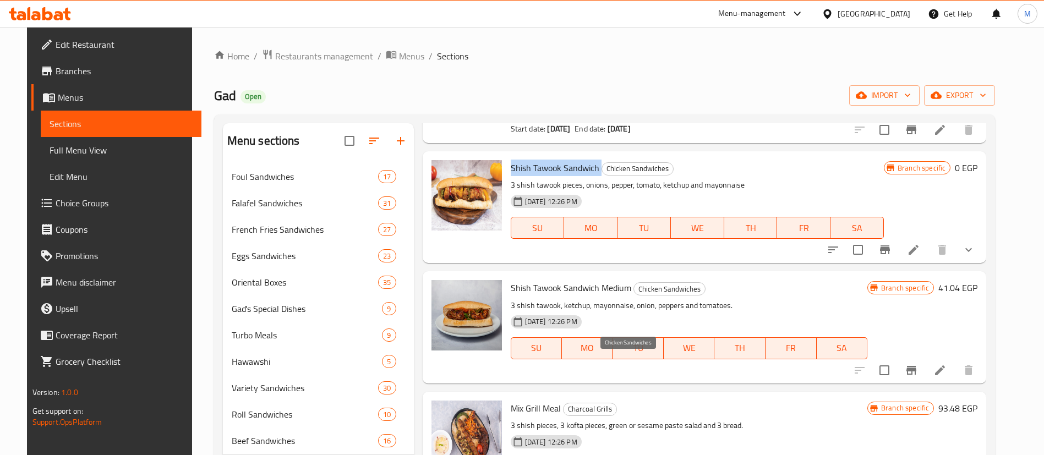
scroll to position [0, 0]
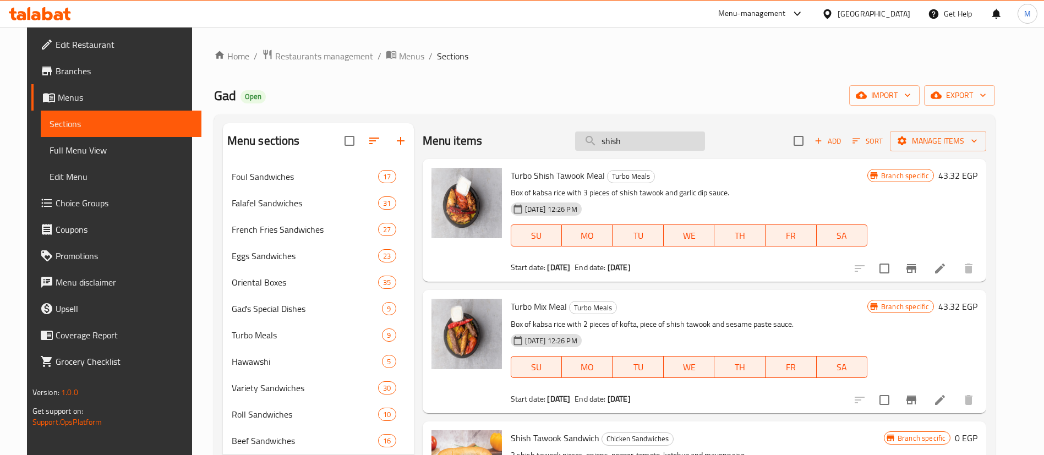
click at [656, 142] on input "shish" at bounding box center [640, 141] width 130 height 19
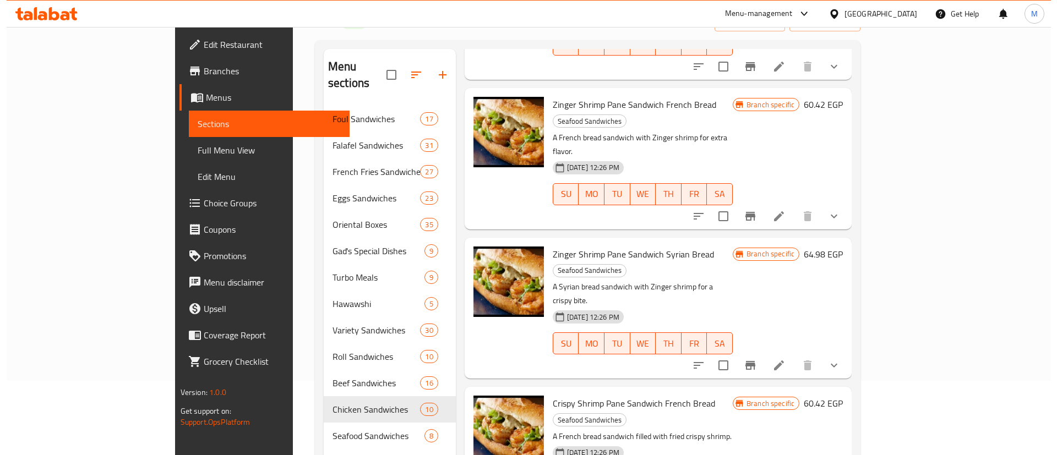
scroll to position [79, 0]
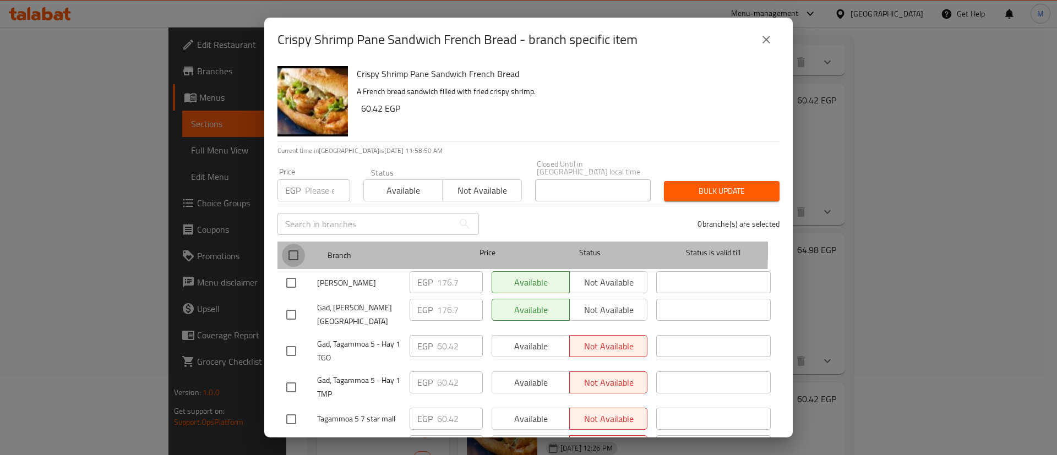
click at [290, 244] on input "checkbox" at bounding box center [293, 255] width 23 height 23
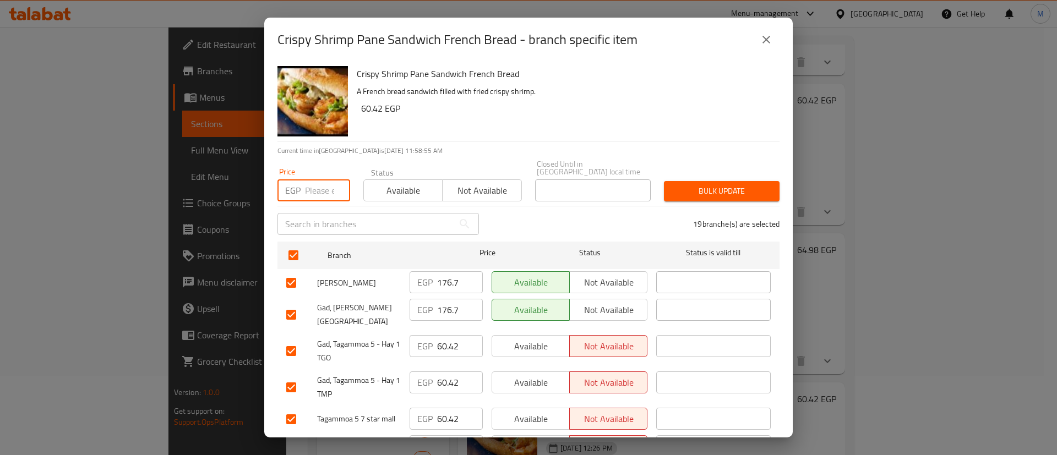
click at [309, 183] on input "number" at bounding box center [327, 190] width 45 height 22
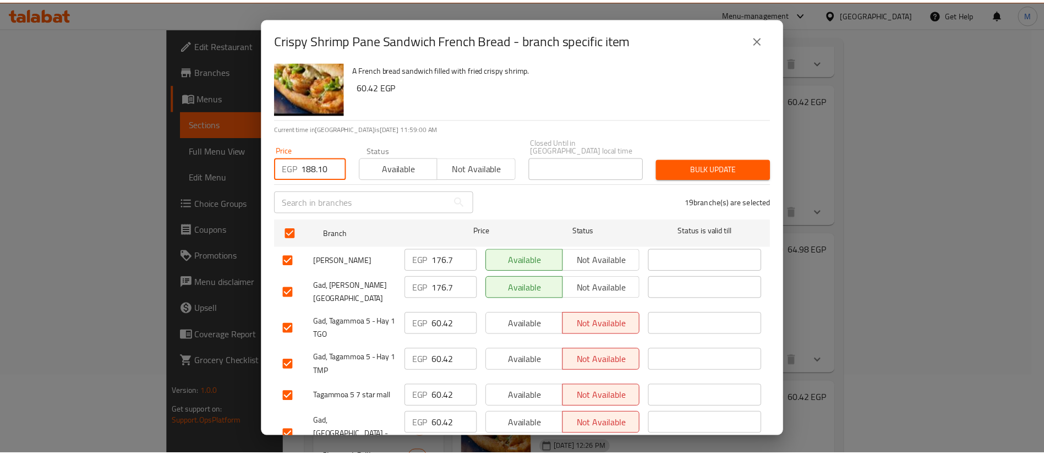
scroll to position [0, 0]
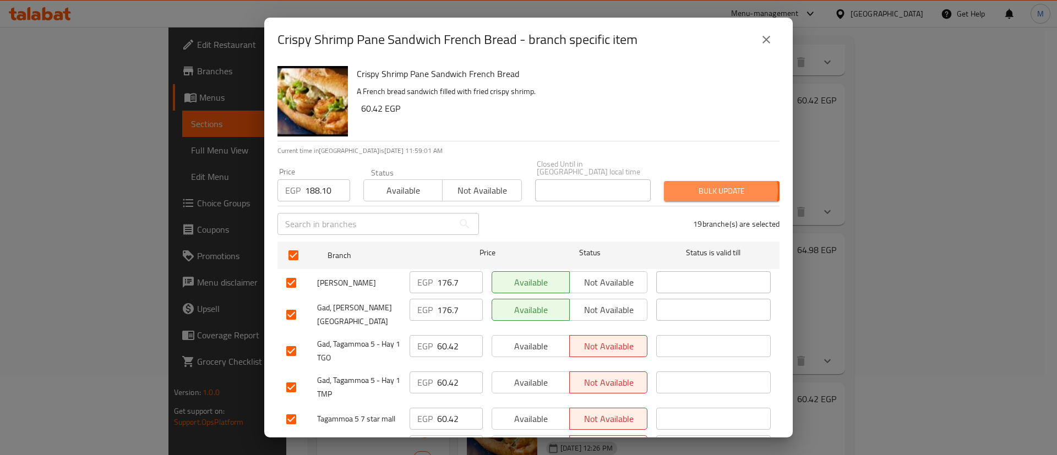
click at [709, 184] on span "Bulk update" at bounding box center [722, 191] width 98 height 14
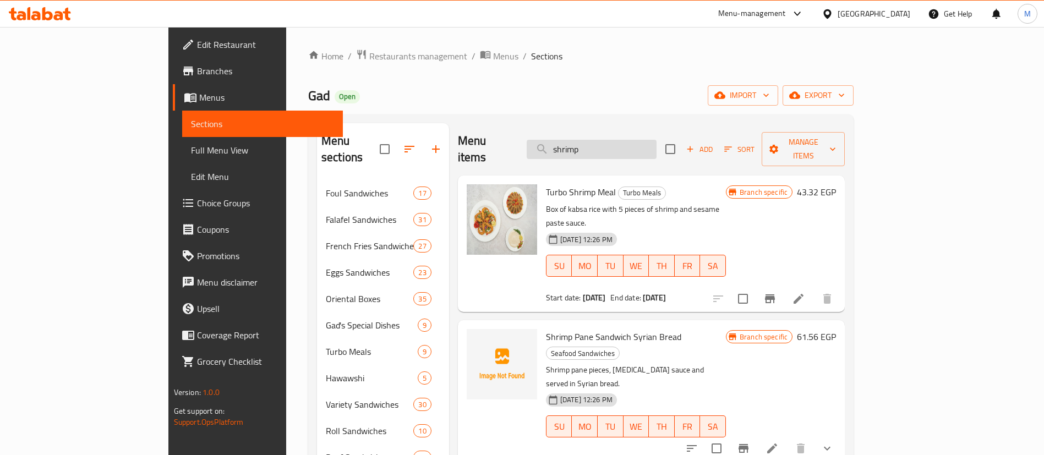
click at [657, 144] on input "shrimp" at bounding box center [592, 149] width 130 height 19
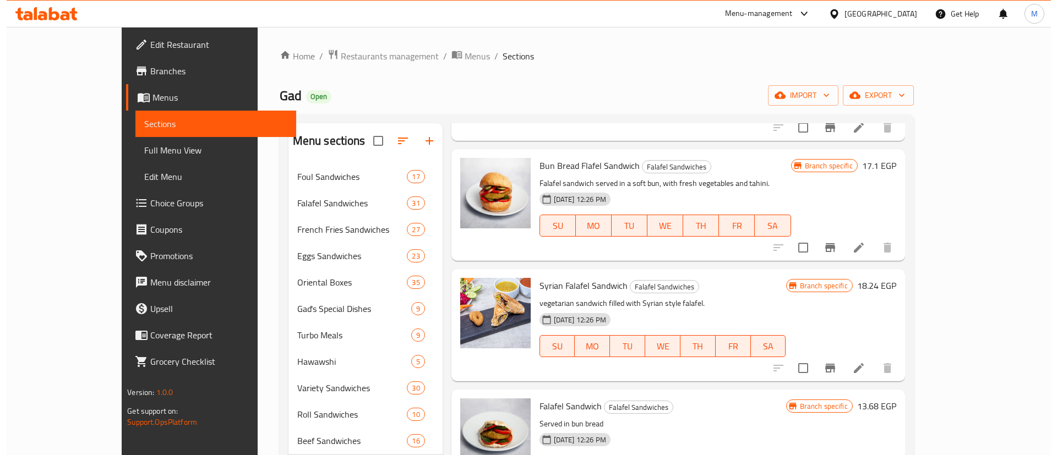
scroll to position [1336, 0]
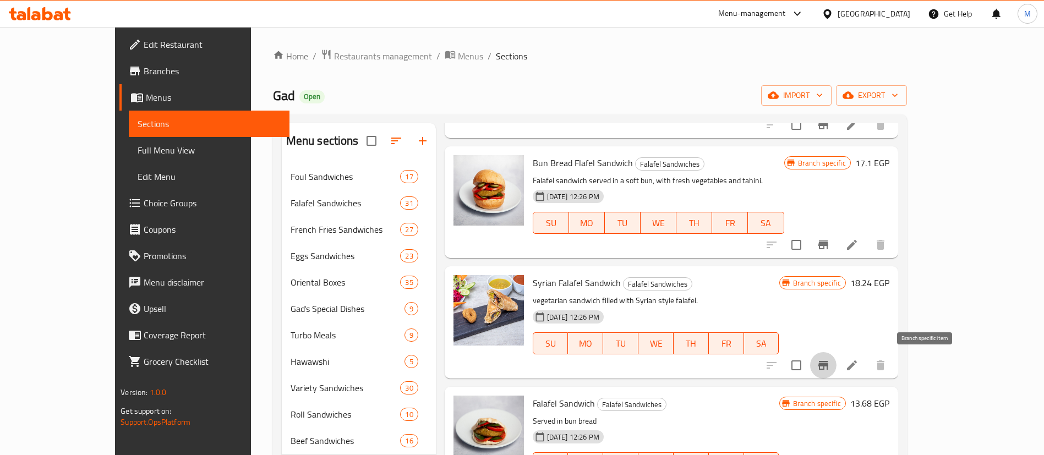
click at [829, 361] on icon "Branch-specific-item" at bounding box center [824, 365] width 10 height 9
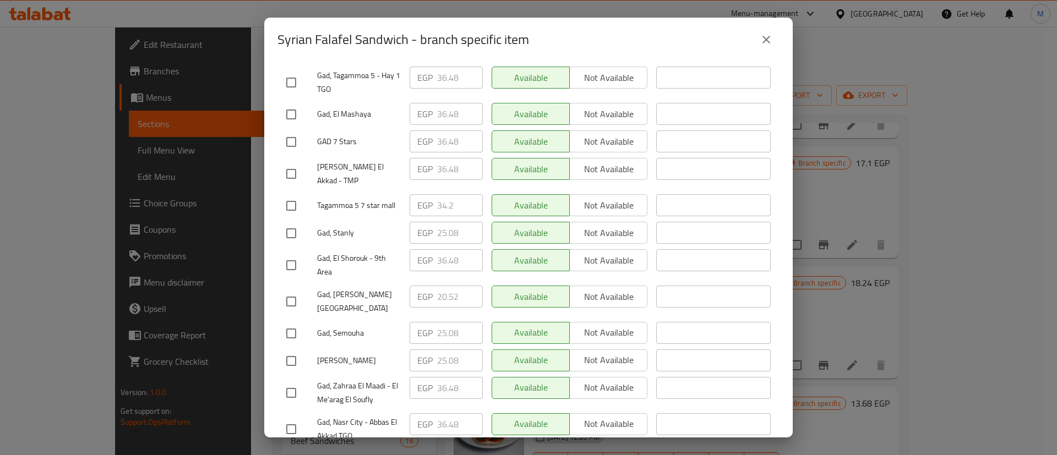
scroll to position [455, 0]
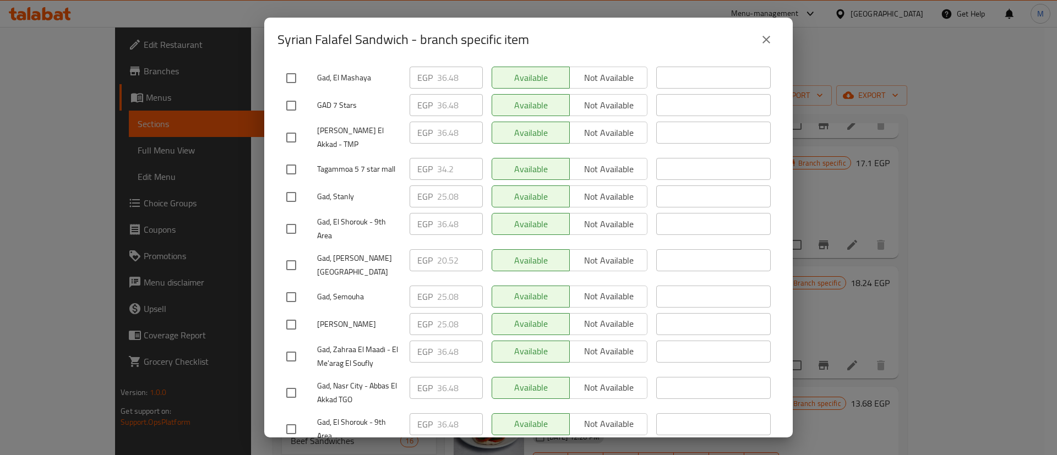
click at [291, 254] on input "checkbox" at bounding box center [291, 265] width 23 height 23
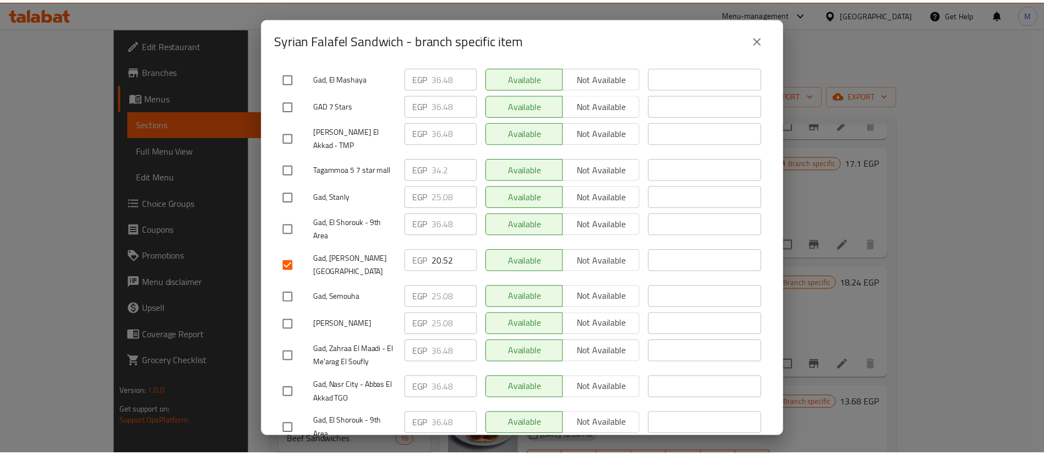
scroll to position [0, 0]
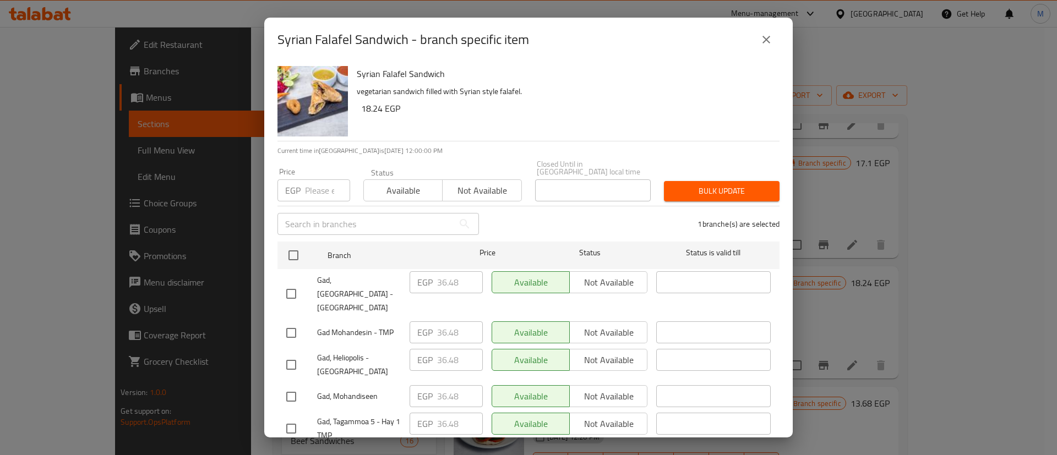
click at [322, 179] on input "number" at bounding box center [327, 190] width 45 height 22
click at [705, 184] on span "Bulk update" at bounding box center [722, 191] width 98 height 14
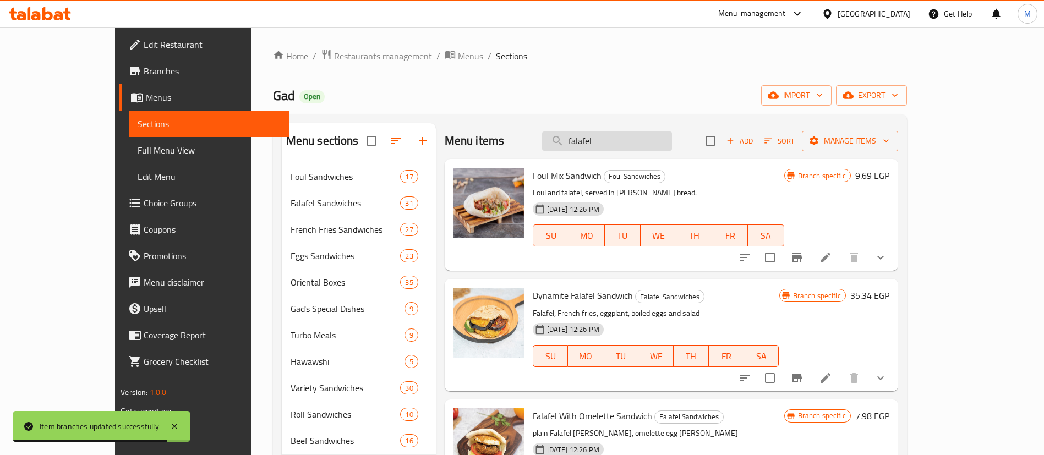
click at [661, 143] on input "falafel" at bounding box center [607, 141] width 130 height 19
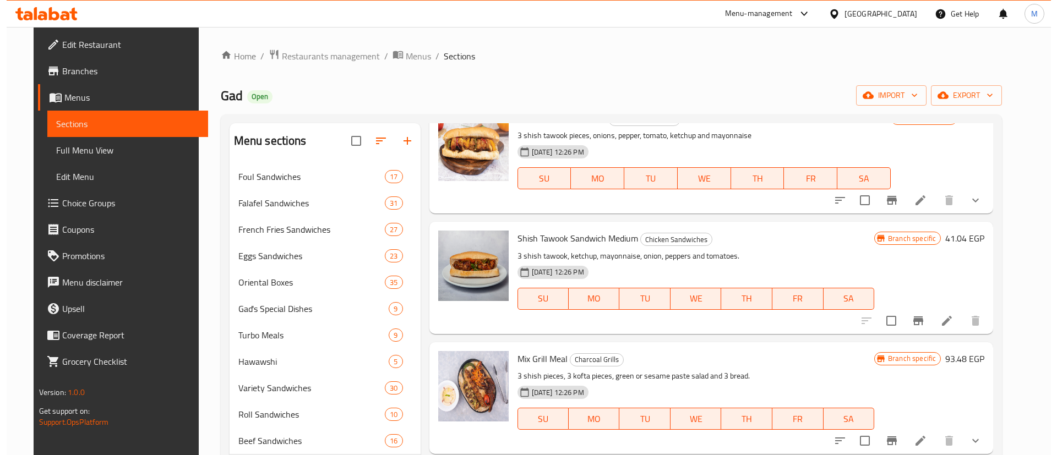
scroll to position [297, 0]
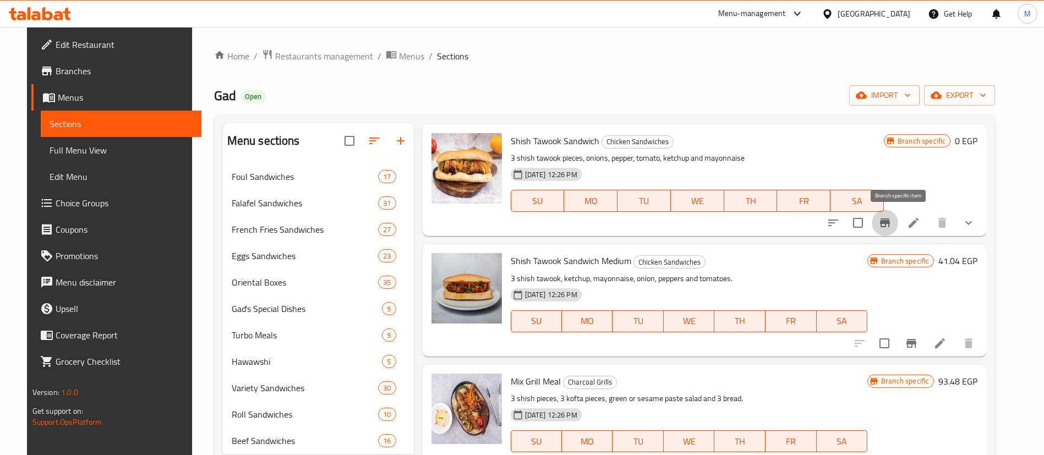
click at [892, 228] on icon "Branch-specific-item" at bounding box center [885, 222] width 13 height 13
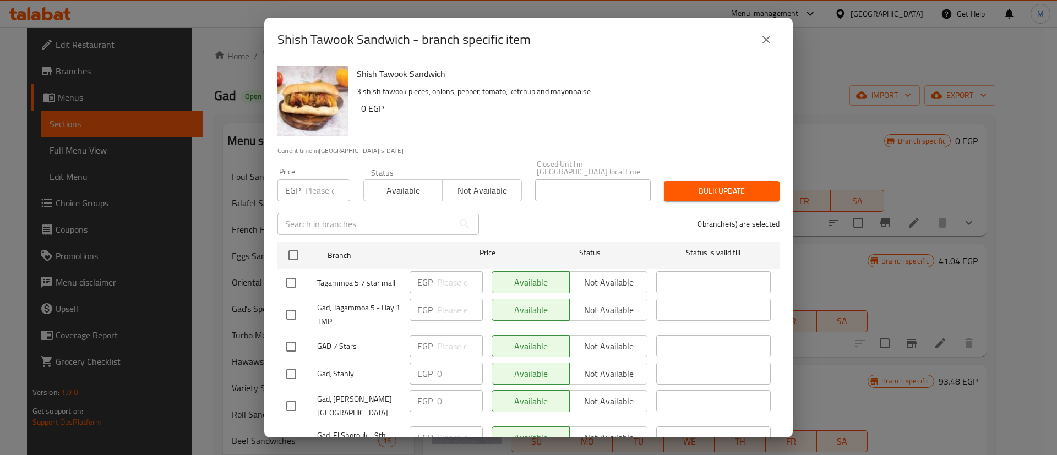
scroll to position [455, 0]
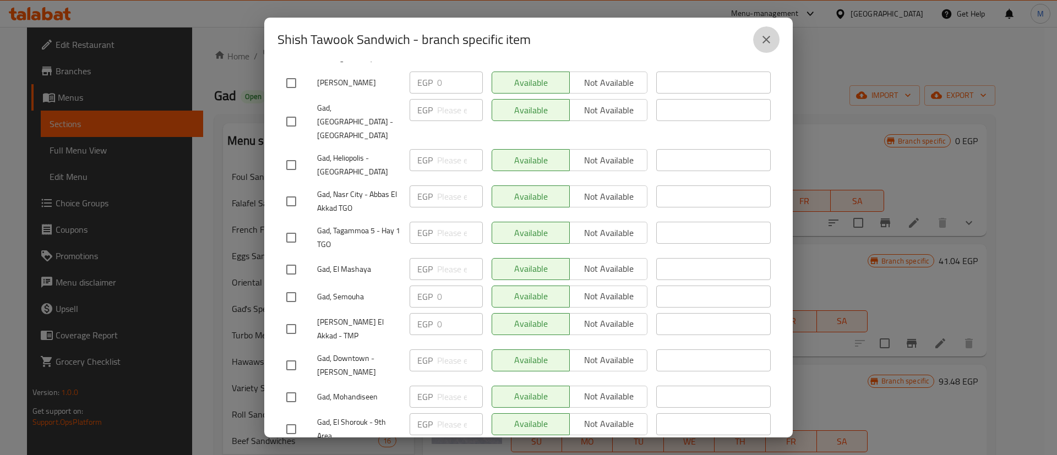
click at [755, 37] on button "close" at bounding box center [766, 39] width 26 height 26
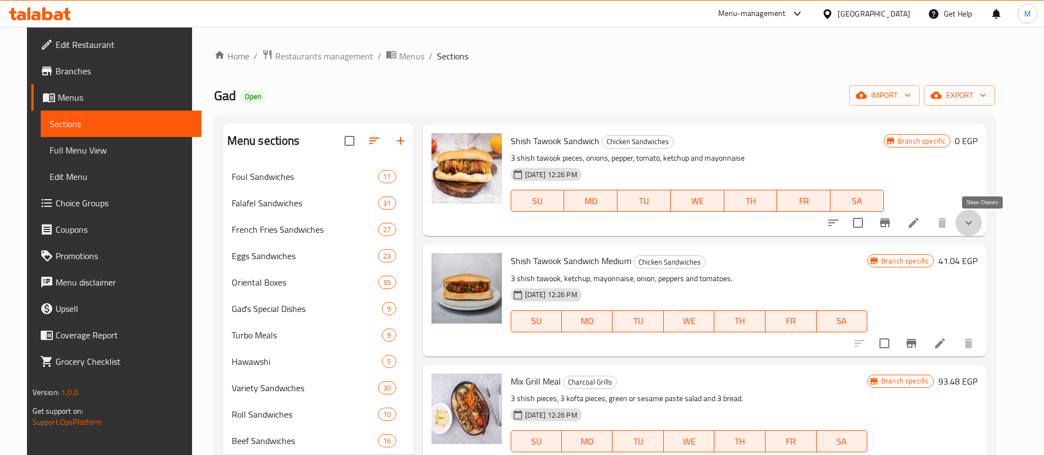
click at [972, 221] on icon "show more" at bounding box center [969, 223] width 7 height 4
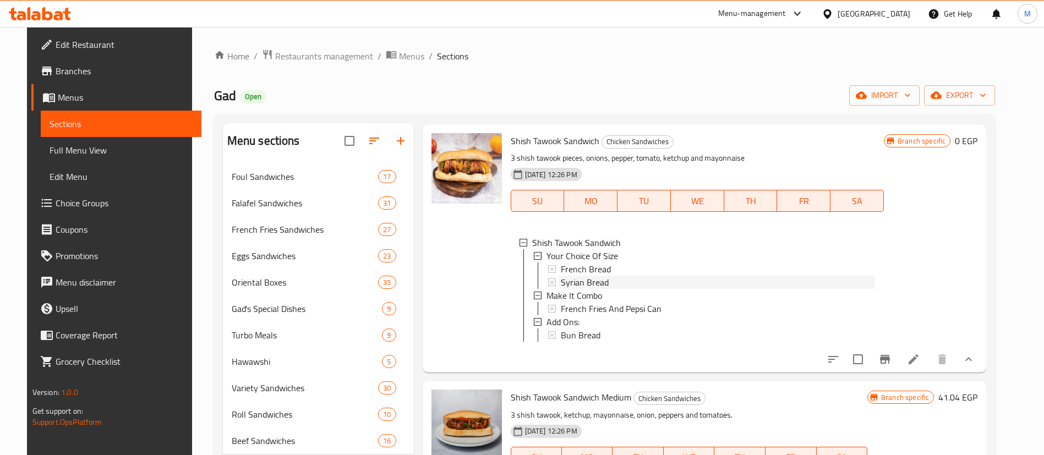
click at [653, 278] on div "Syrian Bread" at bounding box center [718, 282] width 314 height 13
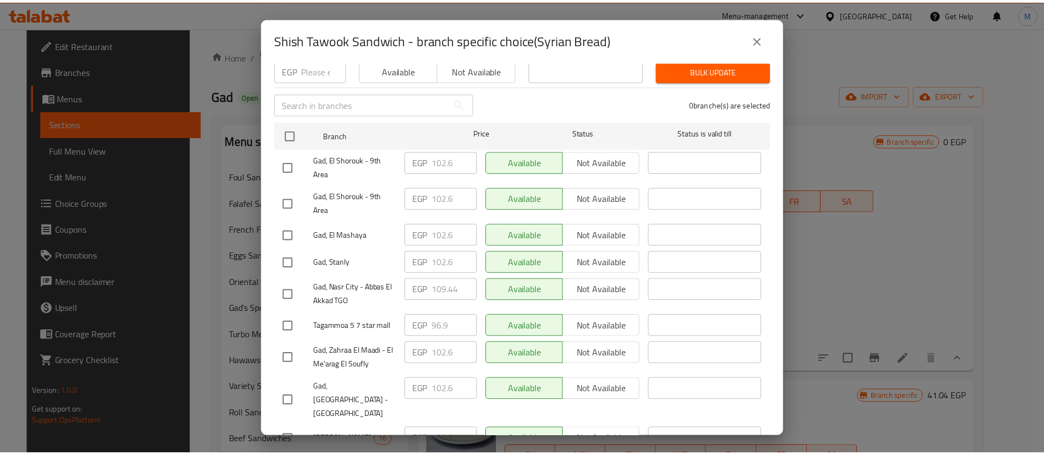
scroll to position [100, 0]
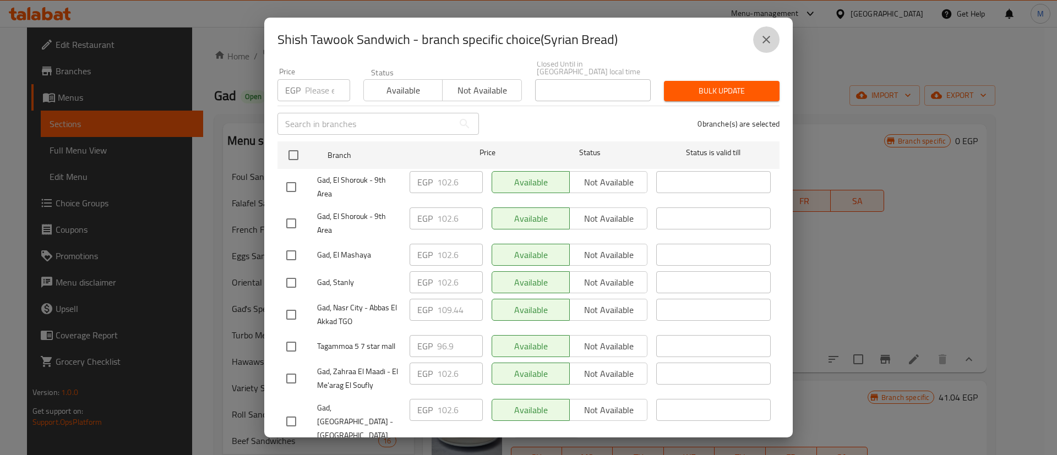
click at [765, 44] on icon "close" at bounding box center [766, 39] width 13 height 13
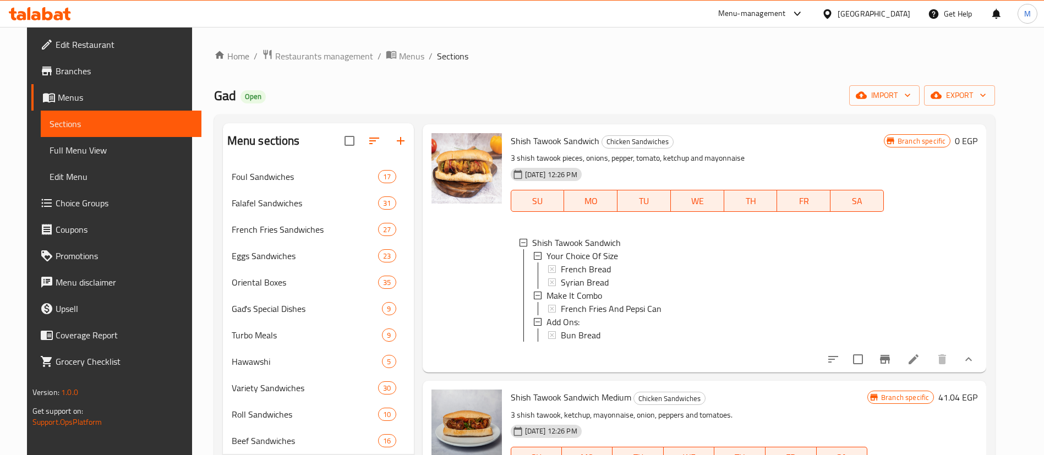
scroll to position [0, 0]
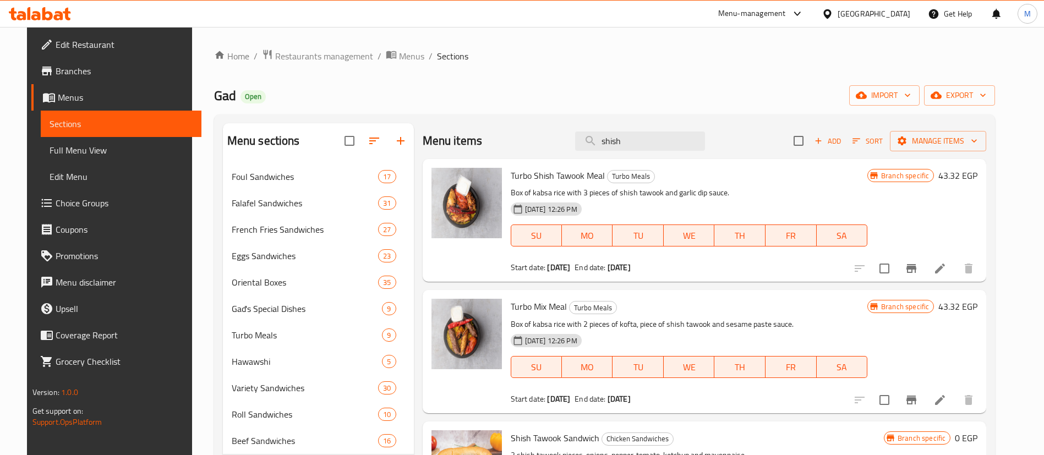
click at [658, 126] on div "Menu items shish Add Sort Manage items" at bounding box center [705, 141] width 564 height 36
click at [653, 144] on input "shish" at bounding box center [640, 141] width 130 height 19
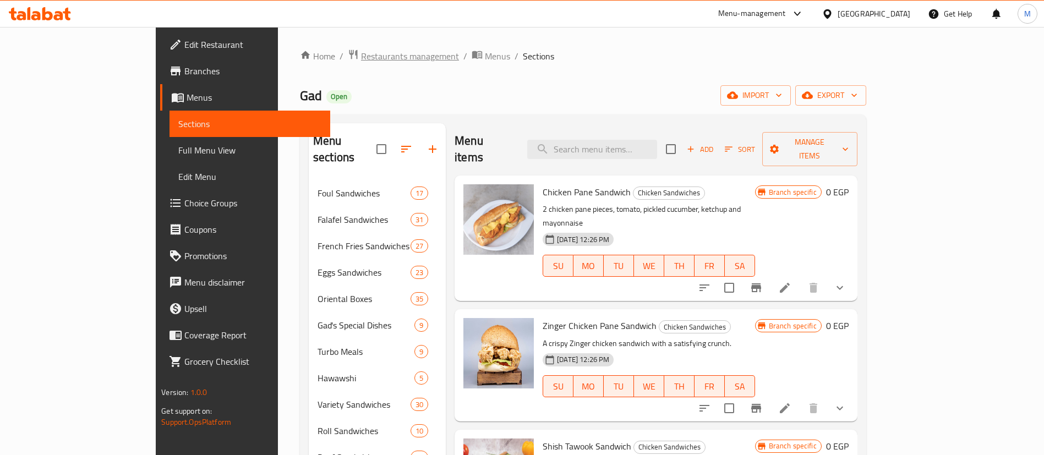
click at [361, 53] on span "Restaurants management" at bounding box center [410, 56] width 98 height 13
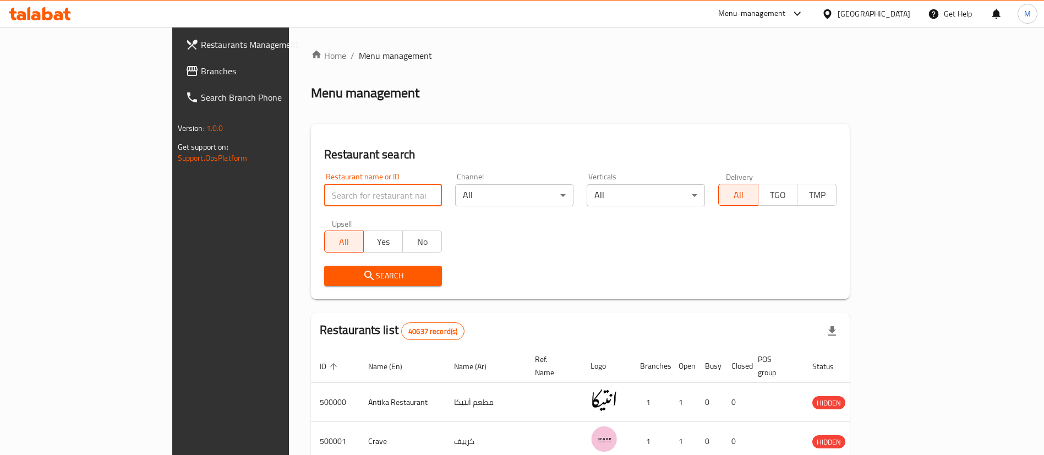
click at [340, 195] on input "search" at bounding box center [383, 195] width 118 height 22
click button "Search" at bounding box center [383, 276] width 118 height 20
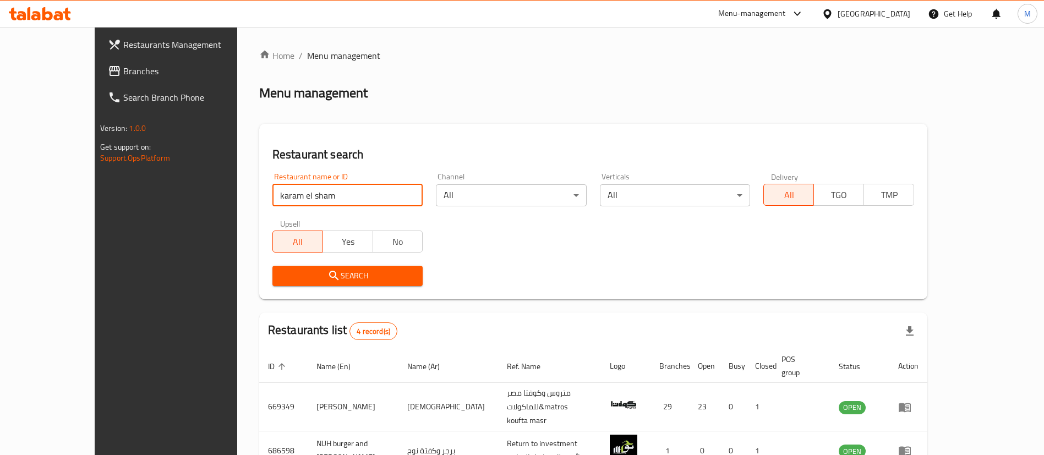
click button "Search" at bounding box center [348, 276] width 151 height 20
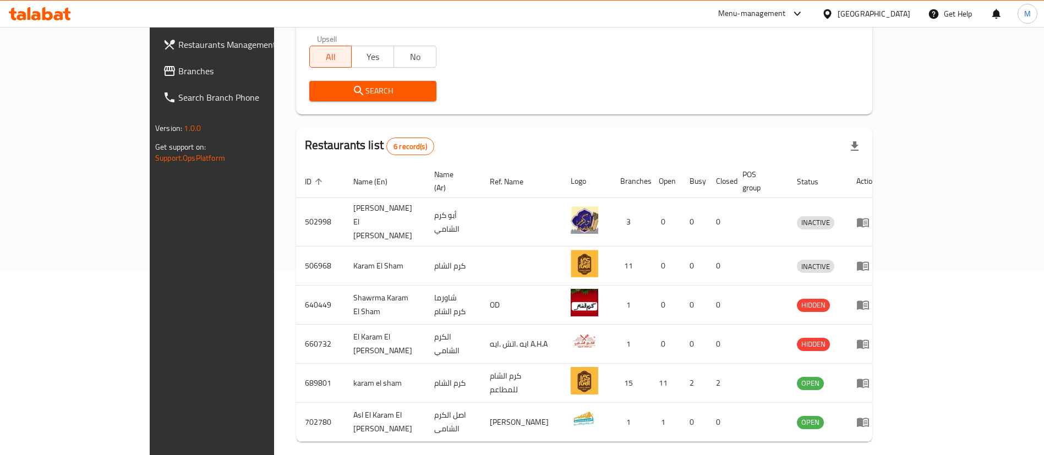
scroll to position [210, 0]
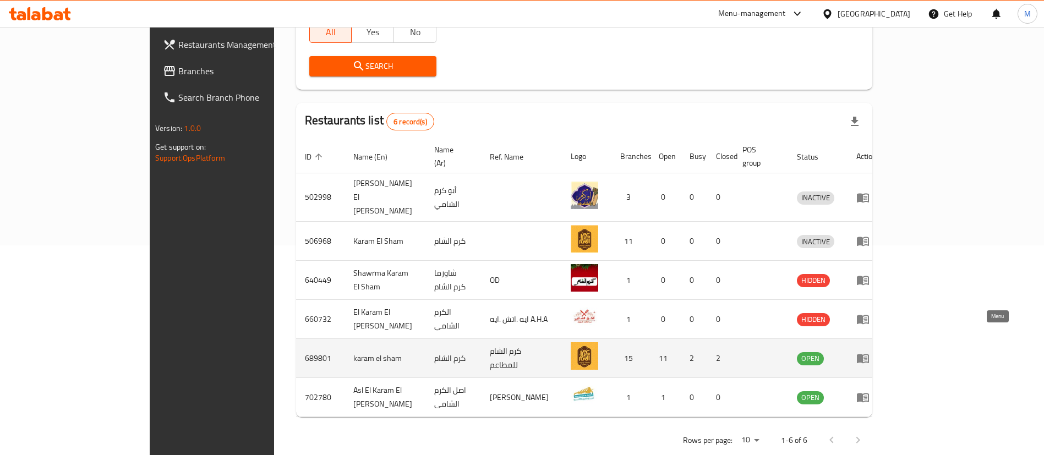
click at [869, 355] on icon "enhanced table" at bounding box center [863, 359] width 12 height 9
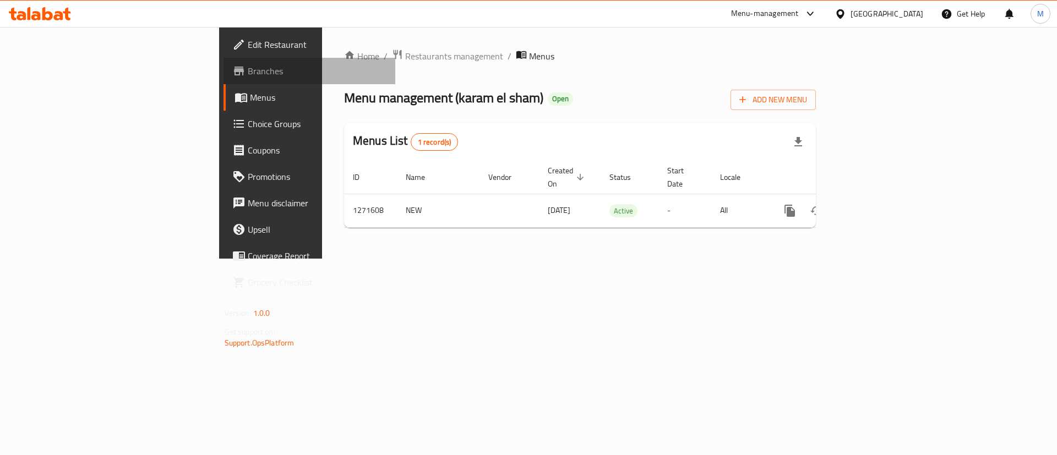
click at [224, 63] on link "Branches" at bounding box center [310, 71] width 172 height 26
